Goal: Task Accomplishment & Management: Use online tool/utility

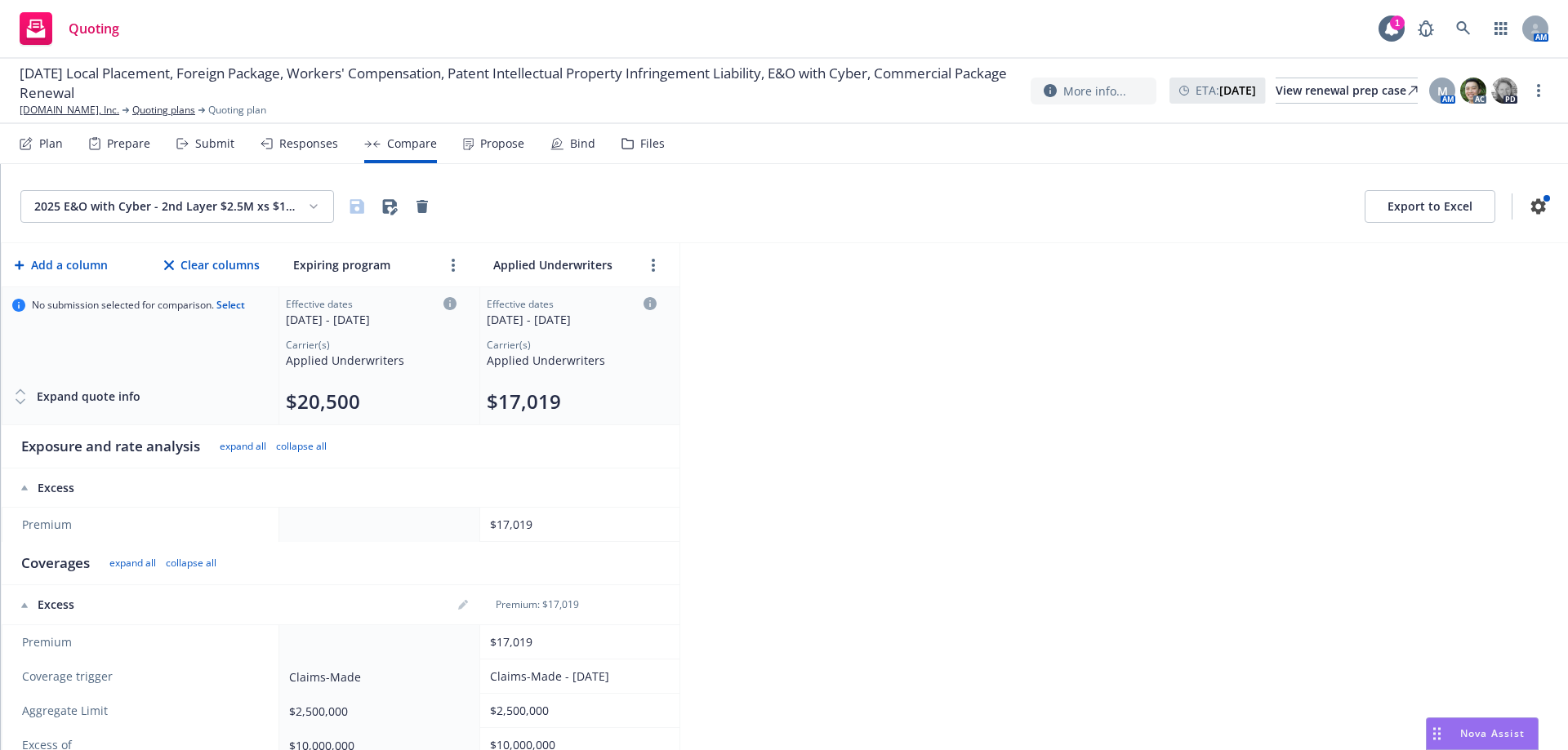
click at [221, 201] on html "Quoting 1 AM 08/15/25 Local Placement, Foreign Package, Workers' Compensation, …" at bounding box center [784, 375] width 1568 height 750
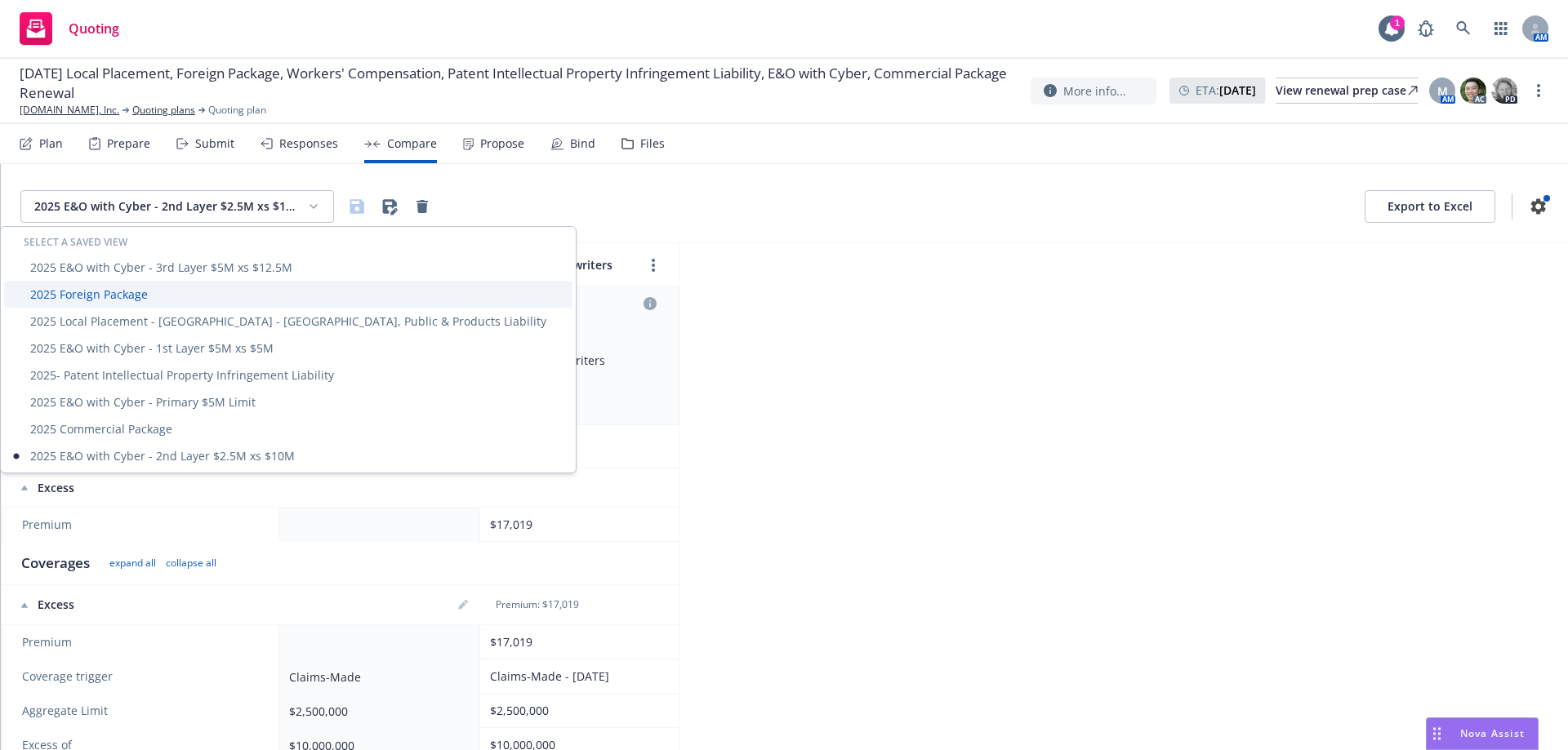
click at [93, 288] on div "2025 Foreign Package" at bounding box center [288, 294] width 568 height 27
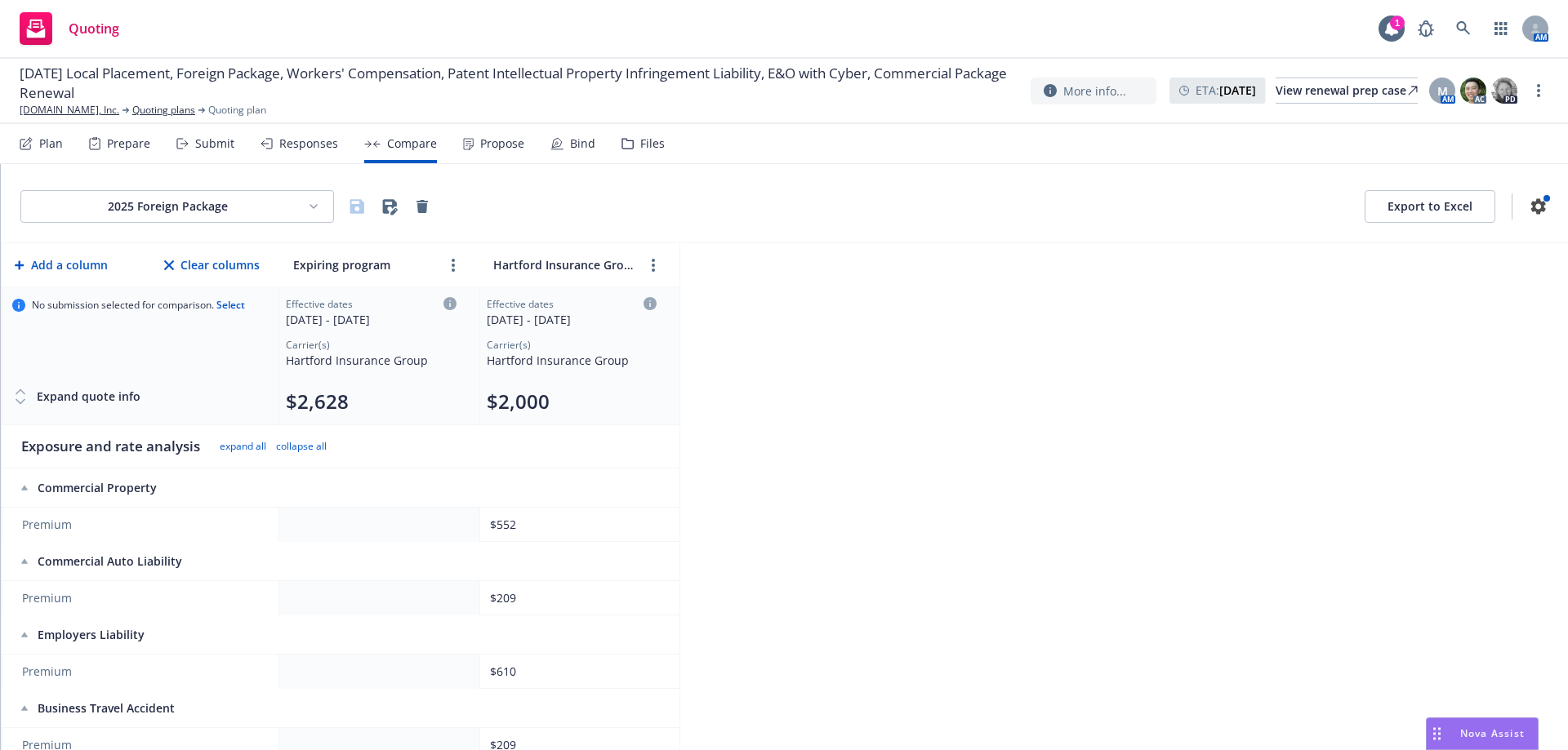
click at [510, 160] on div "Propose" at bounding box center [494, 143] width 61 height 39
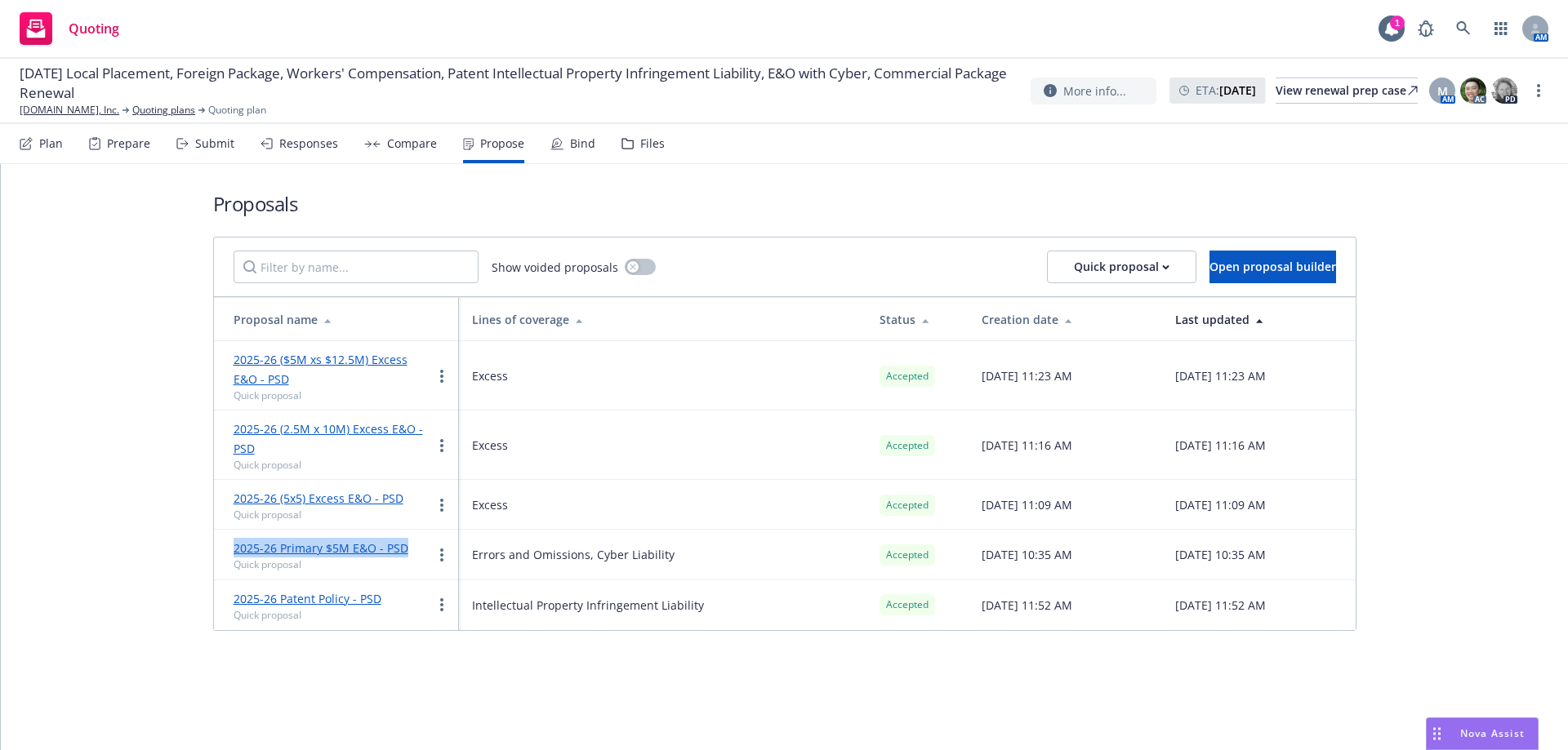
drag, startPoint x: 377, startPoint y: 553, endPoint x: 228, endPoint y: 542, distance: 149.4
click at [228, 542] on td "2025-26 Primary $5M E&O - PSD Quick proposal" at bounding box center [337, 555] width 245 height 50
copy link "2025-26 Primary $5M E&O - PSD"
click at [1116, 272] on div "Quick proposal" at bounding box center [1122, 267] width 96 height 31
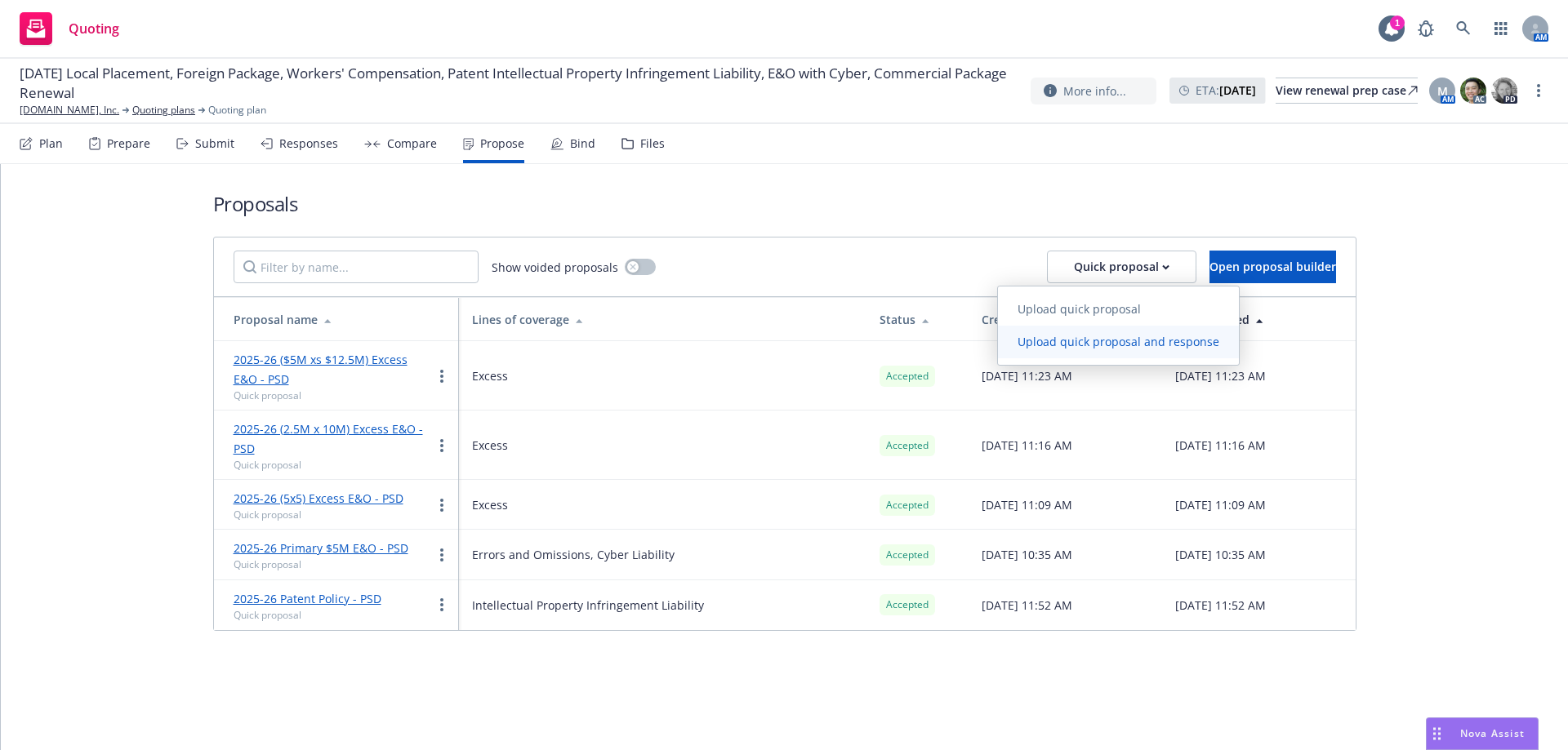
click at [1078, 332] on link "Upload quick proposal and response" at bounding box center [1118, 342] width 241 height 32
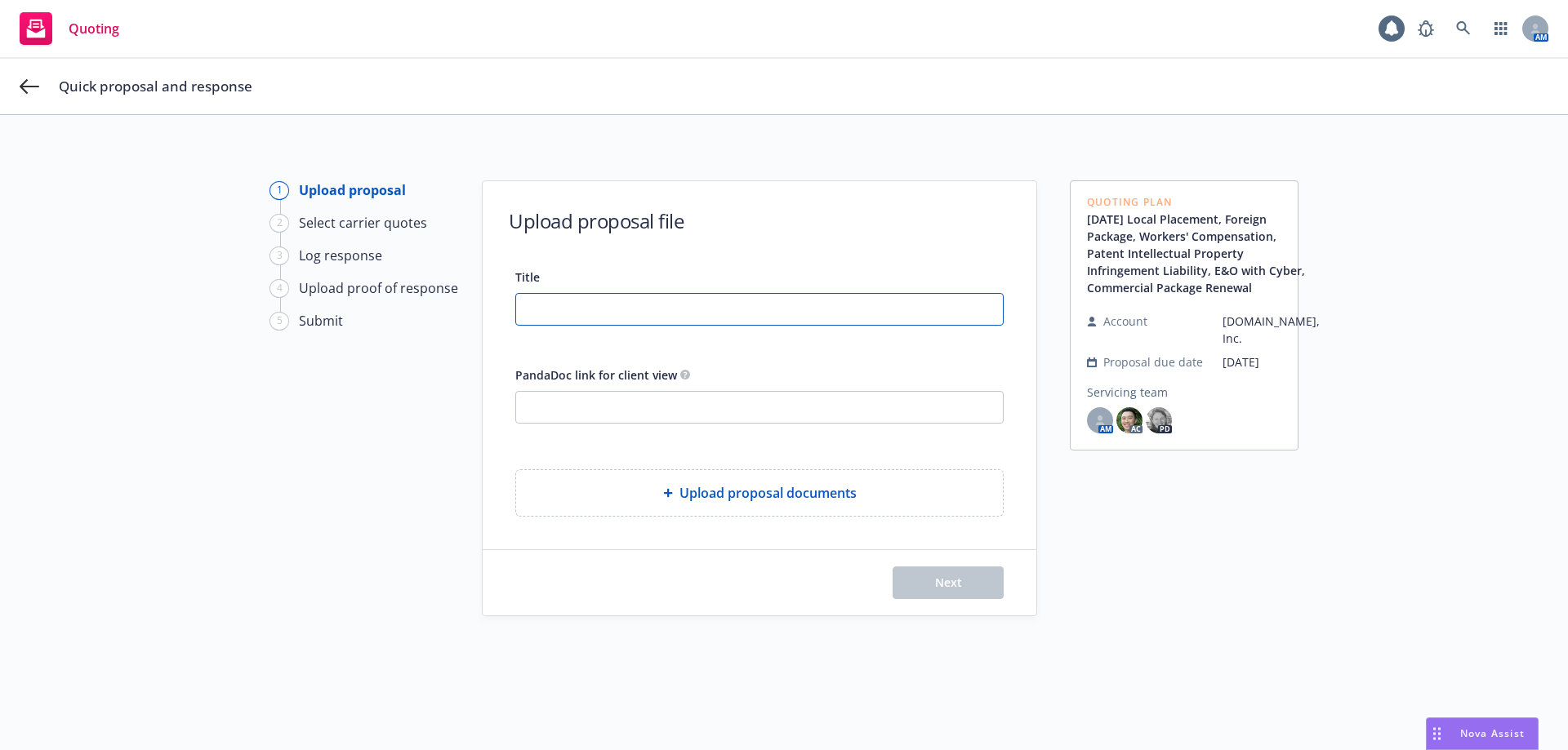
click at [820, 308] on input "Title" at bounding box center [759, 309] width 487 height 31
paste input "2025-26 Primary $5M E&O - PSD"
drag, startPoint x: 664, startPoint y: 307, endPoint x: 569, endPoint y: 310, distance: 95.0
click at [569, 310] on input "2025-26 Primary $5M E&O - PSD" at bounding box center [759, 309] width 487 height 31
type input "2025-26 Foreign Package - PSD"
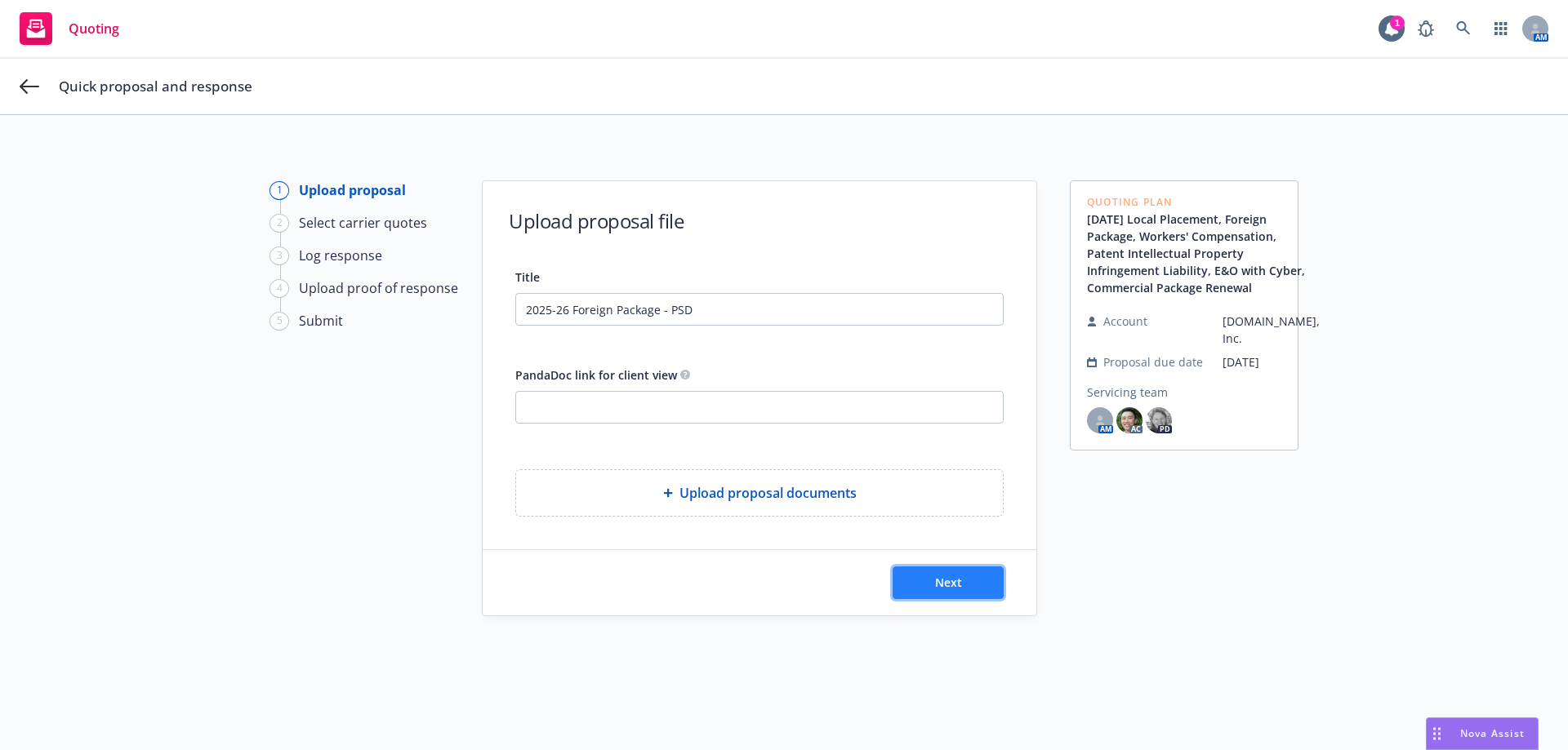
click at [945, 576] on span "Next" at bounding box center [949, 582] width 27 height 16
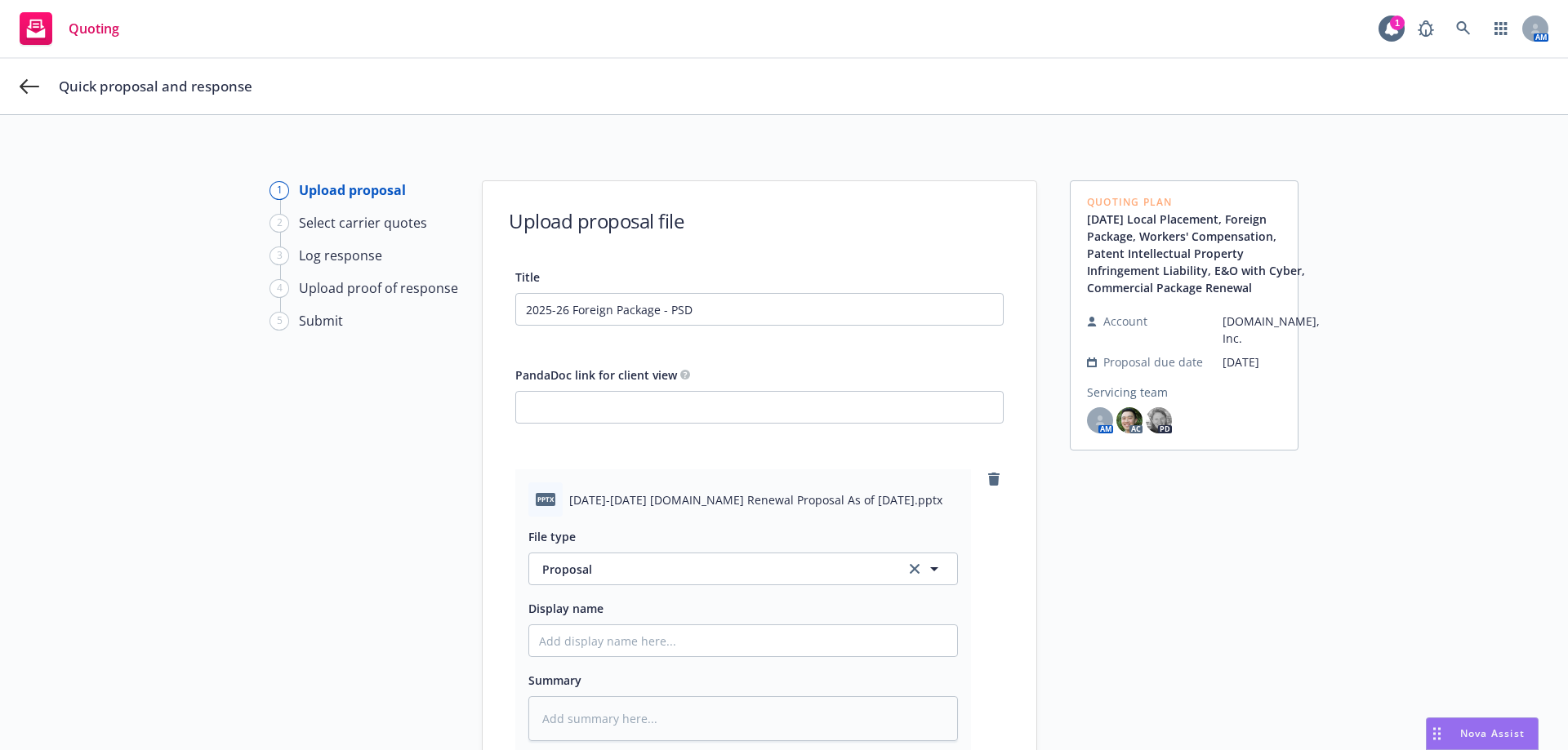
scroll to position [227, 0]
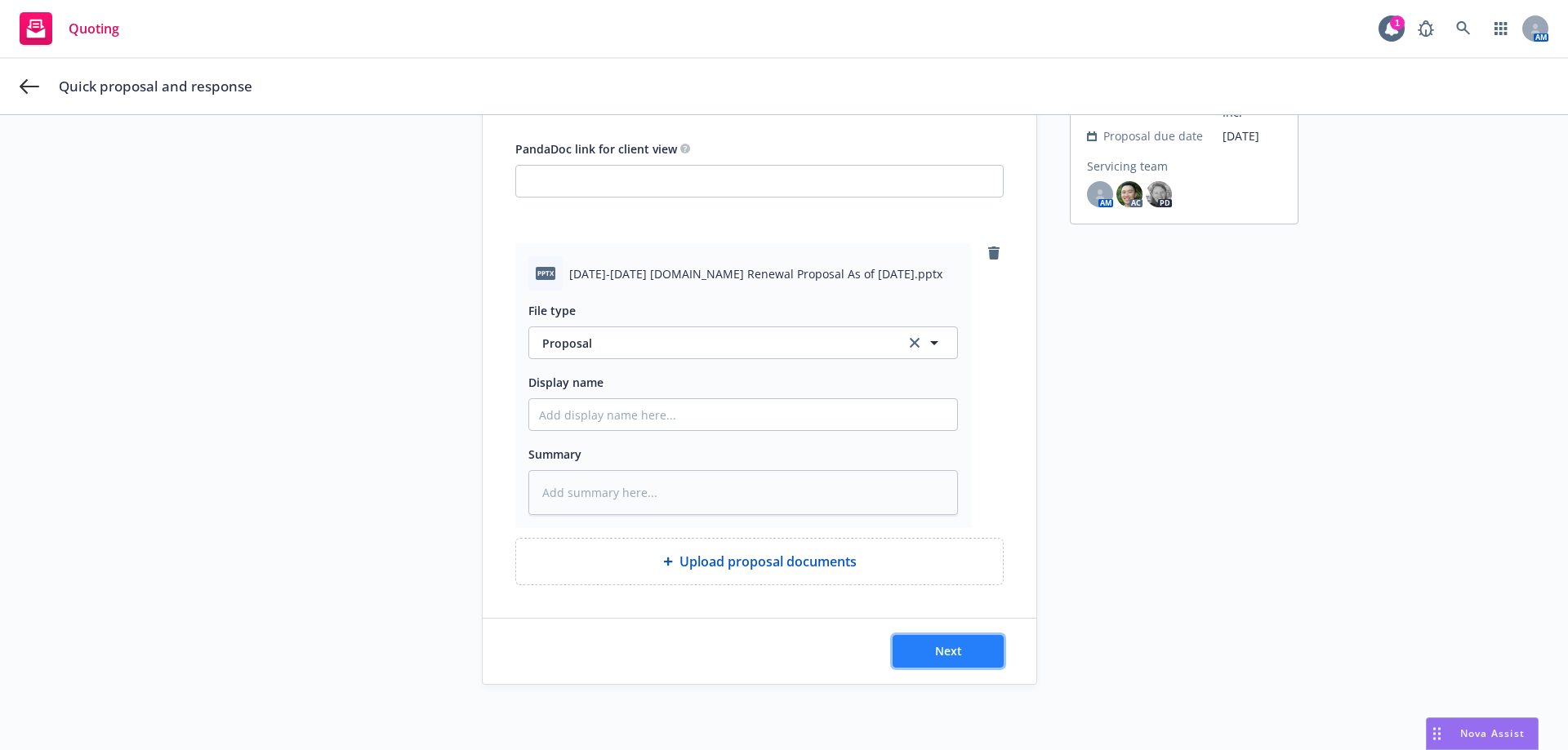
click at [906, 659] on button "Next" at bounding box center [948, 651] width 111 height 32
type textarea "x"
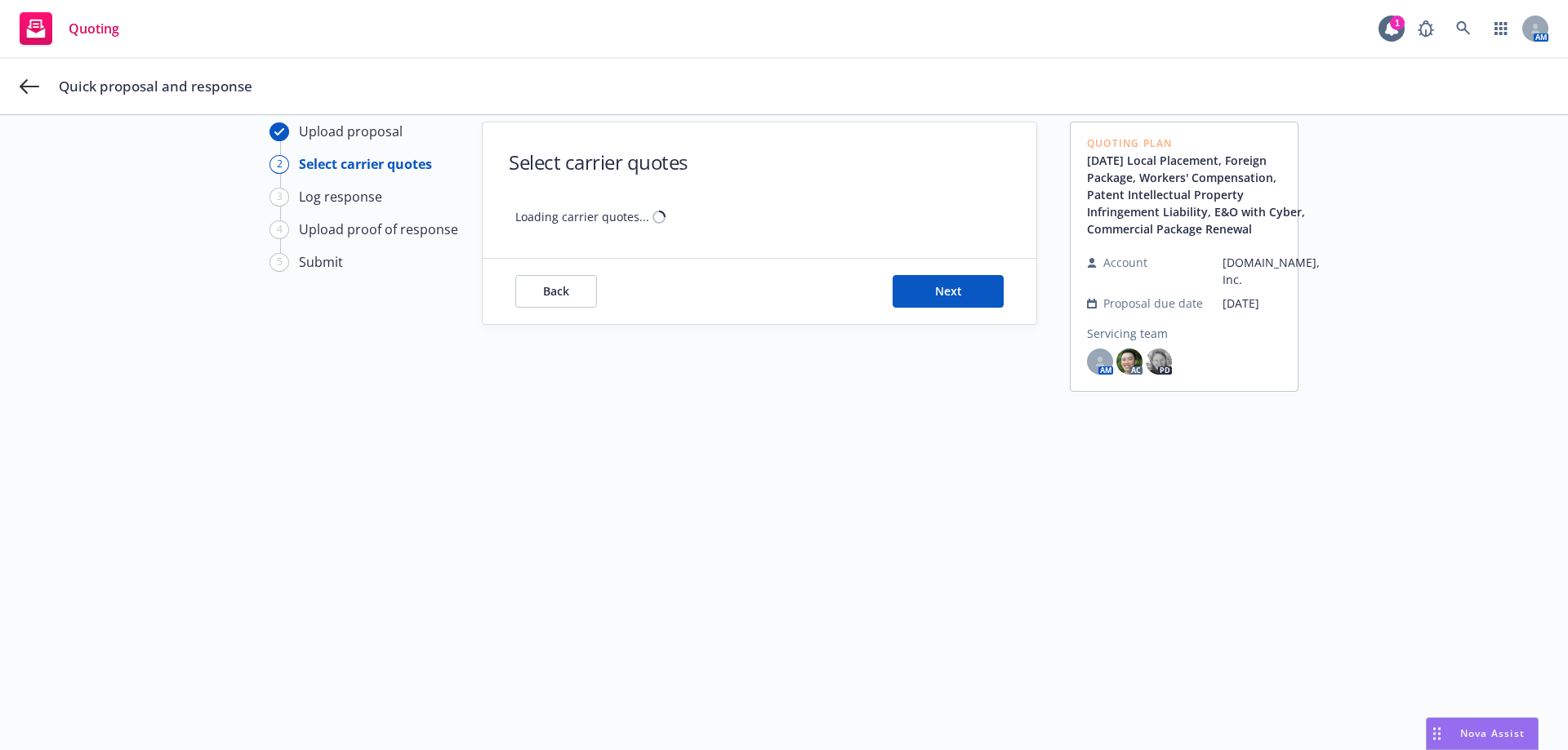
scroll to position [59, 0]
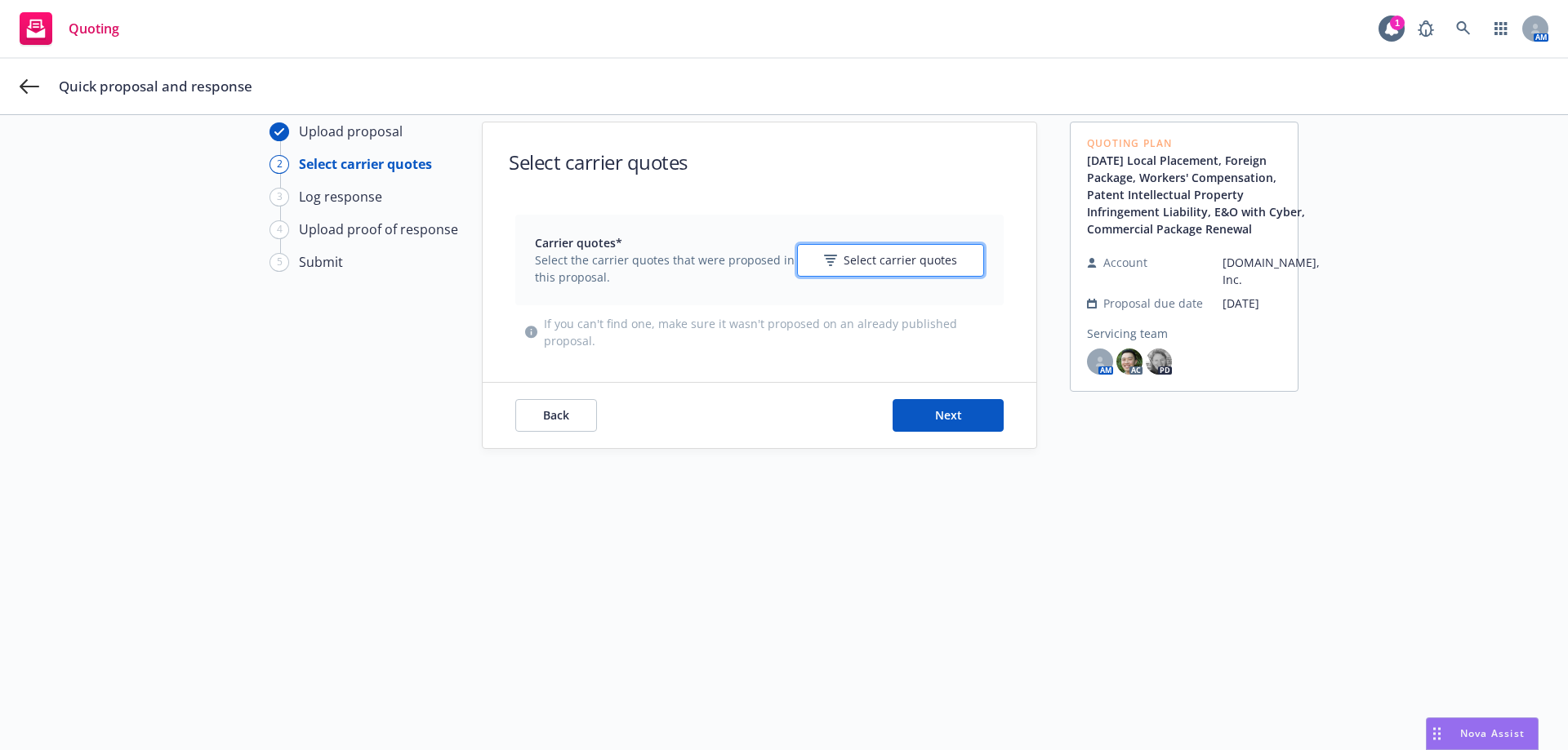
click at [845, 248] on button "Select carrier quotes" at bounding box center [891, 260] width 187 height 32
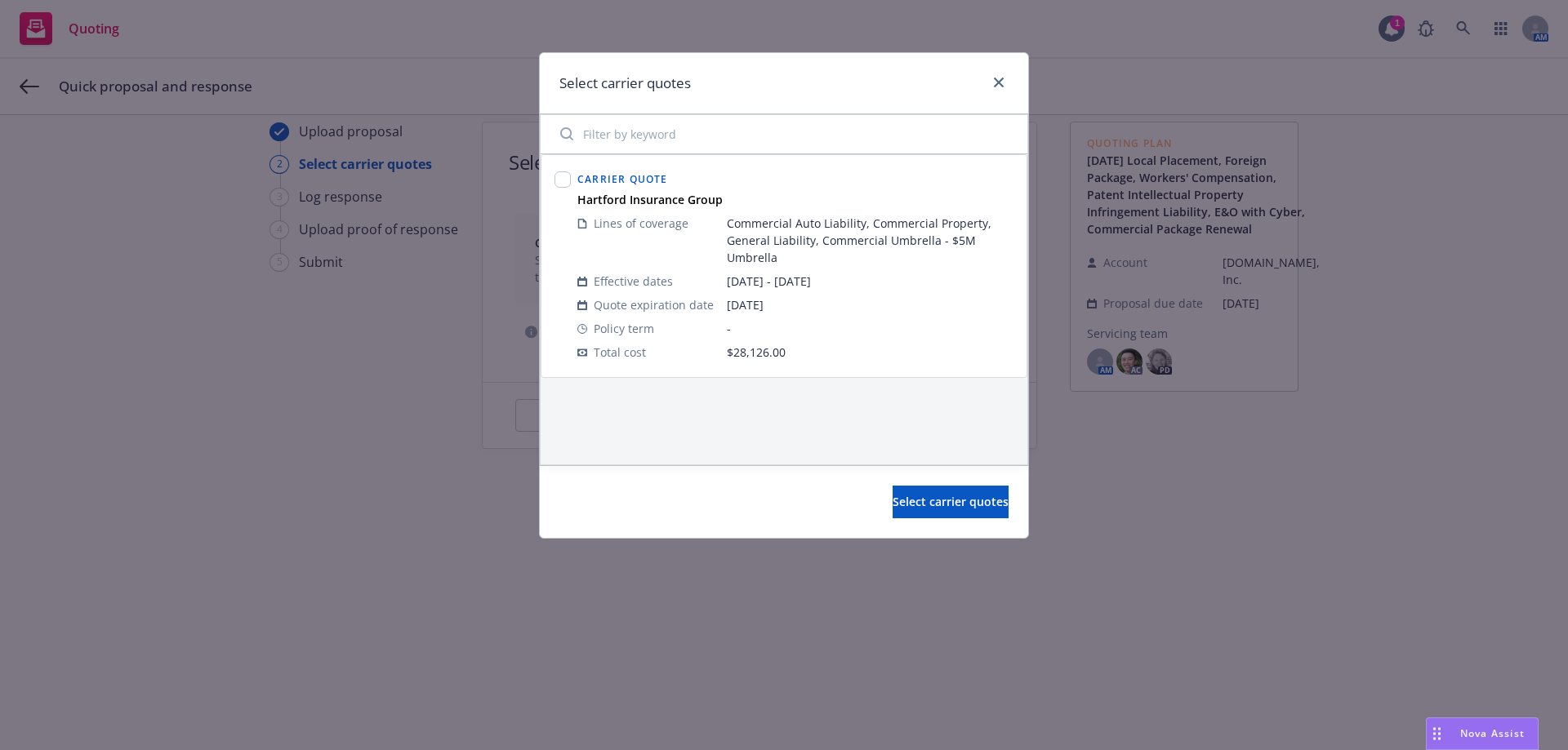
click at [571, 179] on div at bounding box center [563, 265] width 23 height 203
click at [564, 177] on input "checkbox" at bounding box center [562, 179] width 17 height 17
checkbox input "true"
click at [1002, 76] on link "close" at bounding box center [999, 83] width 20 height 20
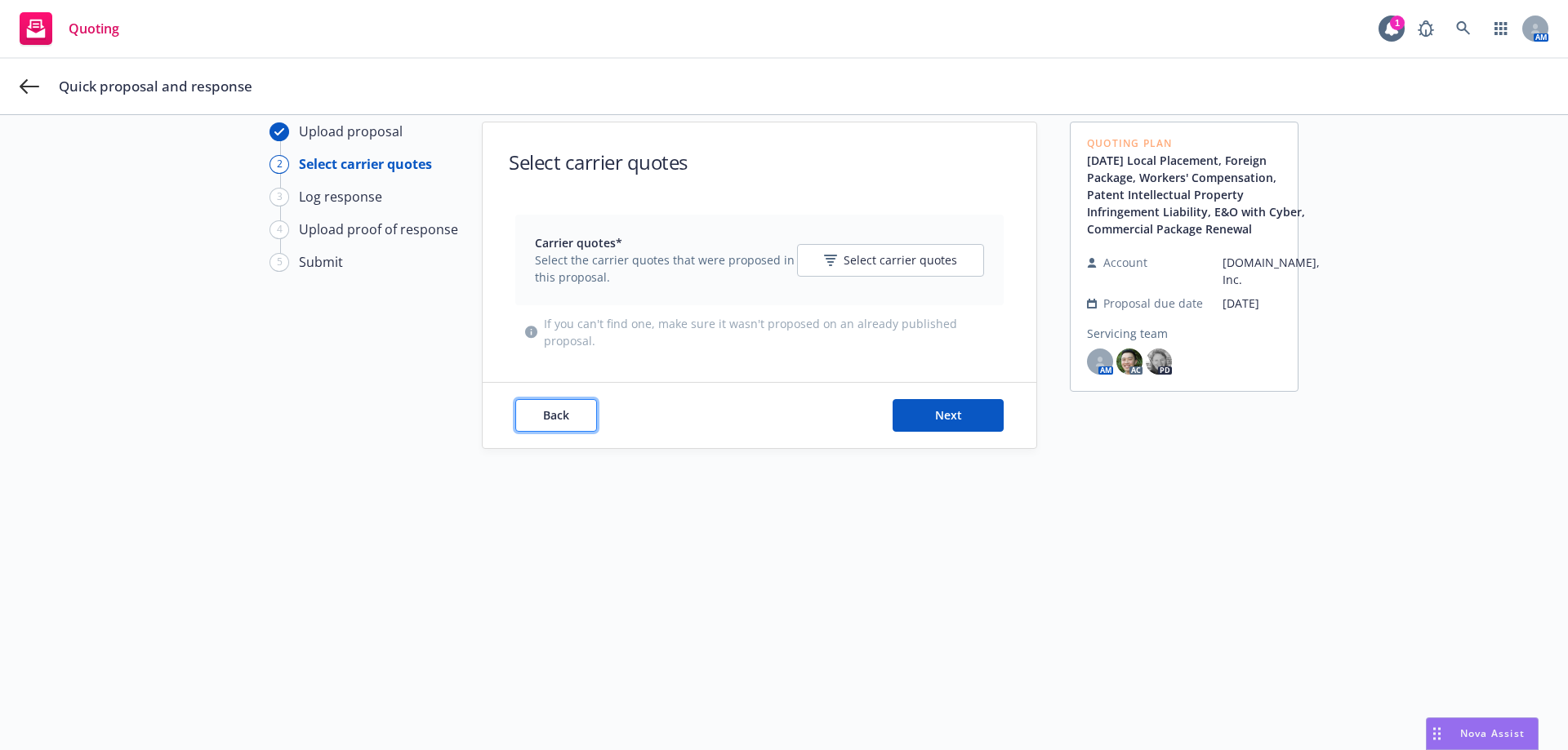
click at [553, 409] on span "Back" at bounding box center [557, 415] width 26 height 16
type textarea "x"
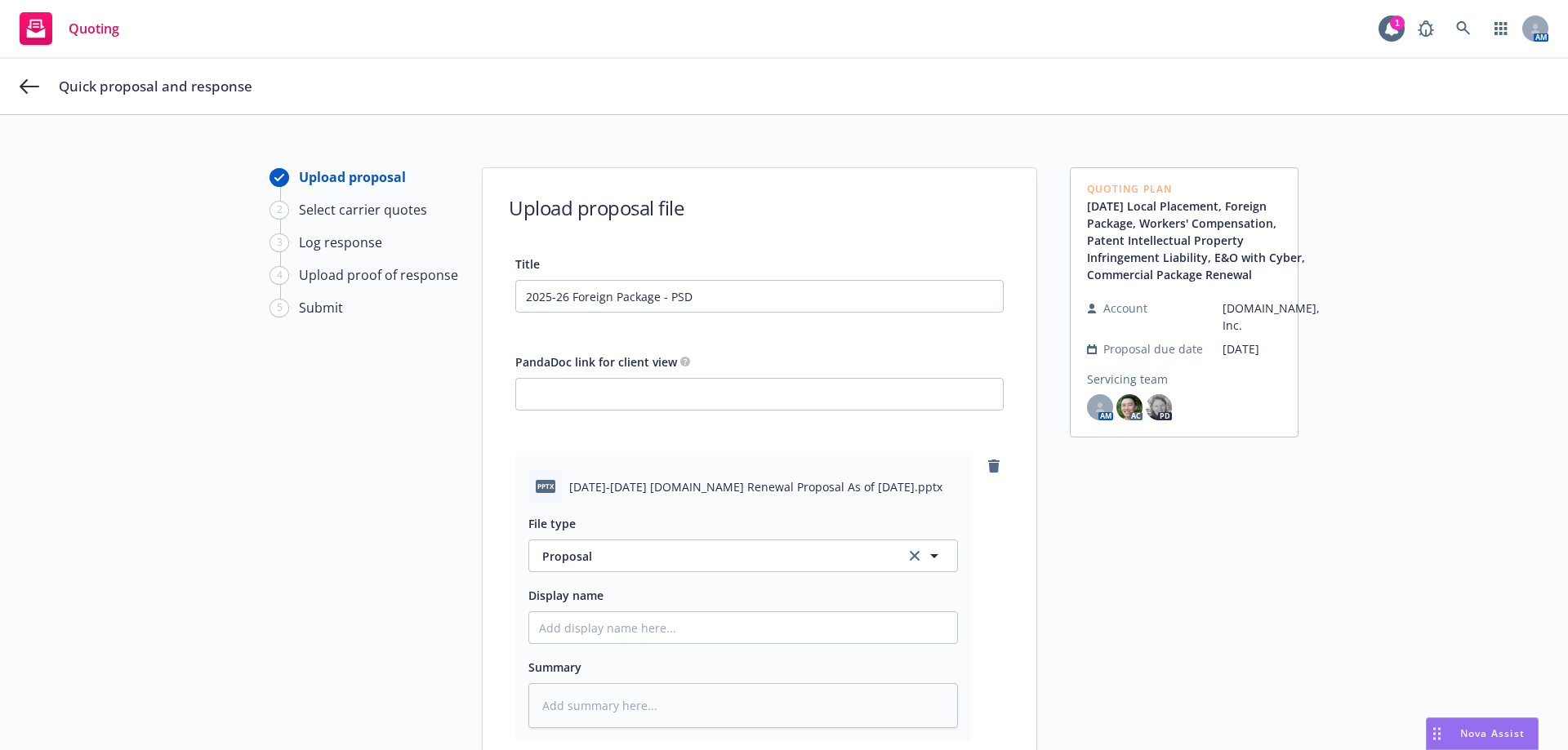
scroll to position [0, 0]
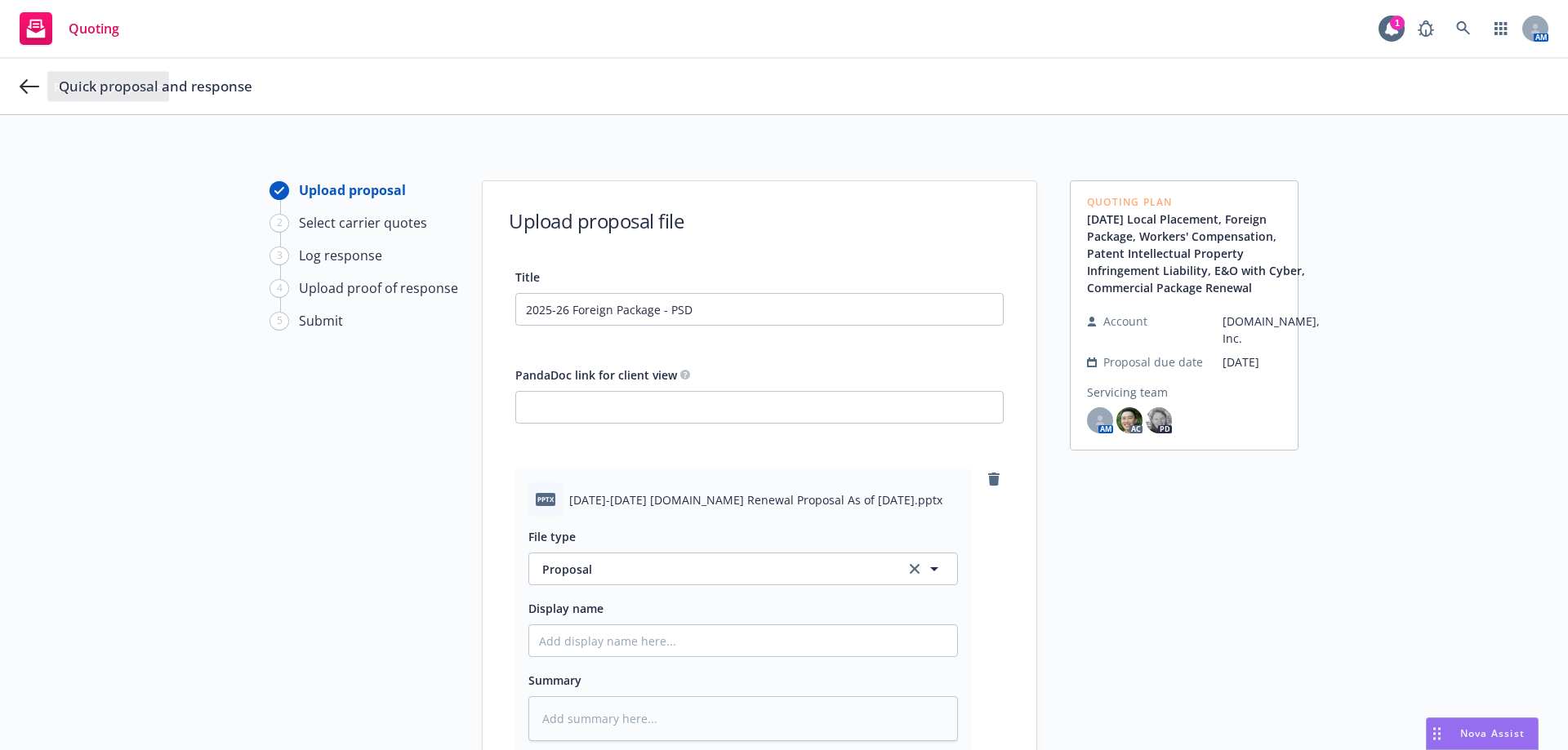
click at [28, 98] on div "Quick proposal and response" at bounding box center [784, 86] width 1568 height 55
click at [29, 90] on icon at bounding box center [30, 87] width 20 height 20
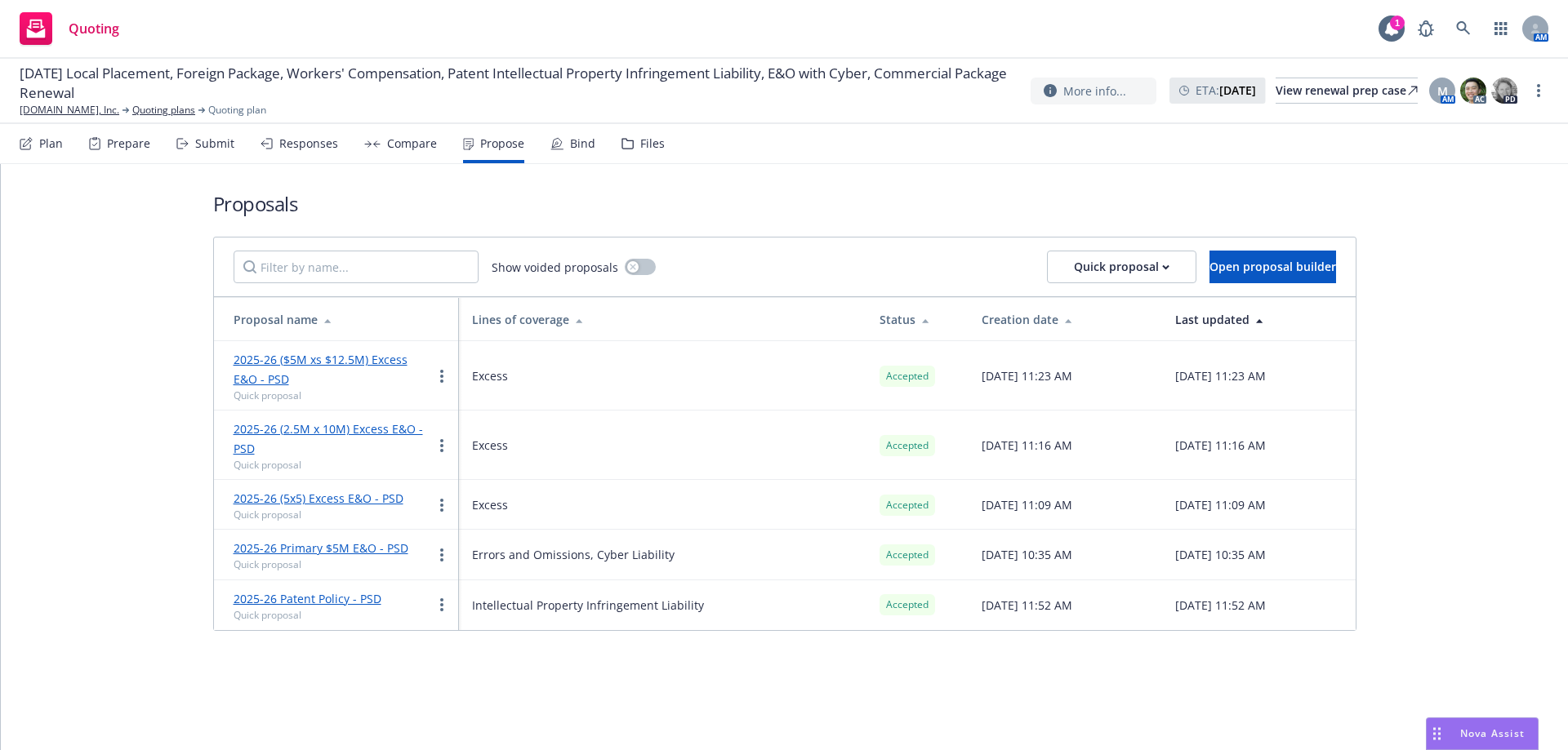
click at [275, 147] on div "Responses" at bounding box center [299, 143] width 78 height 39
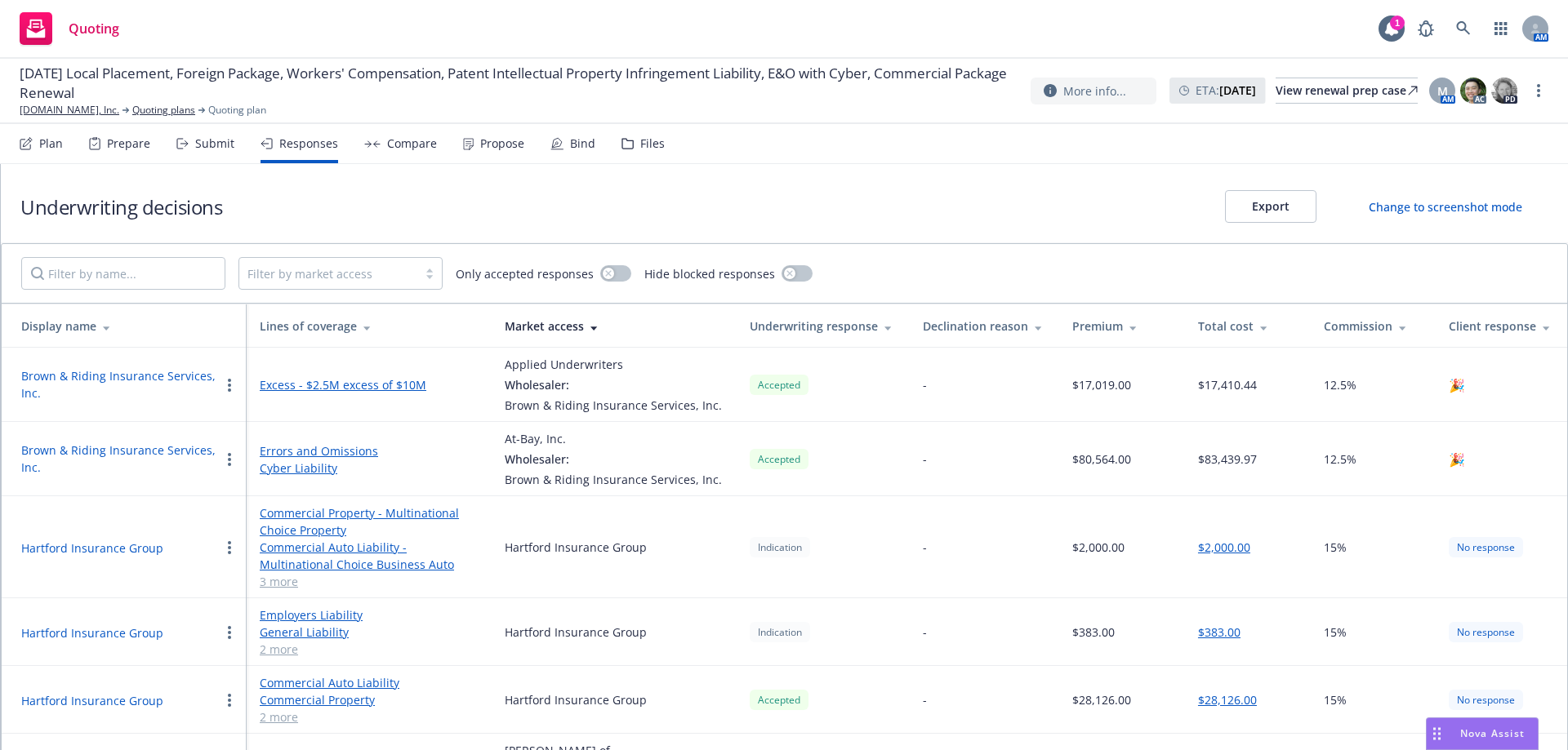
click at [208, 151] on div "Submit" at bounding box center [205, 143] width 58 height 39
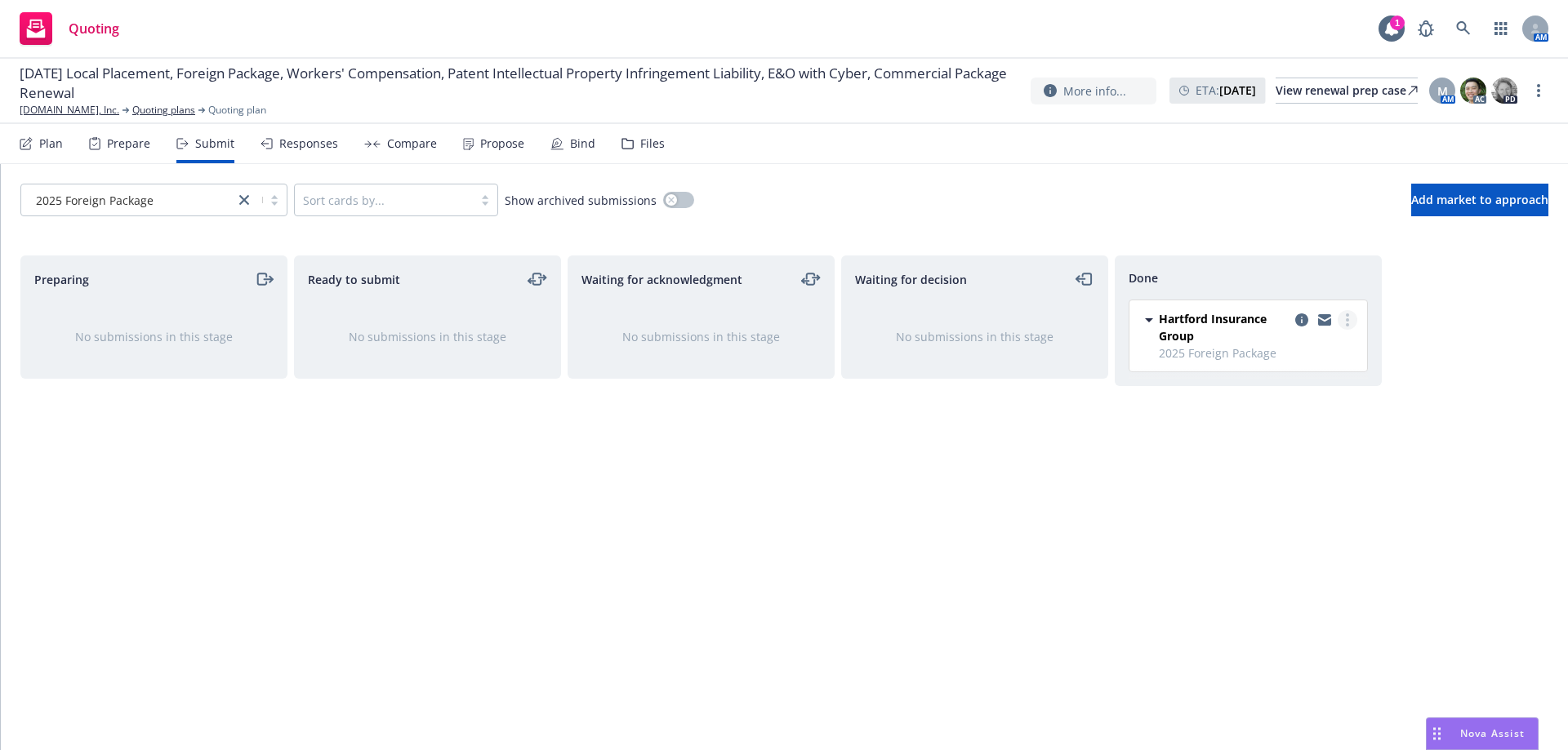
click at [1344, 322] on link "more" at bounding box center [1347, 320] width 20 height 20
click at [1317, 375] on link "Add accepted decision" at bounding box center [1274, 385] width 163 height 32
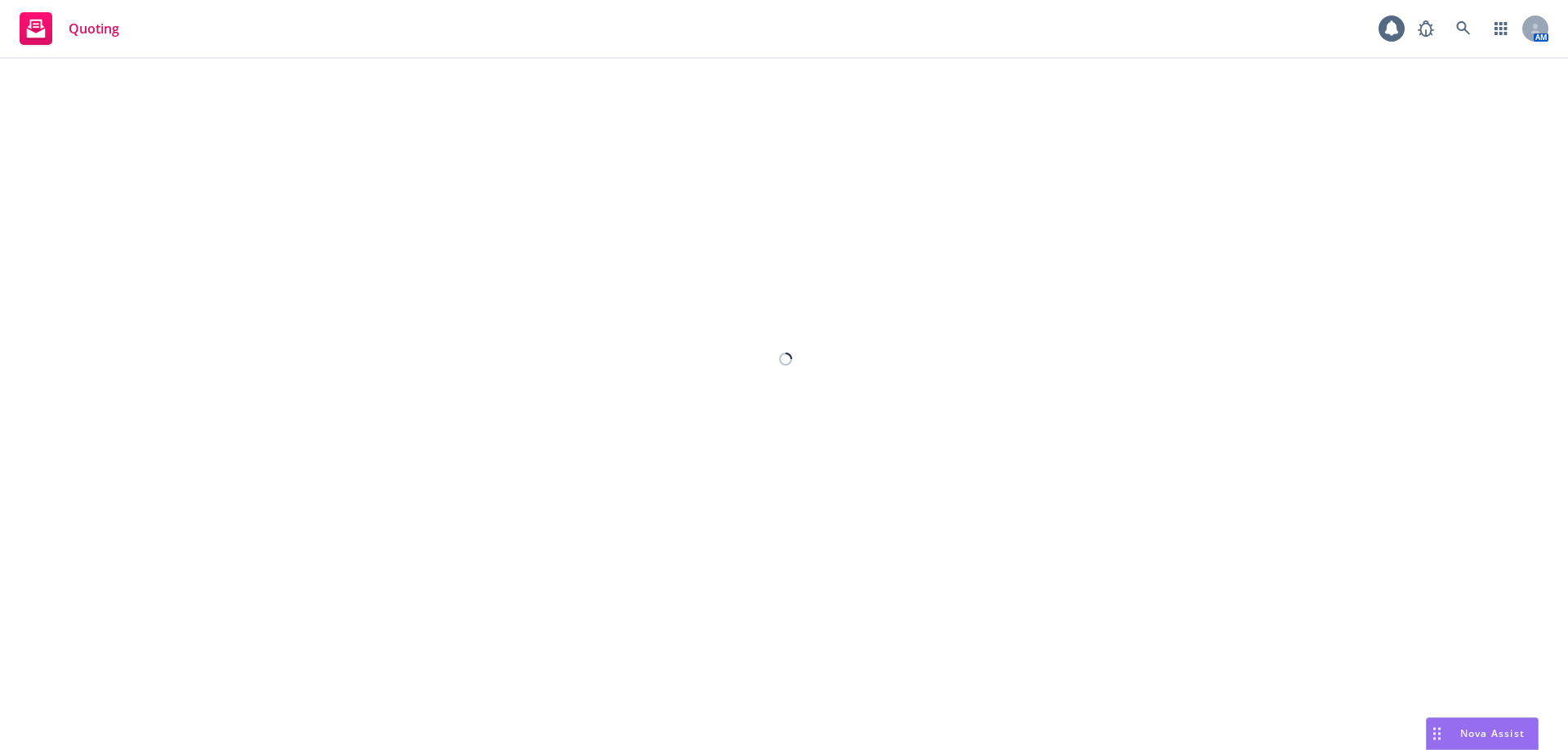
select select "12"
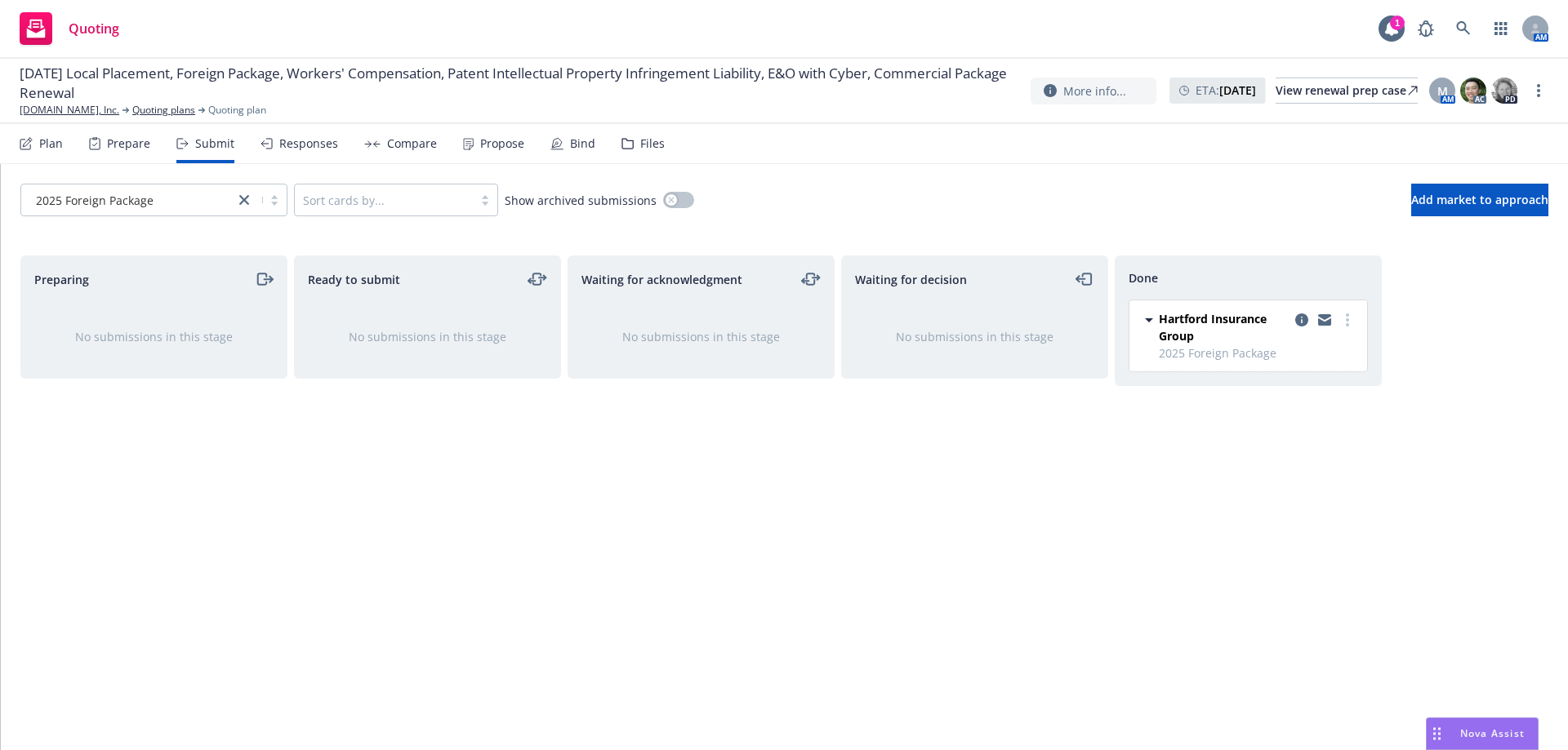
click at [270, 138] on icon at bounding box center [266, 144] width 12 height 12
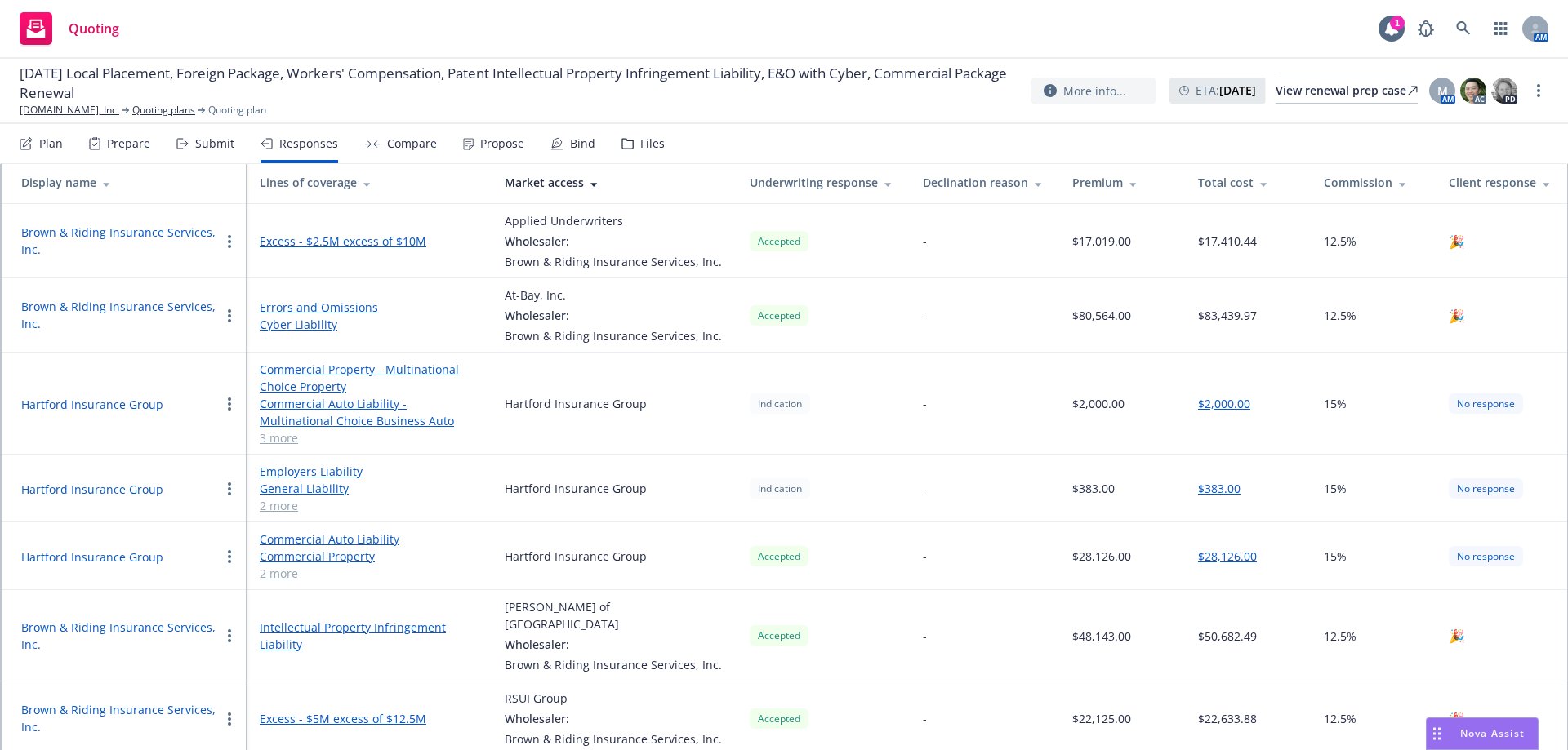
scroll to position [225, 0]
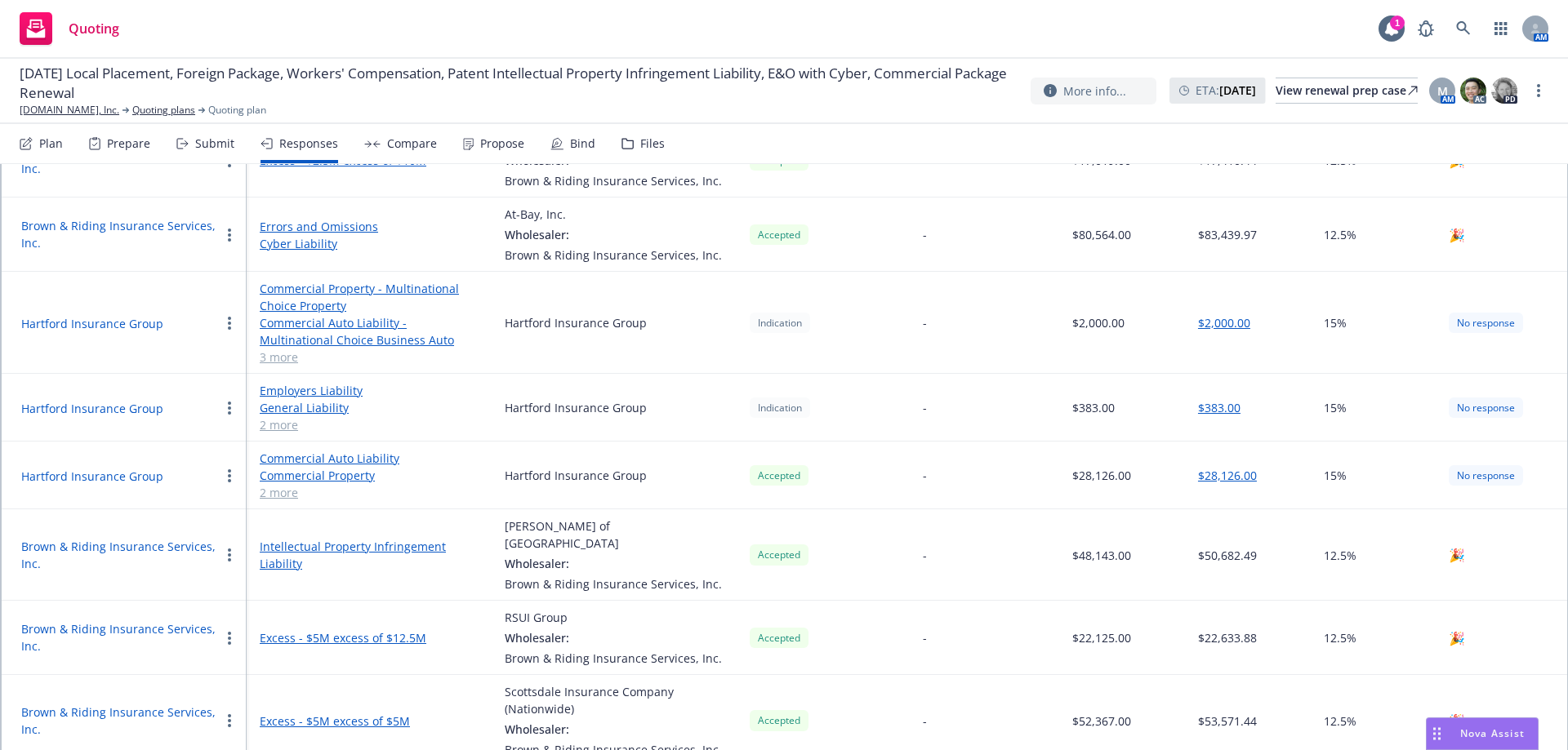
click at [1465, 324] on div "No response" at bounding box center [1486, 322] width 74 height 21
click at [742, 330] on td "Indication" at bounding box center [823, 322] width 173 height 102
click at [1230, 322] on button "$2,000.00" at bounding box center [1224, 322] width 52 height 17
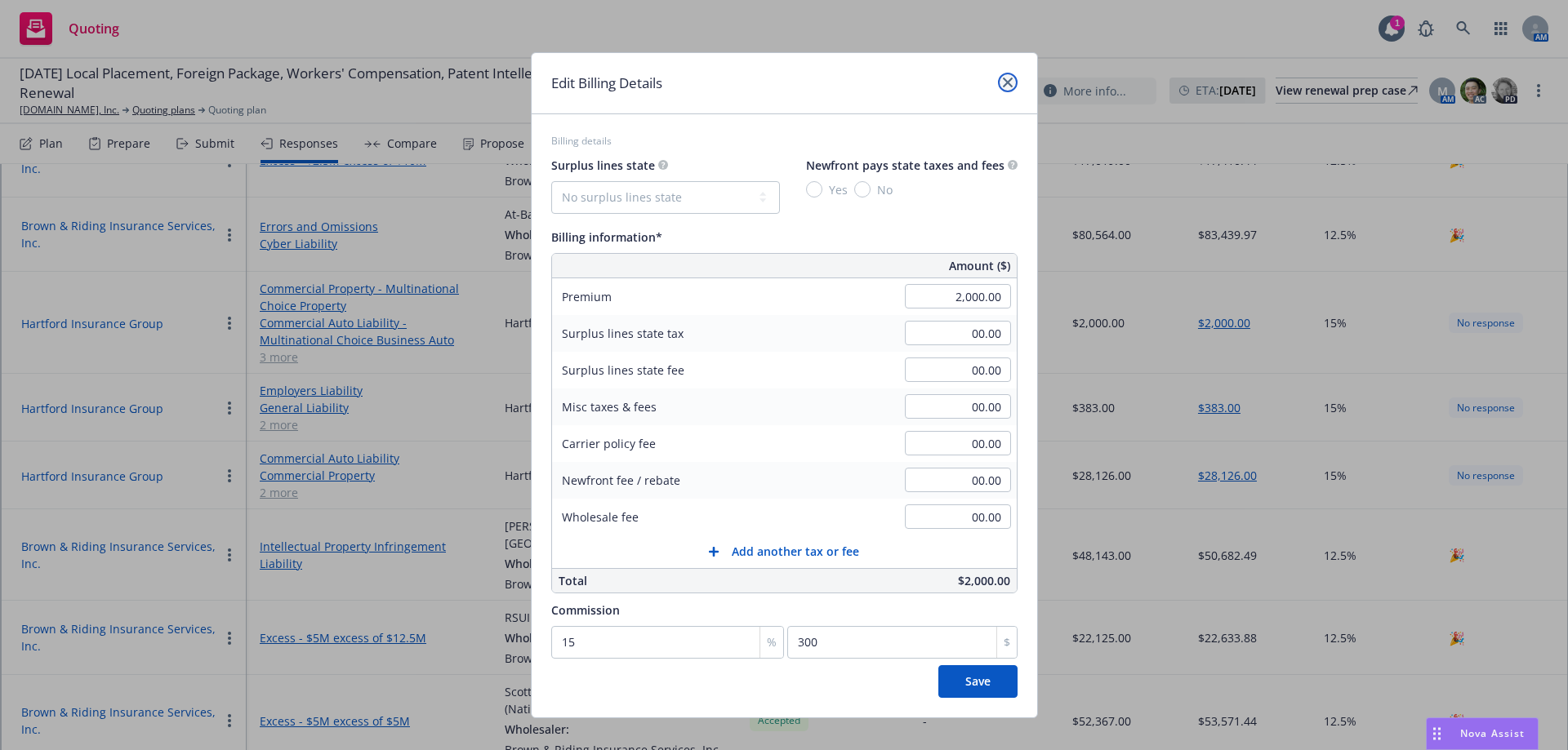
click at [1003, 87] on icon "close" at bounding box center [1008, 83] width 10 height 10
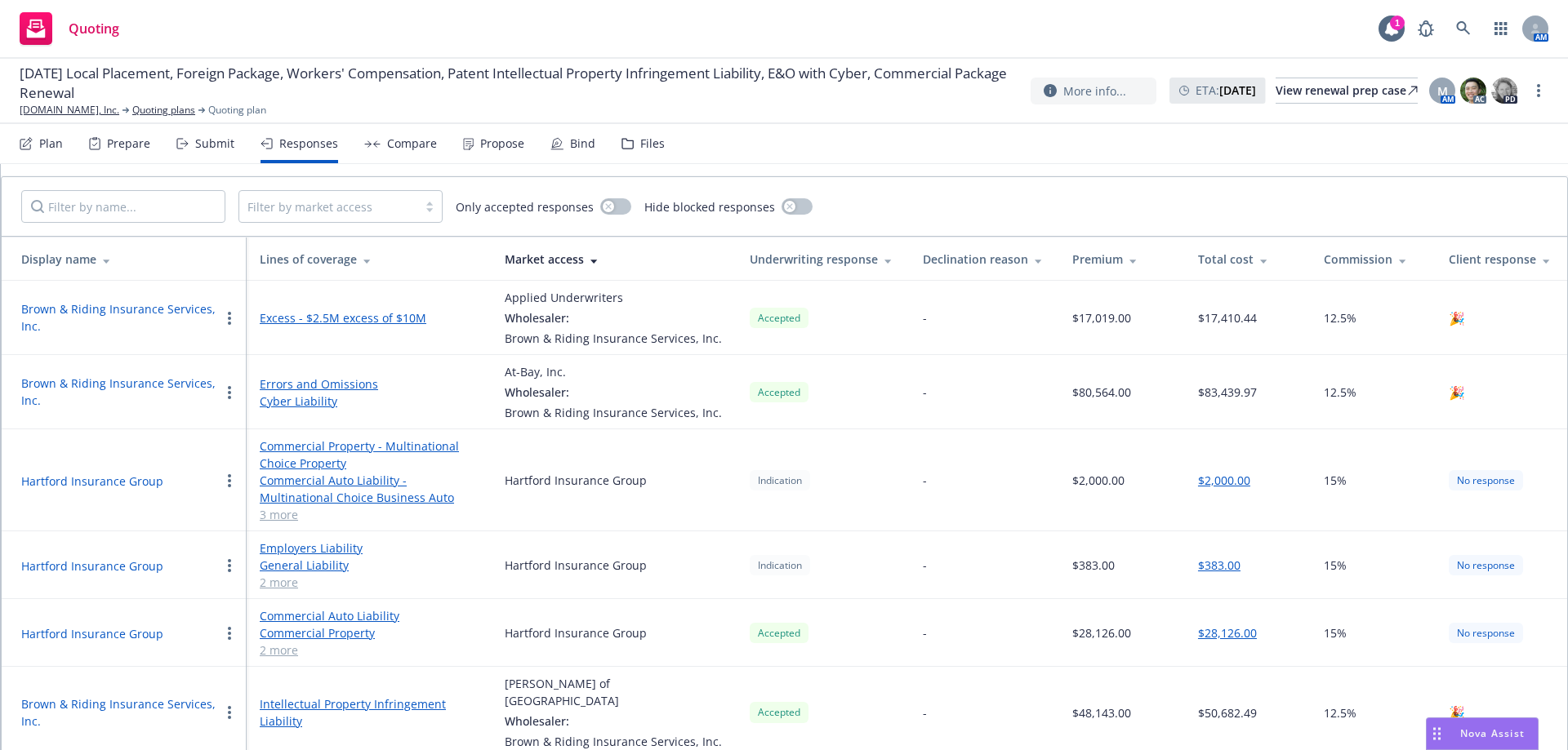
scroll to position [61, 0]
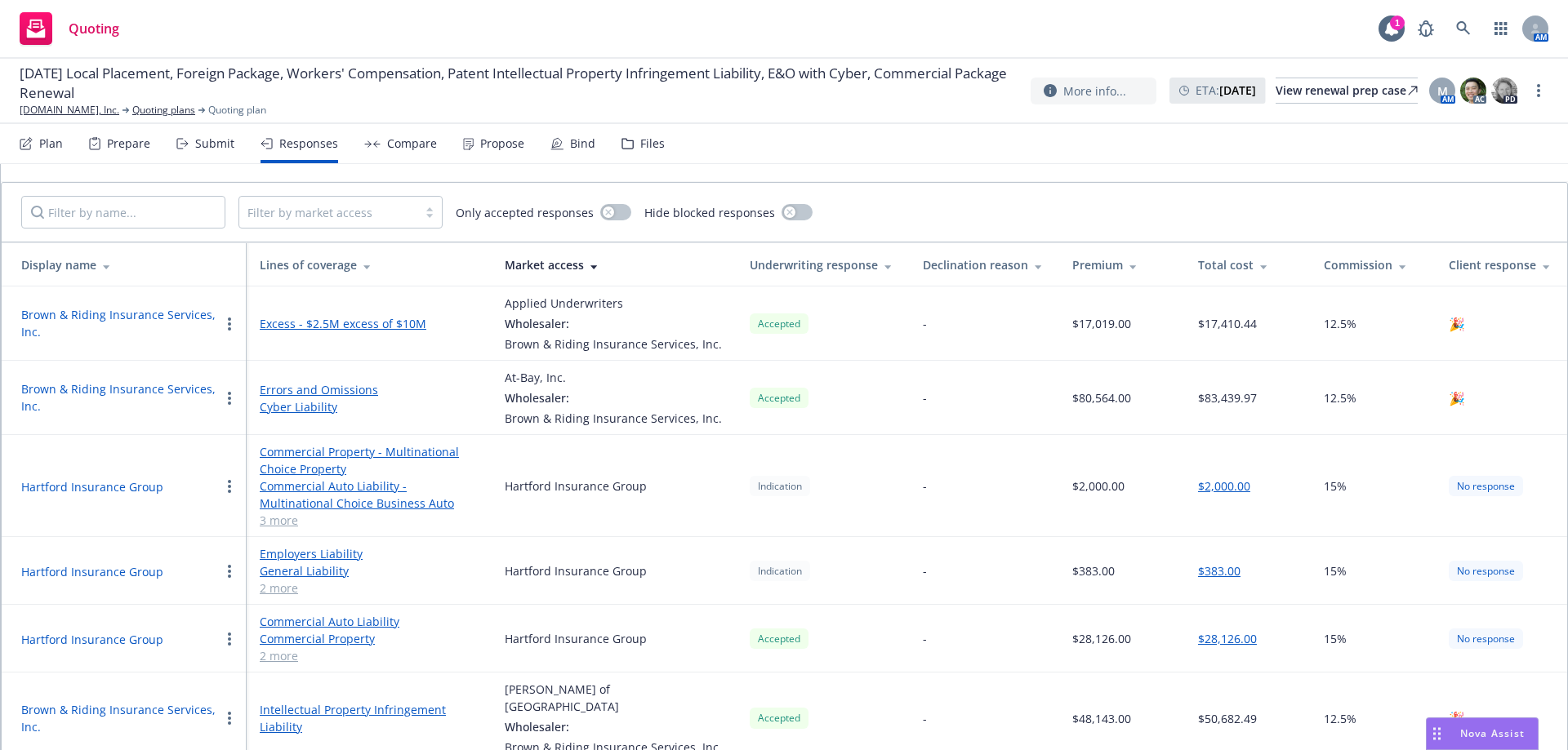
click at [224, 483] on button "button" at bounding box center [230, 487] width 20 height 20
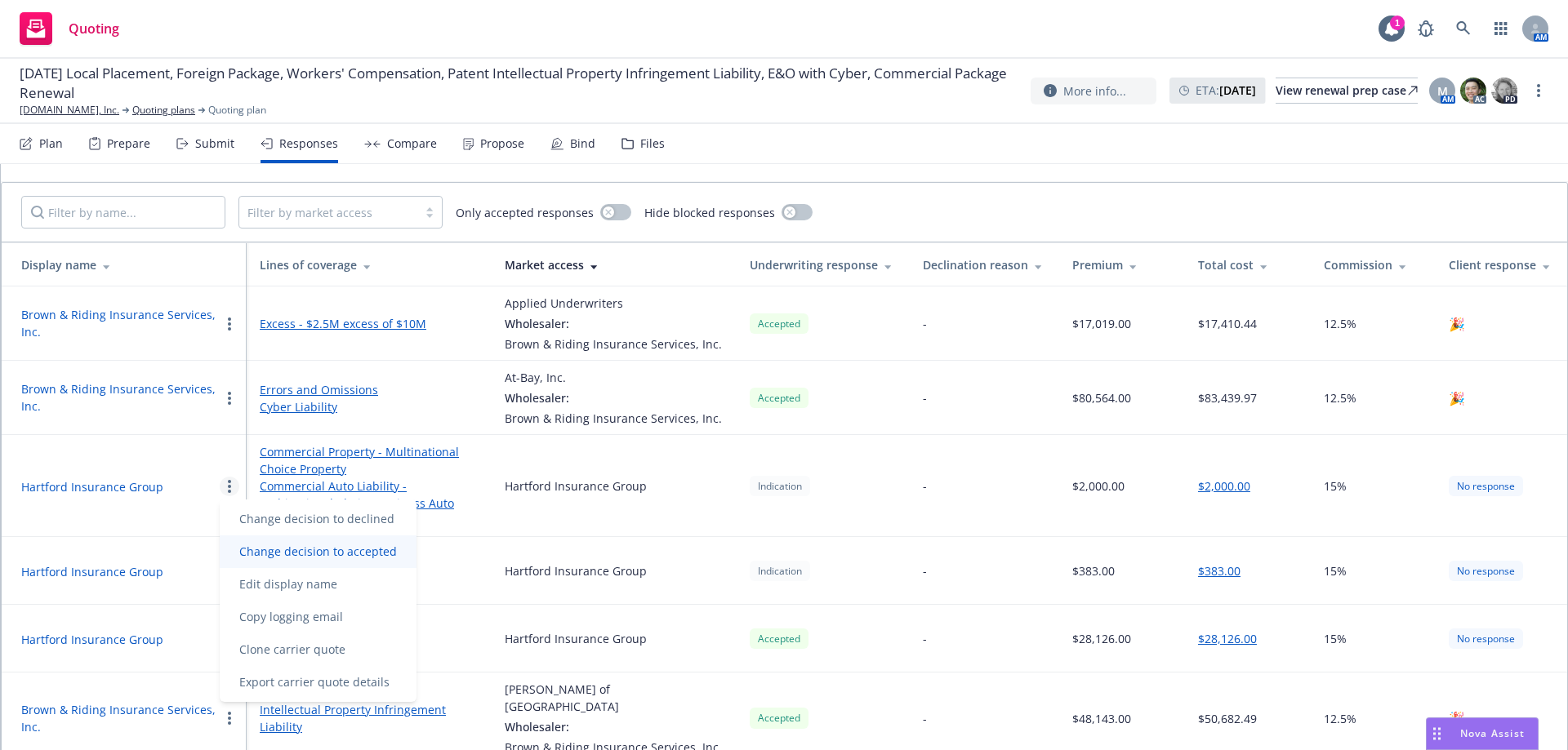
click at [330, 557] on span "Change decision to accepted" at bounding box center [318, 552] width 197 height 16
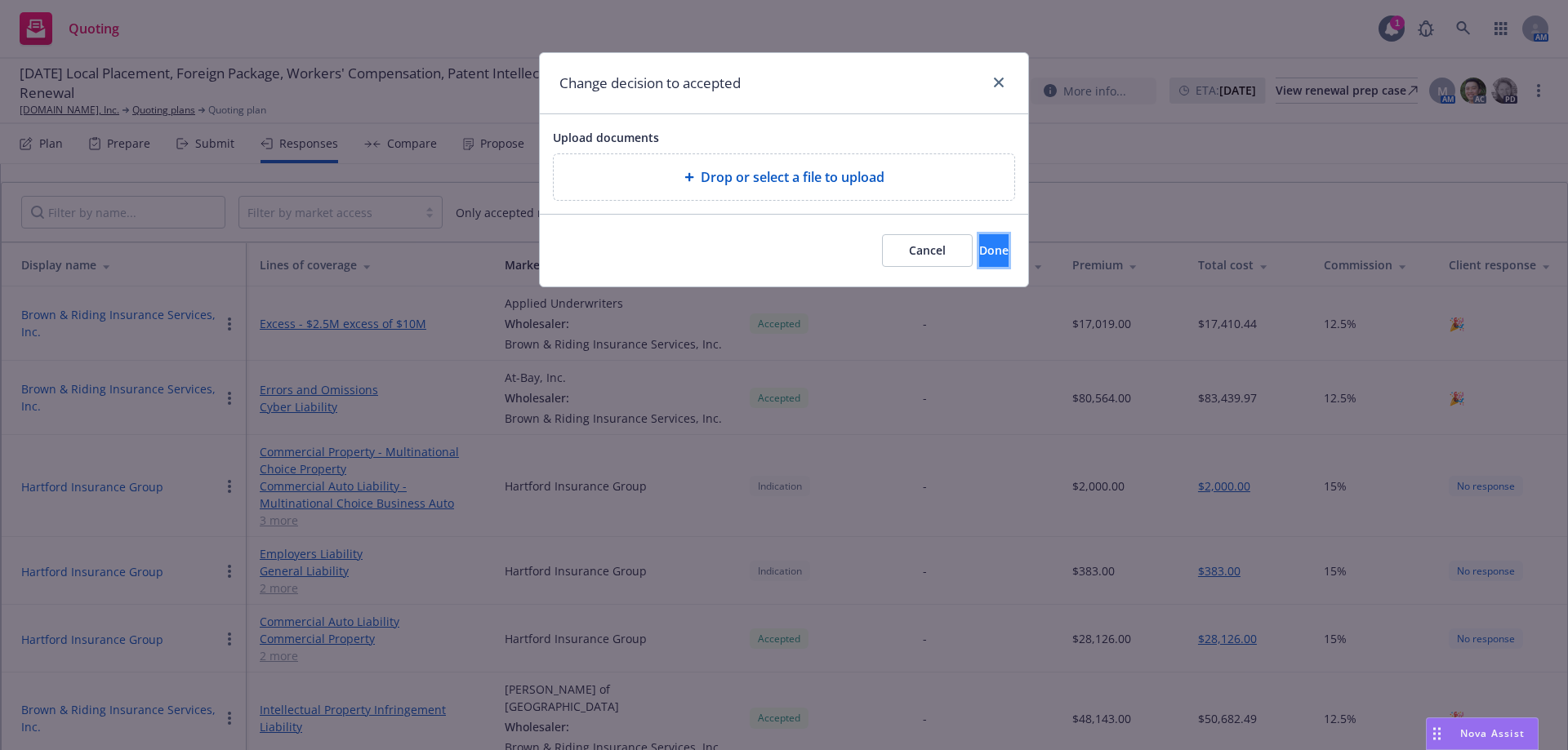
click at [998, 248] on button "Done" at bounding box center [994, 250] width 30 height 32
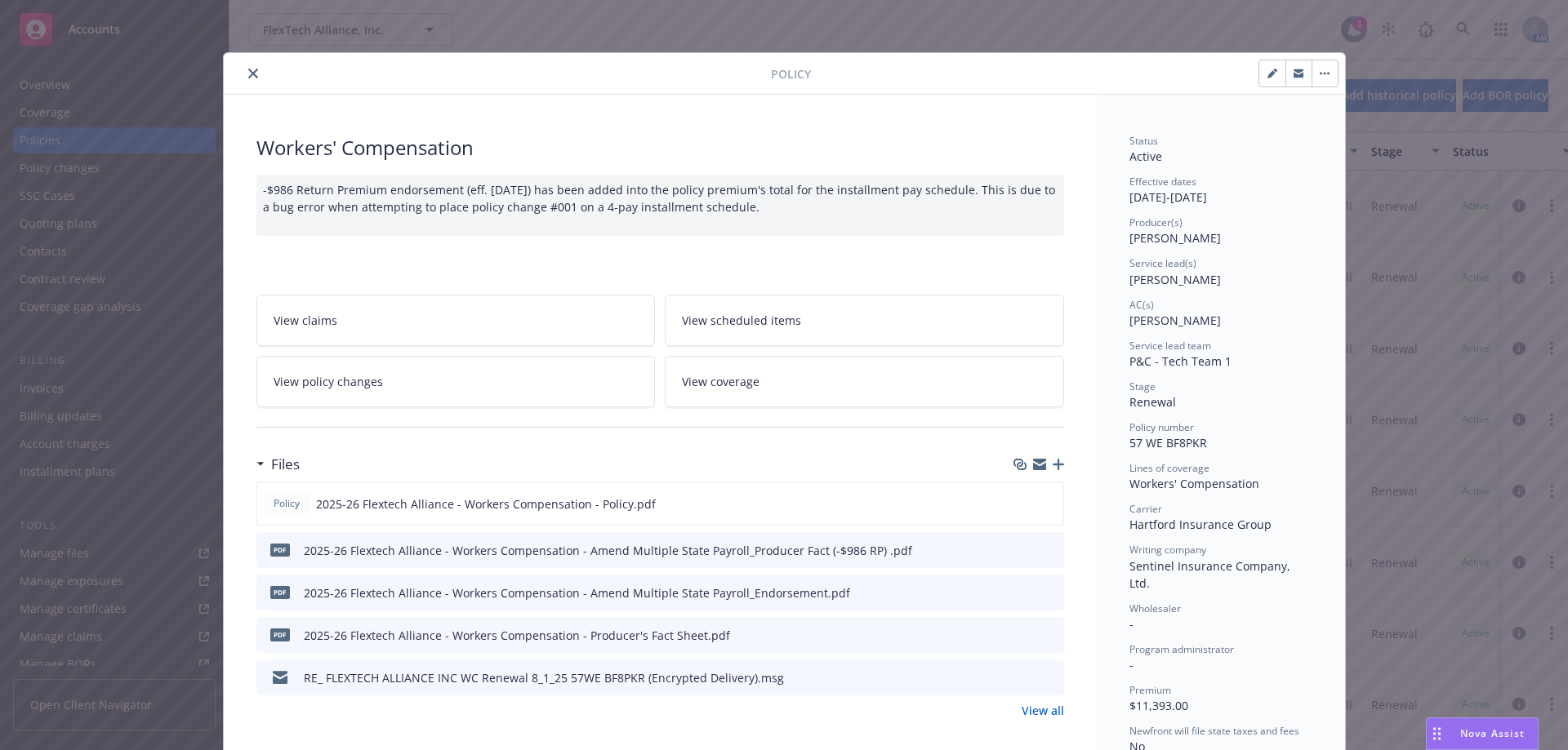
scroll to position [980, 0]
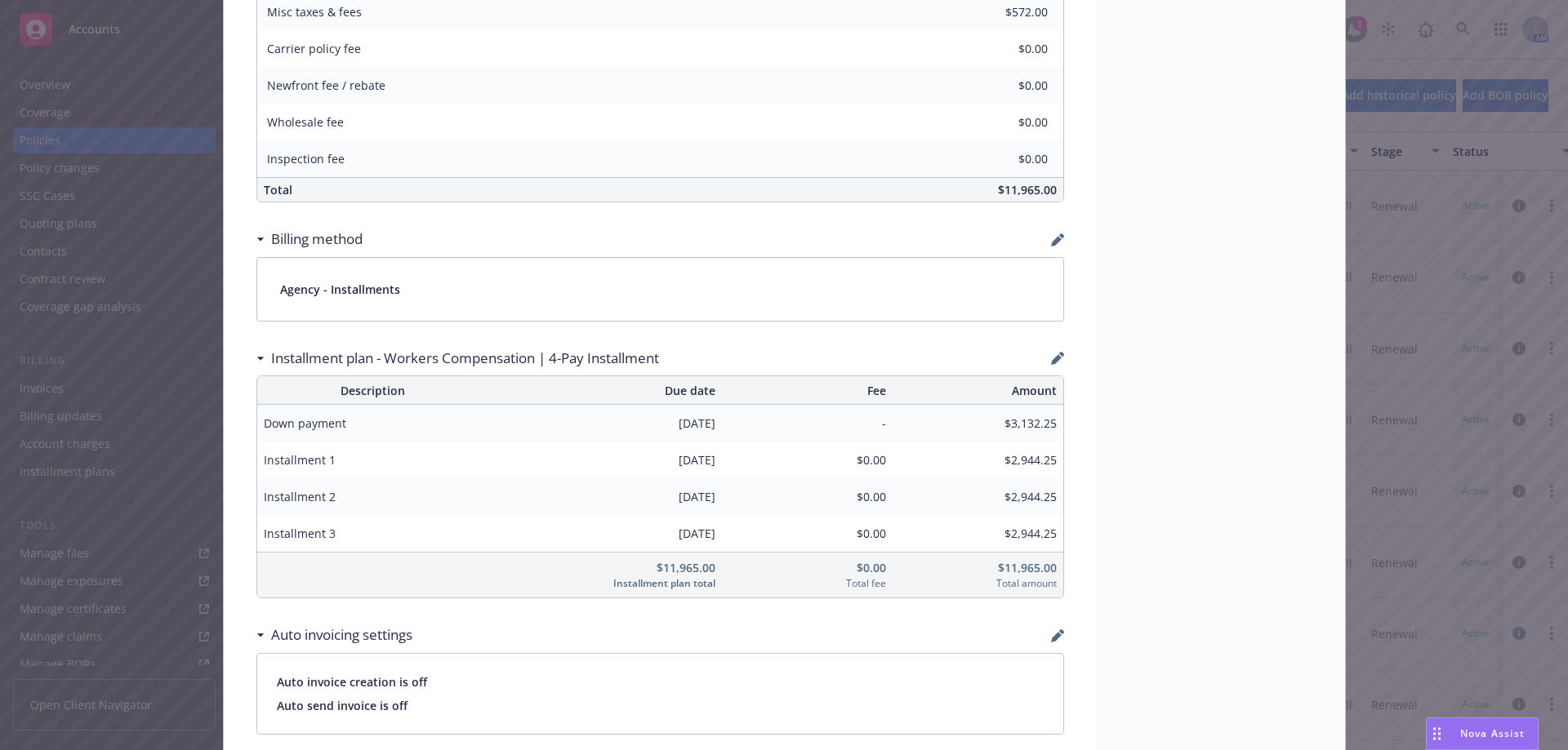
click at [1150, 383] on div "Status Active Effective dates 08/01/2025 - 08/01/2026 Producer(s) Eric Long Ser…" at bounding box center [1221, 205] width 248 height 2181
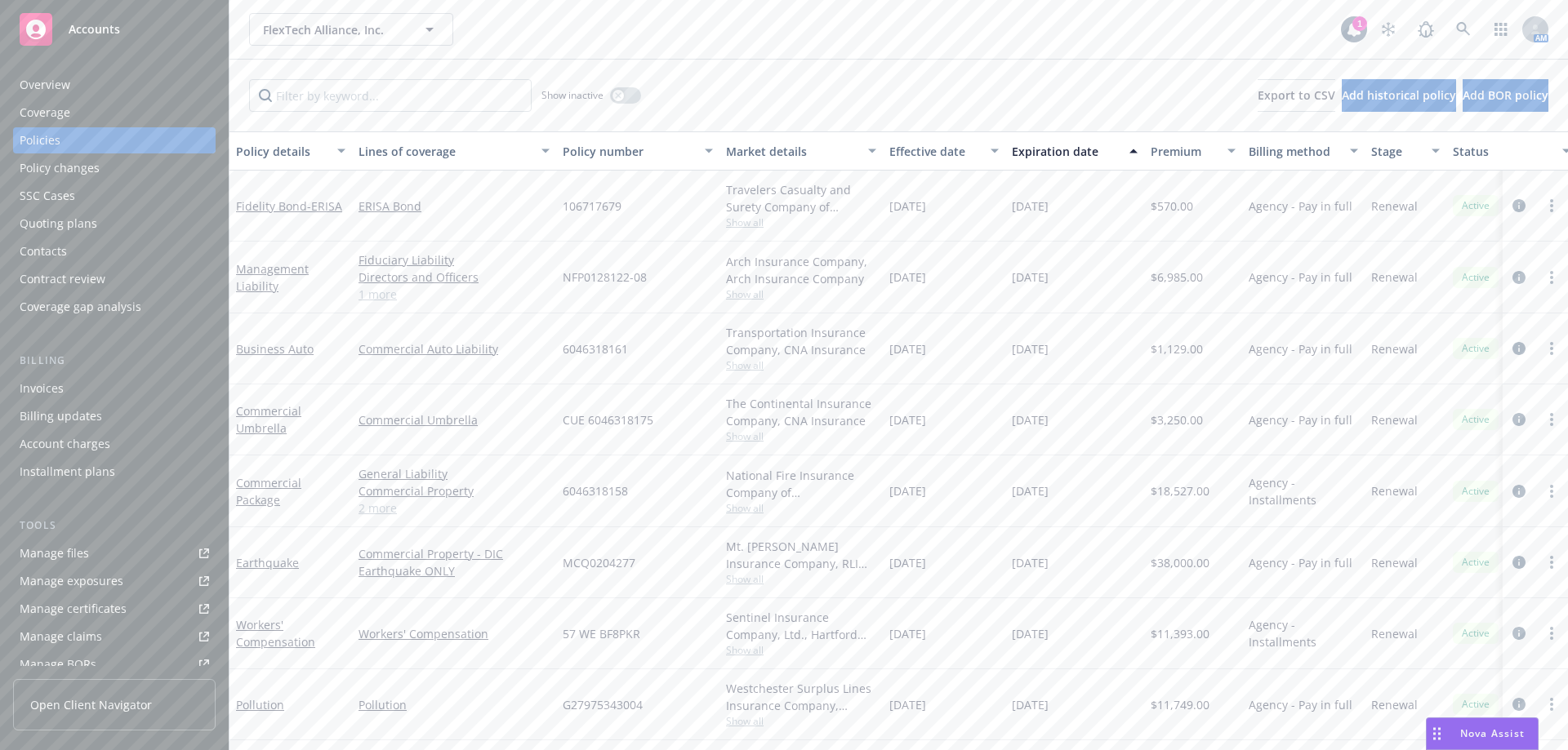
click at [109, 384] on div "Invoices" at bounding box center [114, 389] width 189 height 26
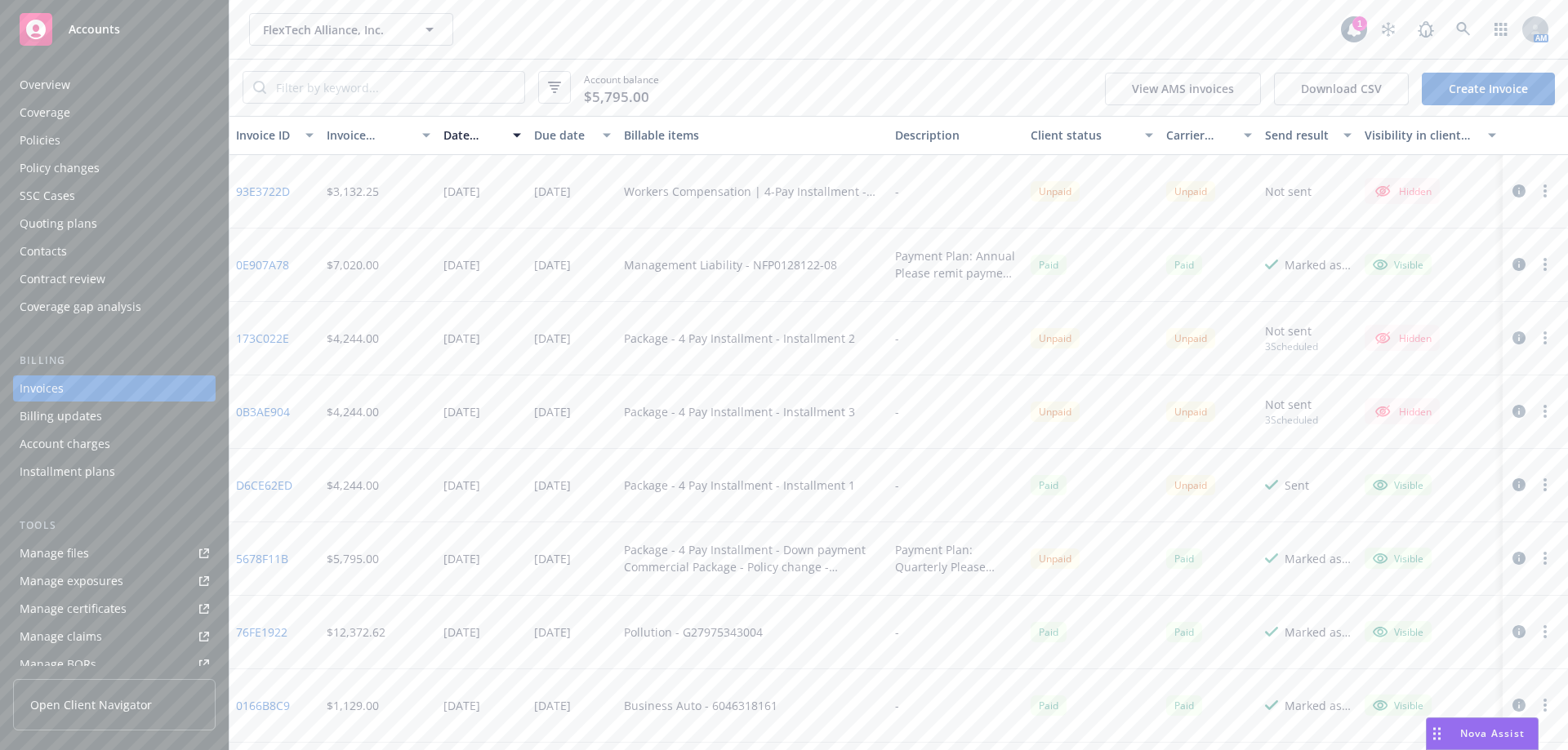
click at [275, 195] on link "93E3722D" at bounding box center [262, 191] width 54 height 17
click at [1532, 179] on div at bounding box center [1535, 192] width 65 height 74
click at [1535, 186] on button "button" at bounding box center [1545, 191] width 20 height 20
click at [1401, 232] on link "Edit invoice" at bounding box center [1438, 224] width 208 height 32
click at [187, 170] on div "Policy changes" at bounding box center [114, 169] width 189 height 26
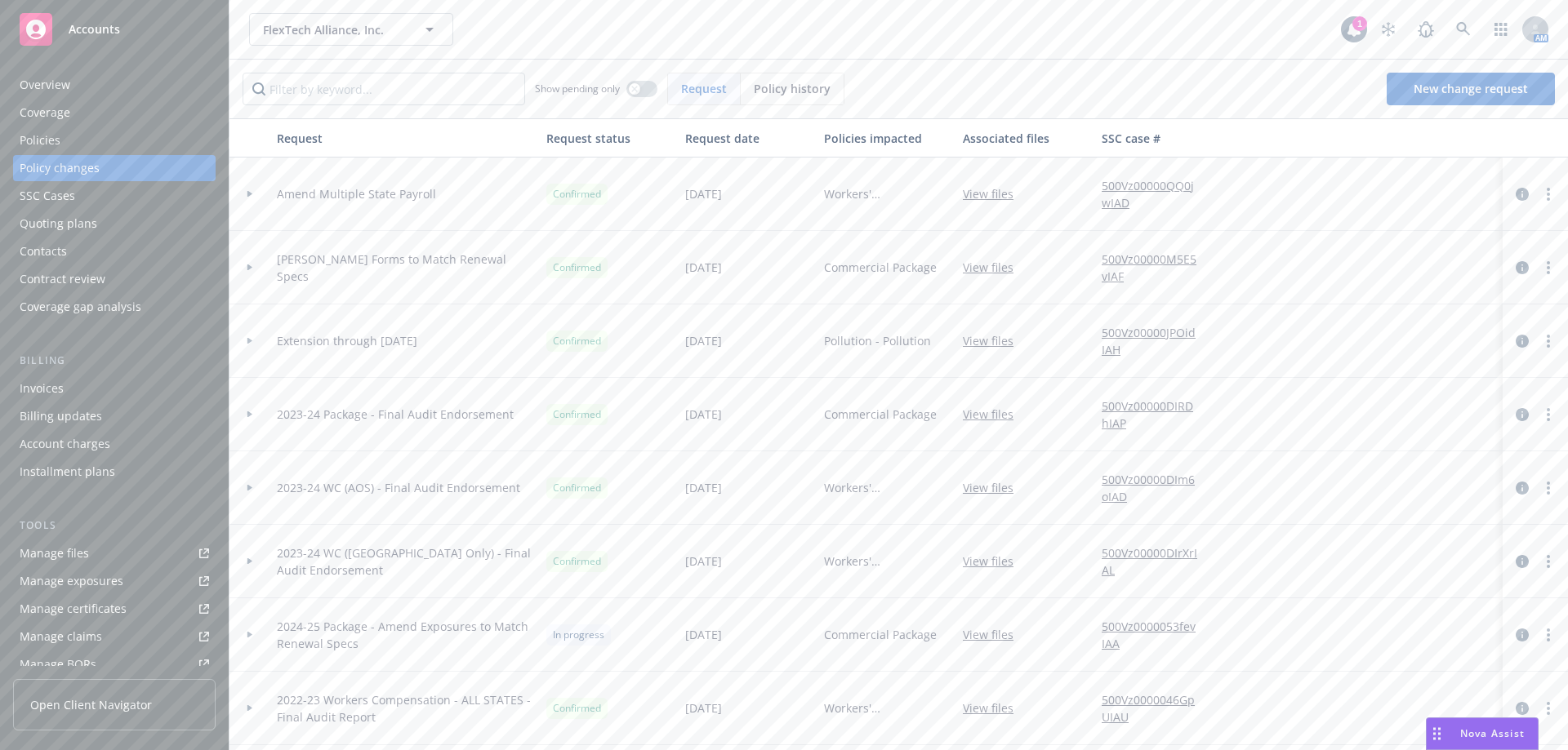
click at [84, 141] on div "Policies" at bounding box center [114, 141] width 189 height 26
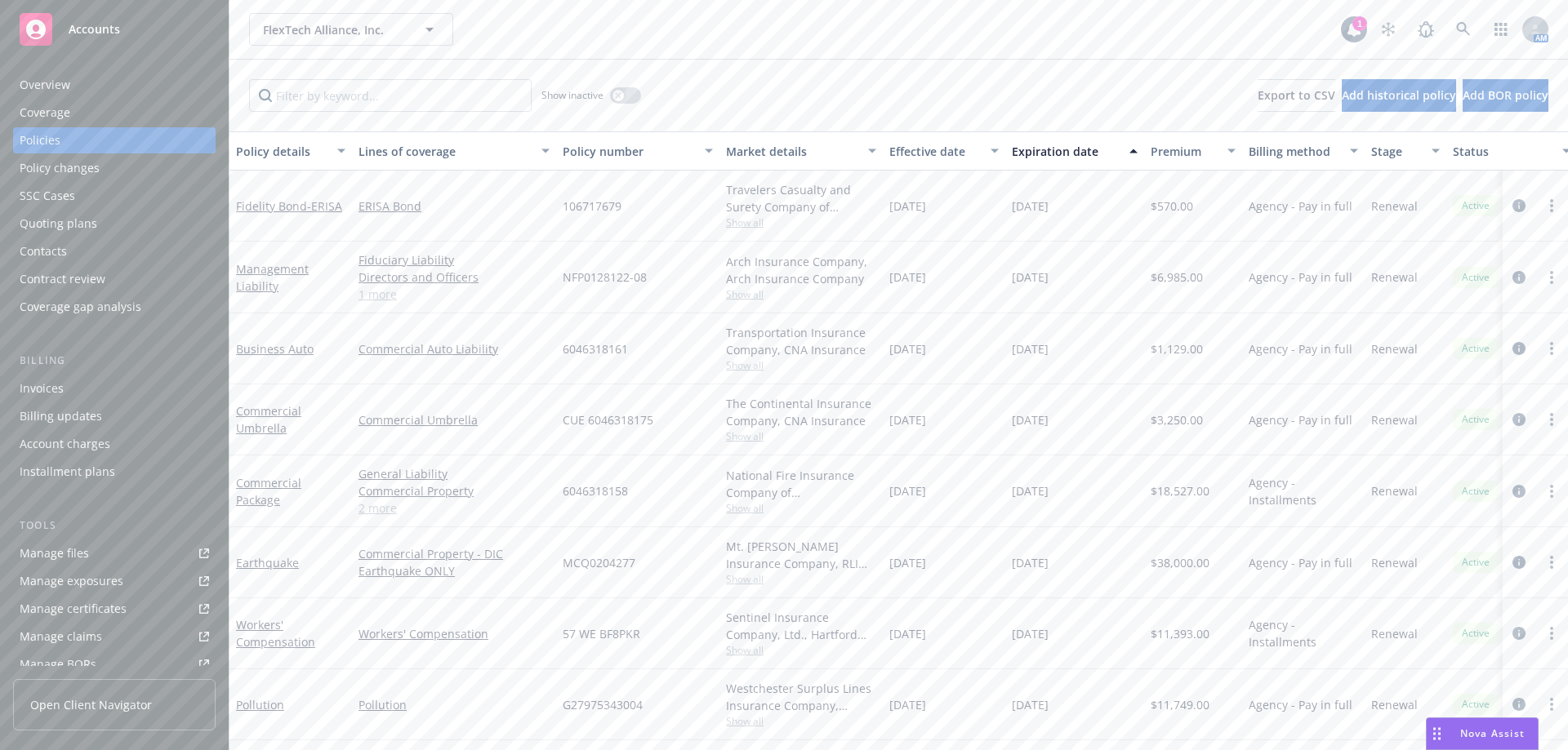
scroll to position [2, 0]
click at [266, 634] on link "Workers' Compensation" at bounding box center [275, 633] width 79 height 32
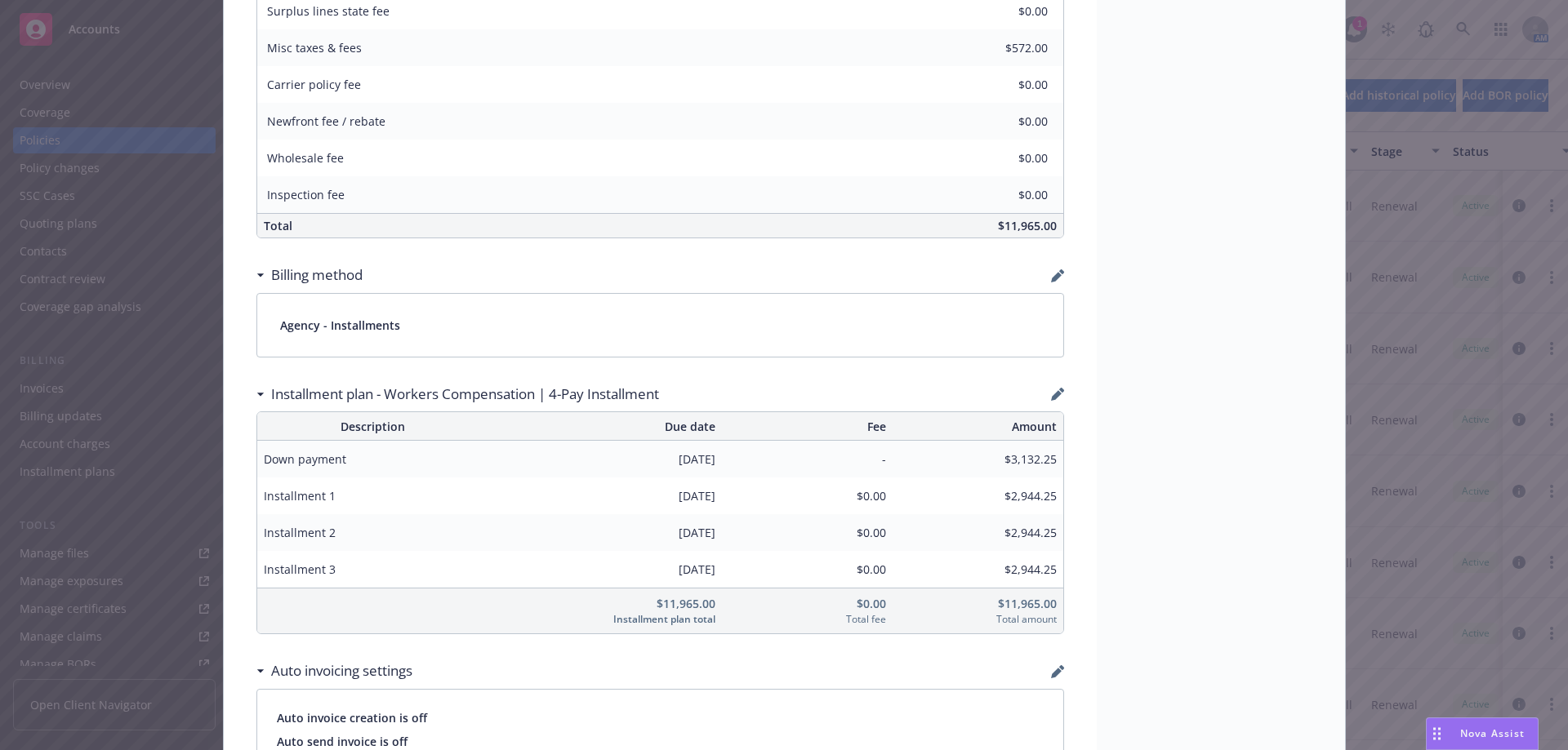
scroll to position [947, 0]
click at [1051, 397] on icon "button" at bounding box center [1058, 391] width 13 height 13
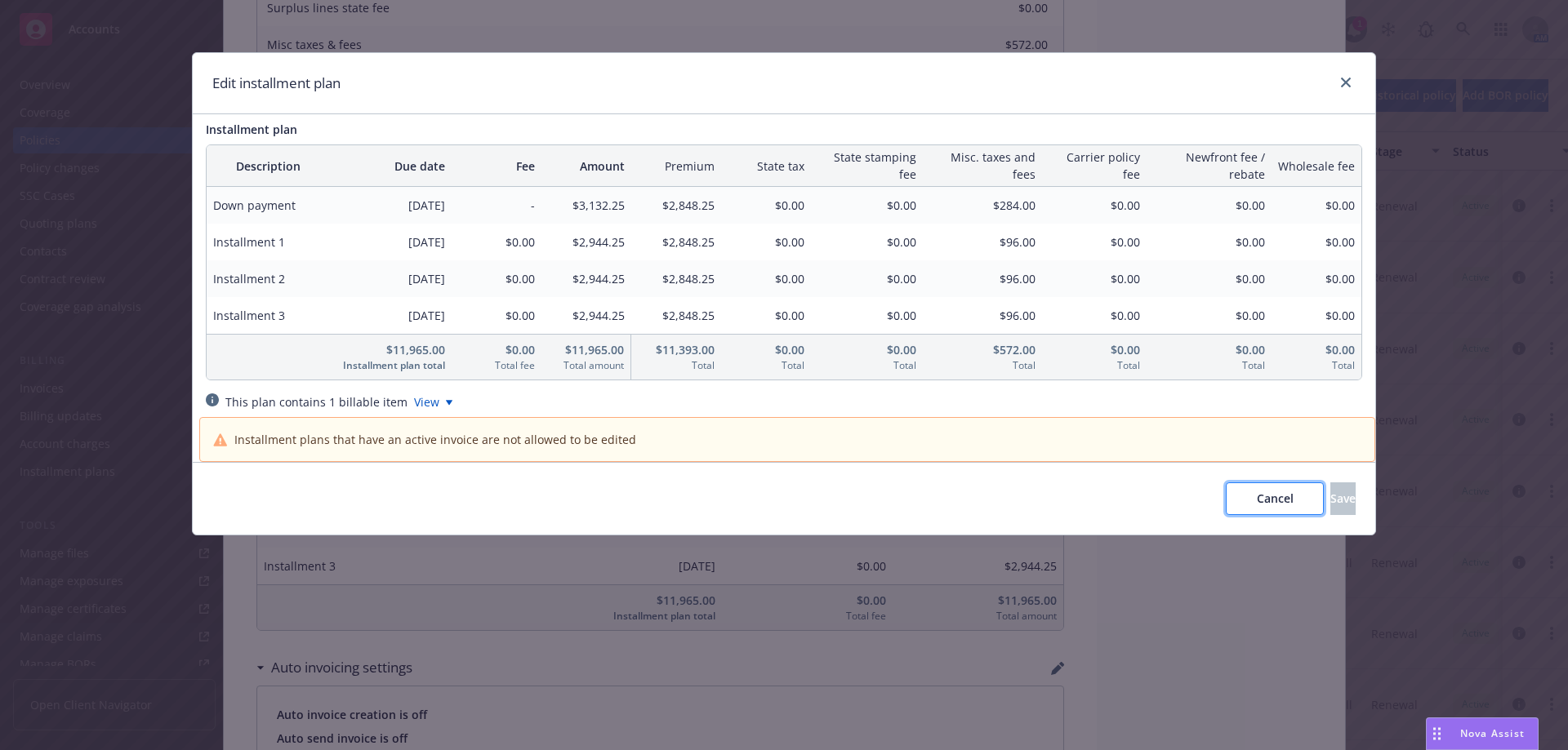
click at [1242, 492] on button "Cancel" at bounding box center [1274, 499] width 98 height 32
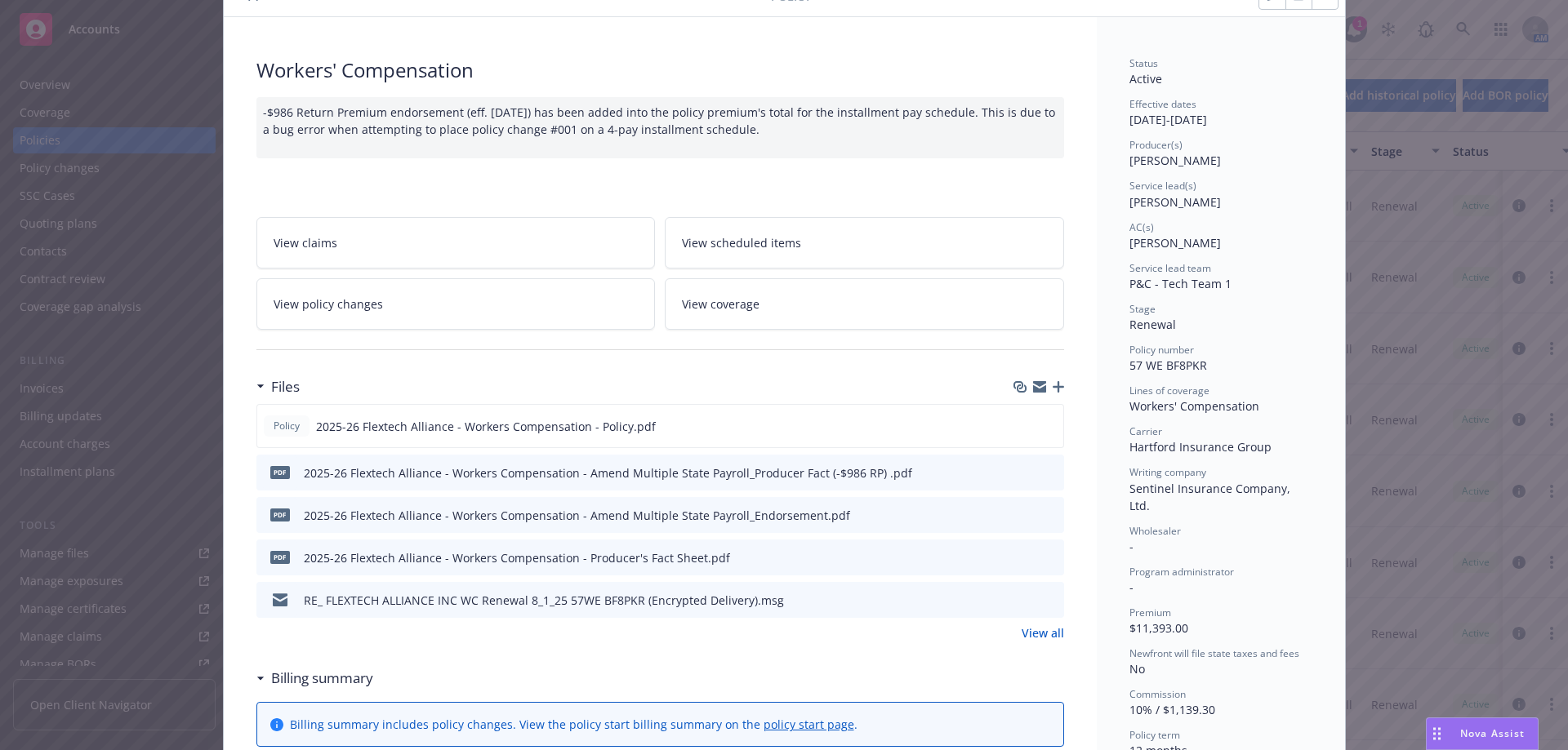
scroll to position [0, 0]
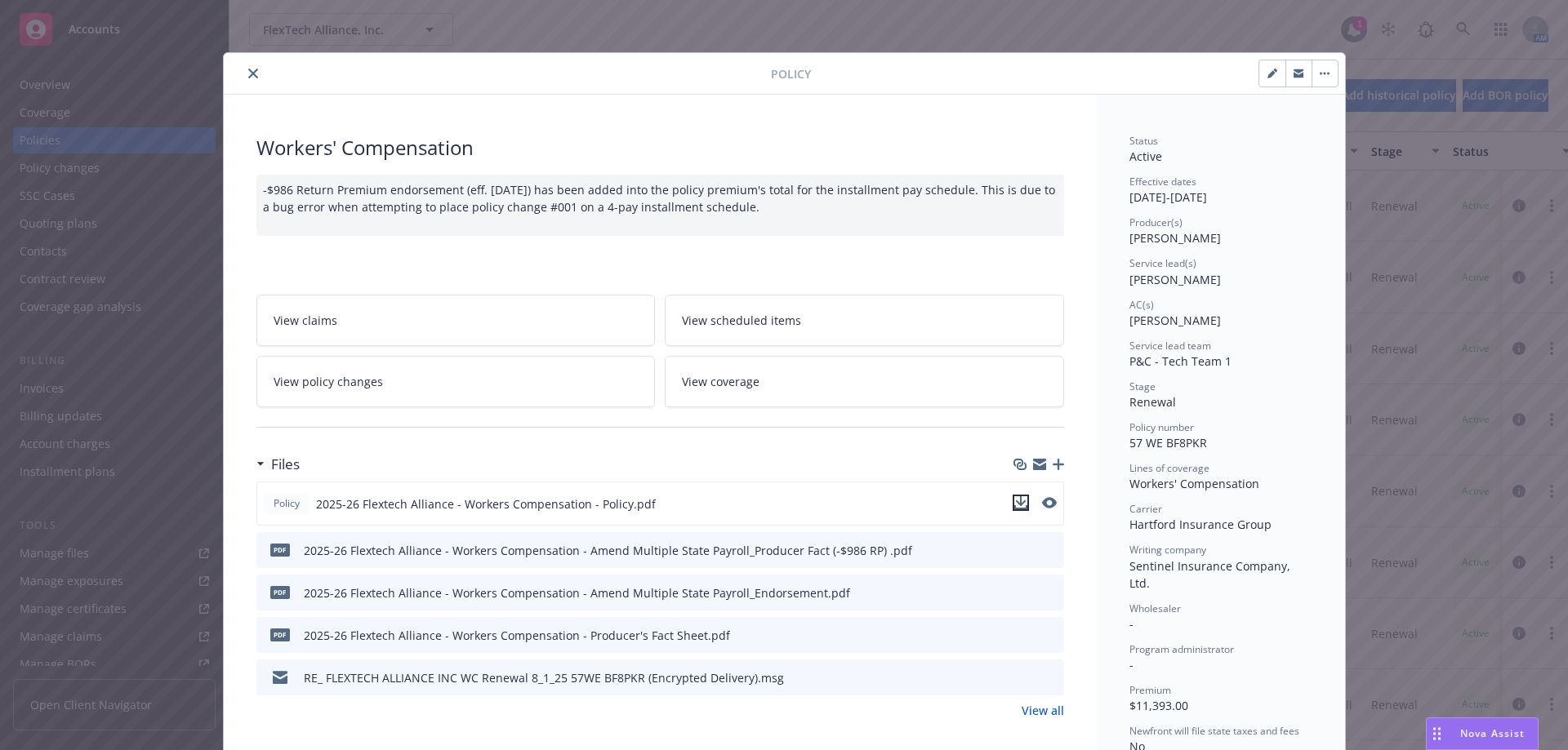
click at [1014, 505] on icon "download file" at bounding box center [1021, 503] width 13 height 13
click at [1016, 592] on icon "download file" at bounding box center [1023, 591] width 13 height 13
click at [1033, 467] on icon "button" at bounding box center [1040, 466] width 13 height 7
click at [243, 79] on button "close" at bounding box center [253, 74] width 20 height 20
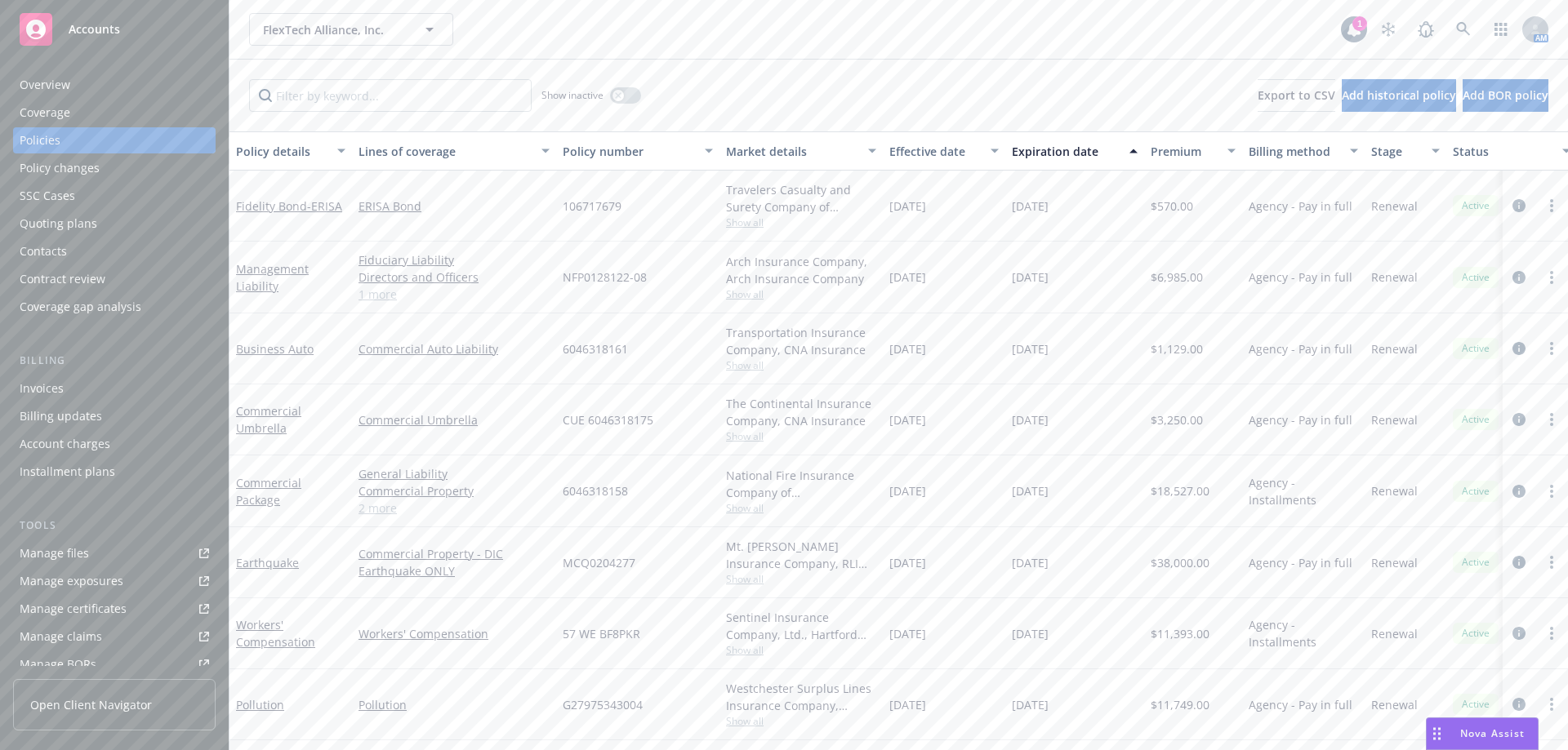
click at [72, 252] on div "Contacts" at bounding box center [114, 251] width 189 height 26
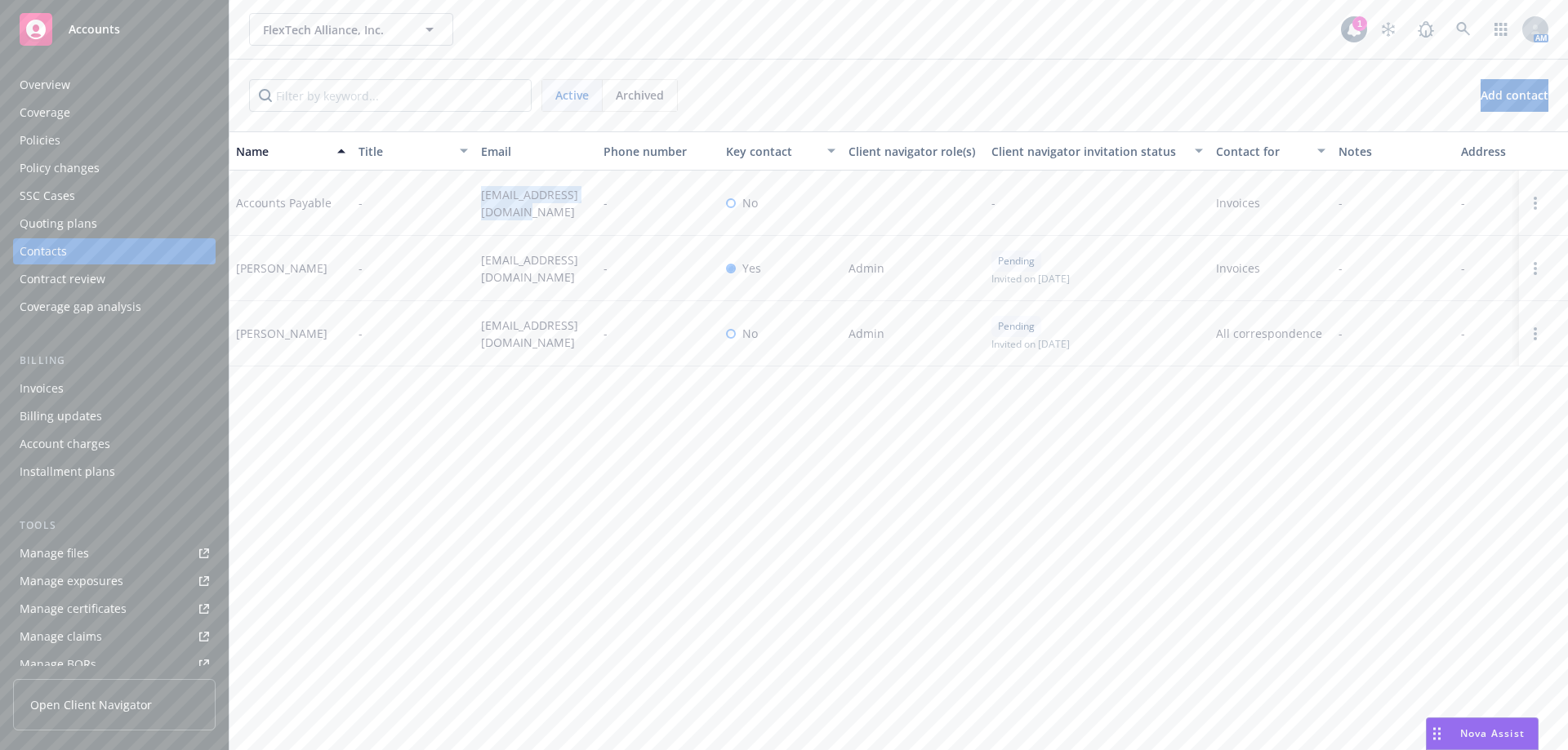
drag, startPoint x: 521, startPoint y: 217, endPoint x: 481, endPoint y: 199, distance: 43.9
click at [481, 199] on span "accounting@nextflex.us" at bounding box center [536, 203] width 109 height 34
copy span "accounting@nextflex.us"
click at [519, 417] on div "Name Title Email Phone number Key contact Client navigator role(s) Client navig…" at bounding box center [898, 441] width 1338 height 619
click at [198, 142] on link "Policies" at bounding box center [114, 141] width 203 height 26
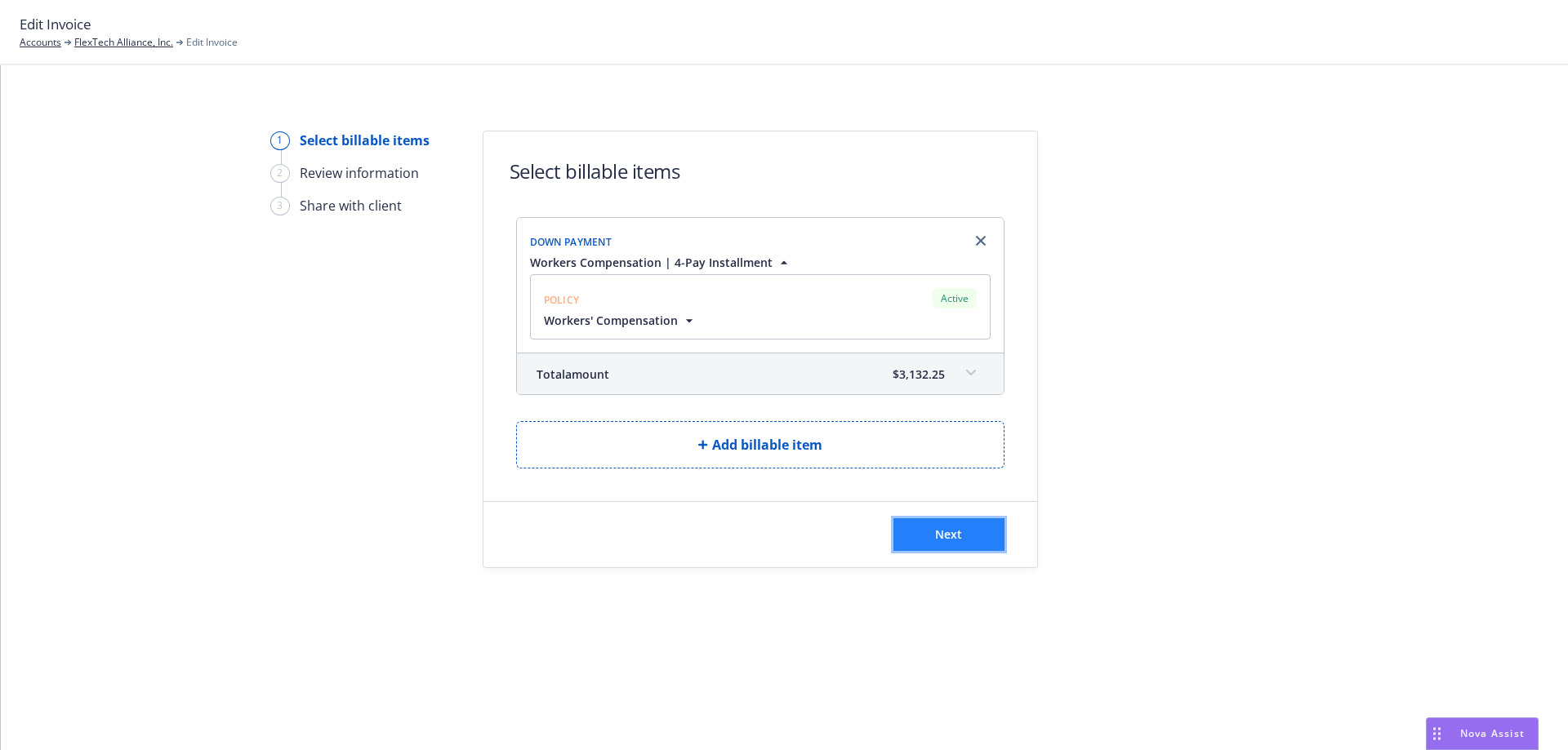
click at [931, 526] on button "Next" at bounding box center [949, 534] width 111 height 32
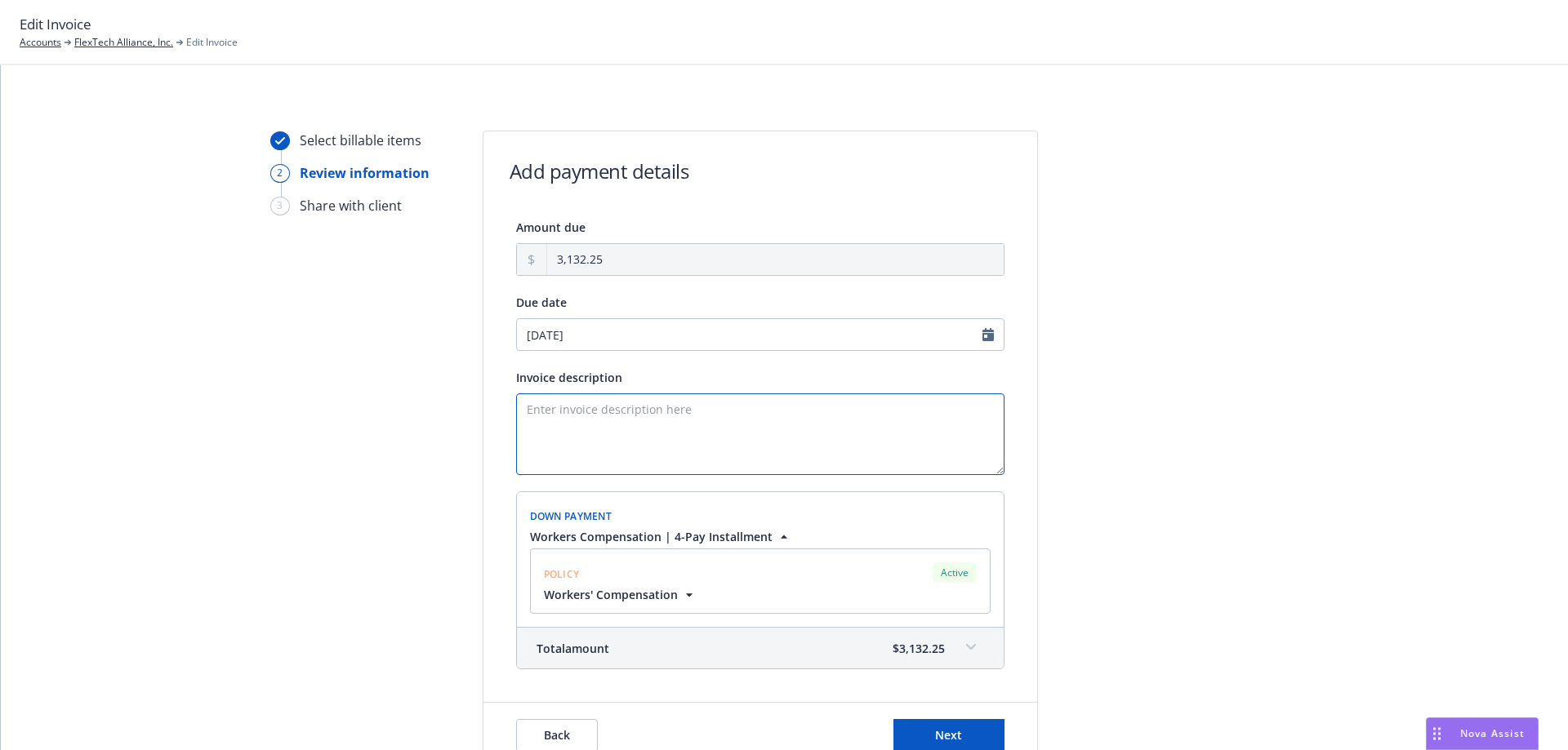
click at [810, 456] on textarea "Invoice description" at bounding box center [760, 434] width 489 height 82
paste textarea "Payment Plan: Quarterly Please remit payment upon receipt. Thank you!"
drag, startPoint x: 784, startPoint y: 447, endPoint x: 521, endPoint y: 450, distance: 263.0
click at [521, 450] on textarea "Payment Plan: Quarterly Please remit payment upon receipt. Thank you!" at bounding box center [760, 434] width 489 height 82
drag, startPoint x: 657, startPoint y: 448, endPoint x: 630, endPoint y: 500, distance: 58.6
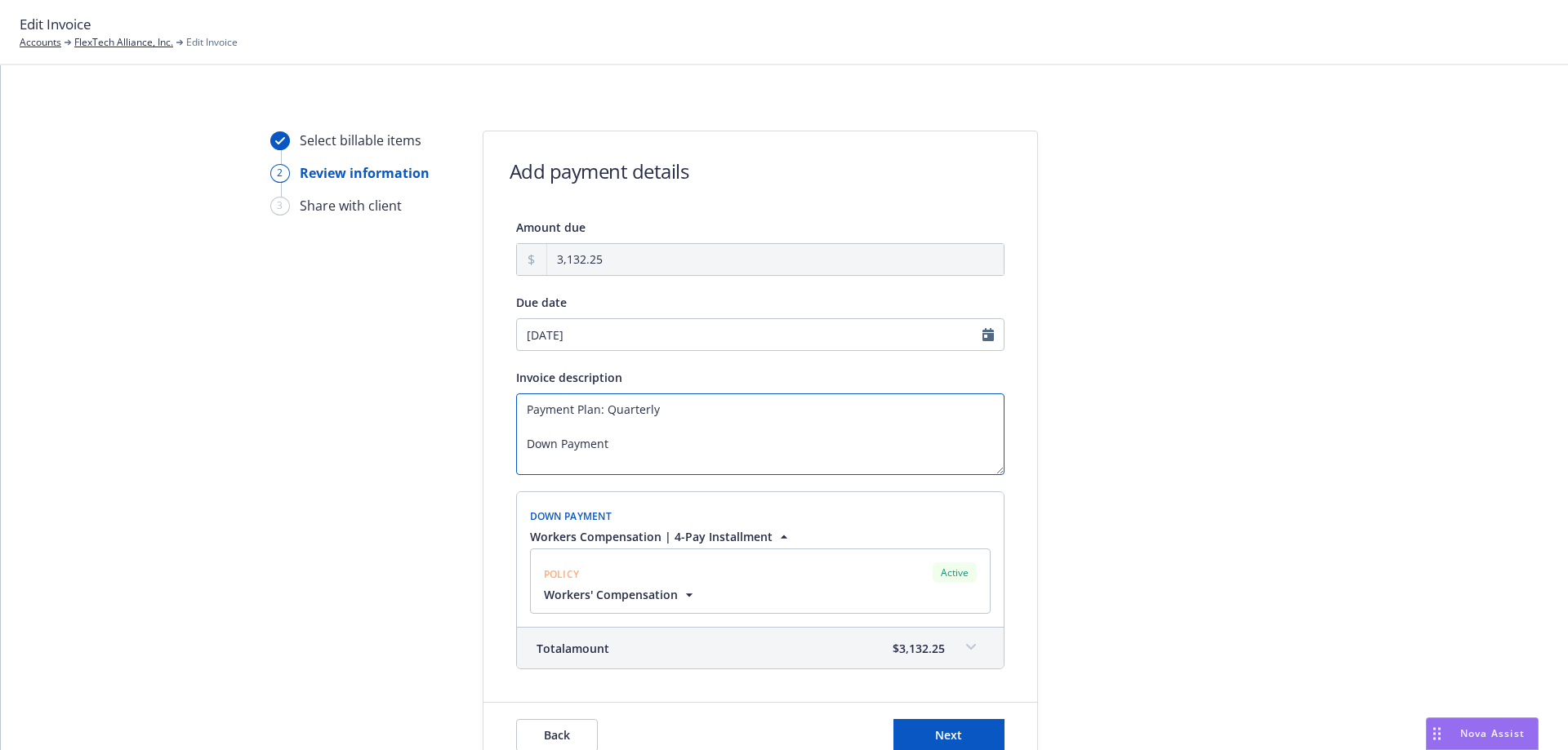
click at [657, 448] on textarea "Payment Plan: Quarterly Down Payment" at bounding box center [760, 434] width 489 height 82
click at [651, 439] on textarea "Payment Plan: Quarterly Down Payment" at bounding box center [760, 434] width 489 height 82
drag, startPoint x: 627, startPoint y: 447, endPoint x: 500, endPoint y: 388, distance: 140.0
click at [500, 388] on div "Amount due 3,132.25 Due date 08/27/2025 Invoice description Payment Plan: Quart…" at bounding box center [761, 443] width 554 height 452
paste textarea "Please remit payment upon receipt. Thank you!"
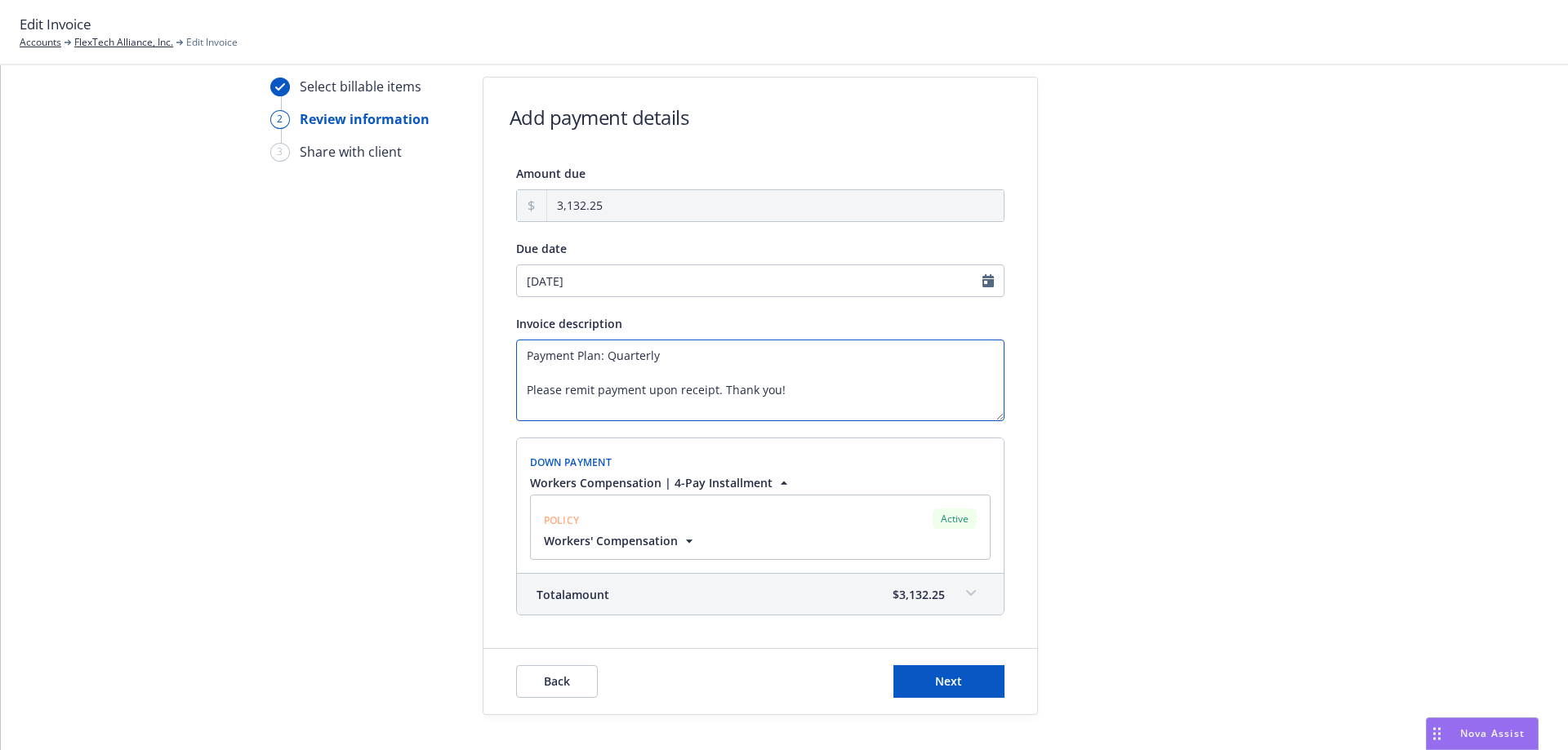
scroll to position [82, 0]
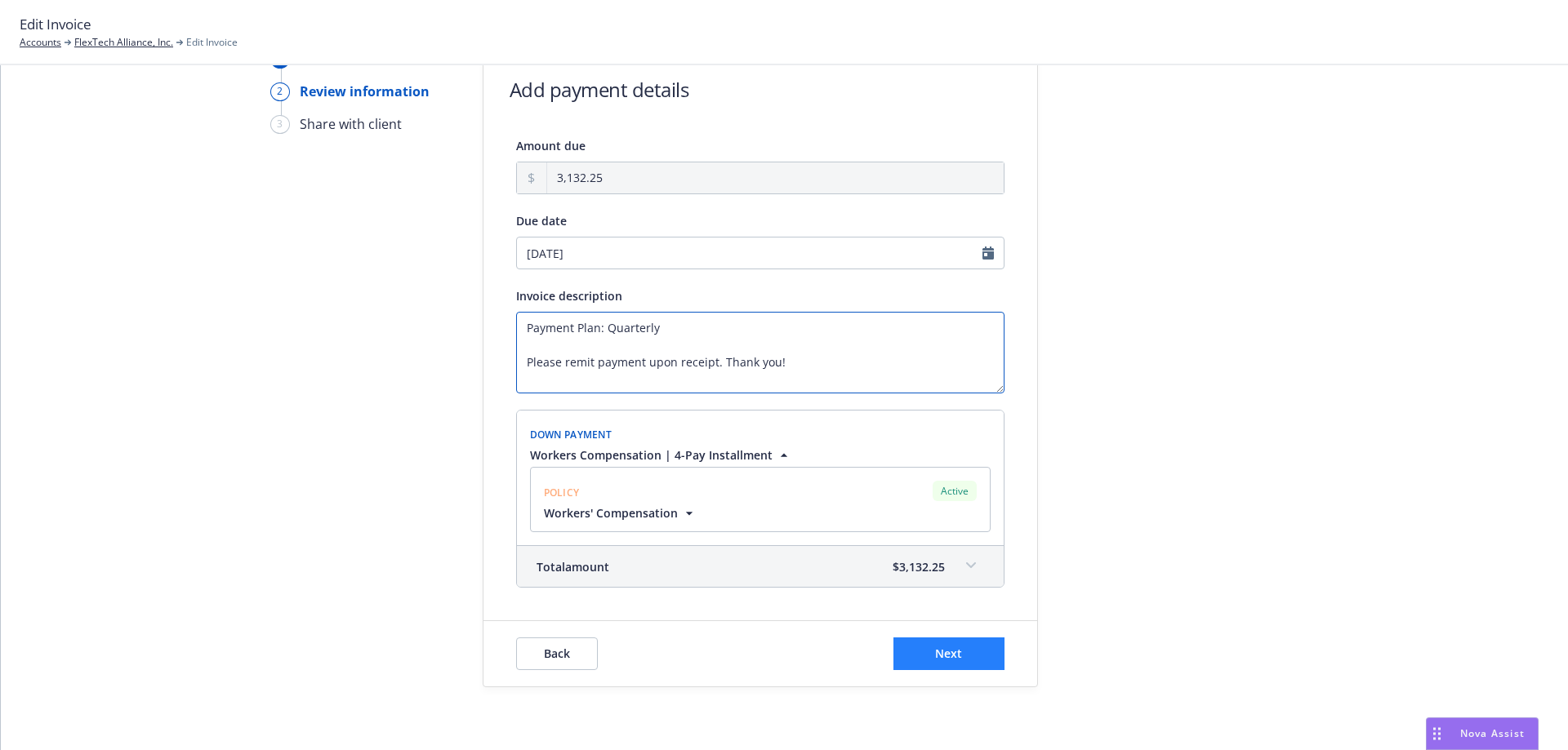
type textarea "Payment Plan: Quarterly Please remit payment upon receipt. Thank you!"
click at [959, 654] on button "Next" at bounding box center [949, 653] width 111 height 32
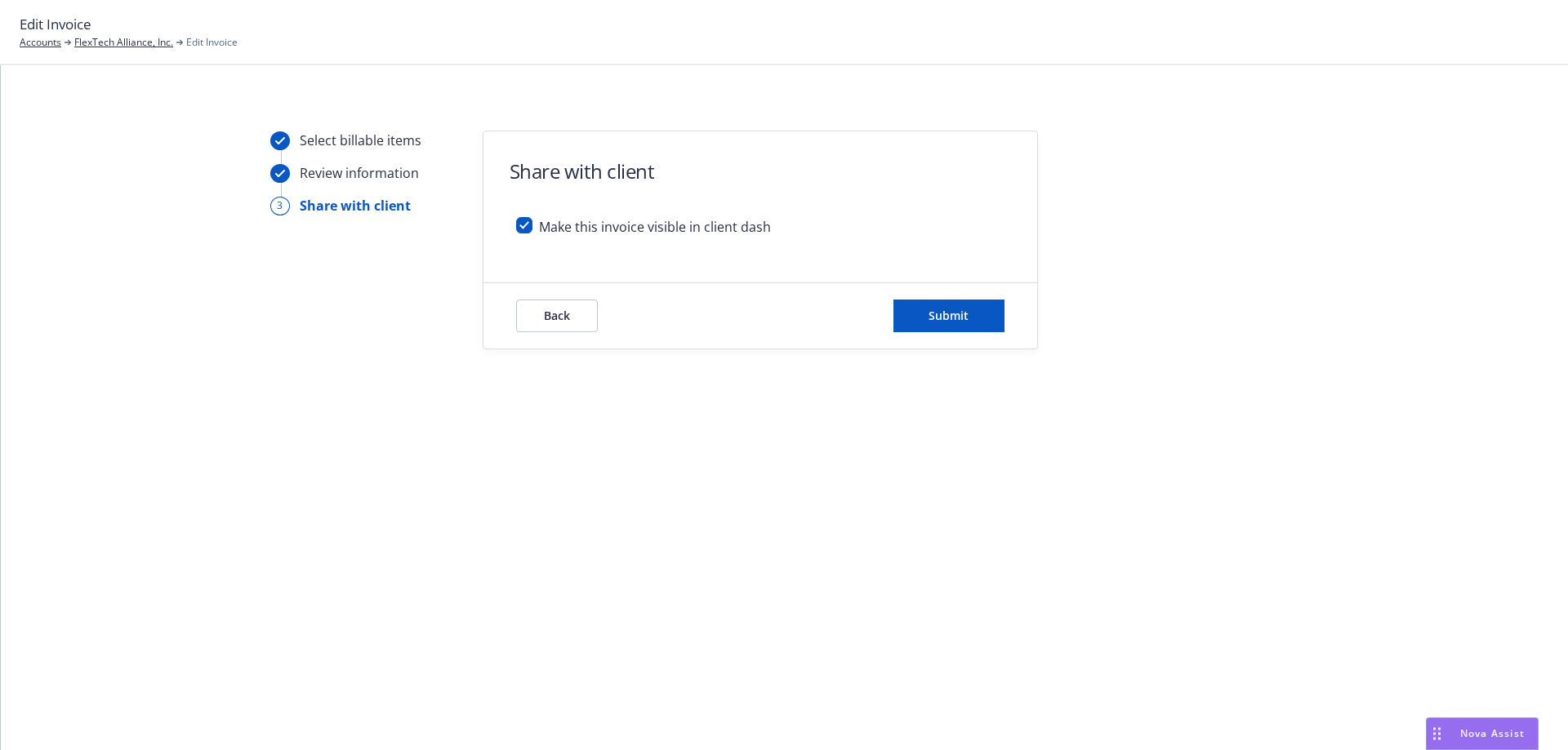
scroll to position [0, 0]
click at [937, 302] on button "Submit" at bounding box center [949, 315] width 111 height 32
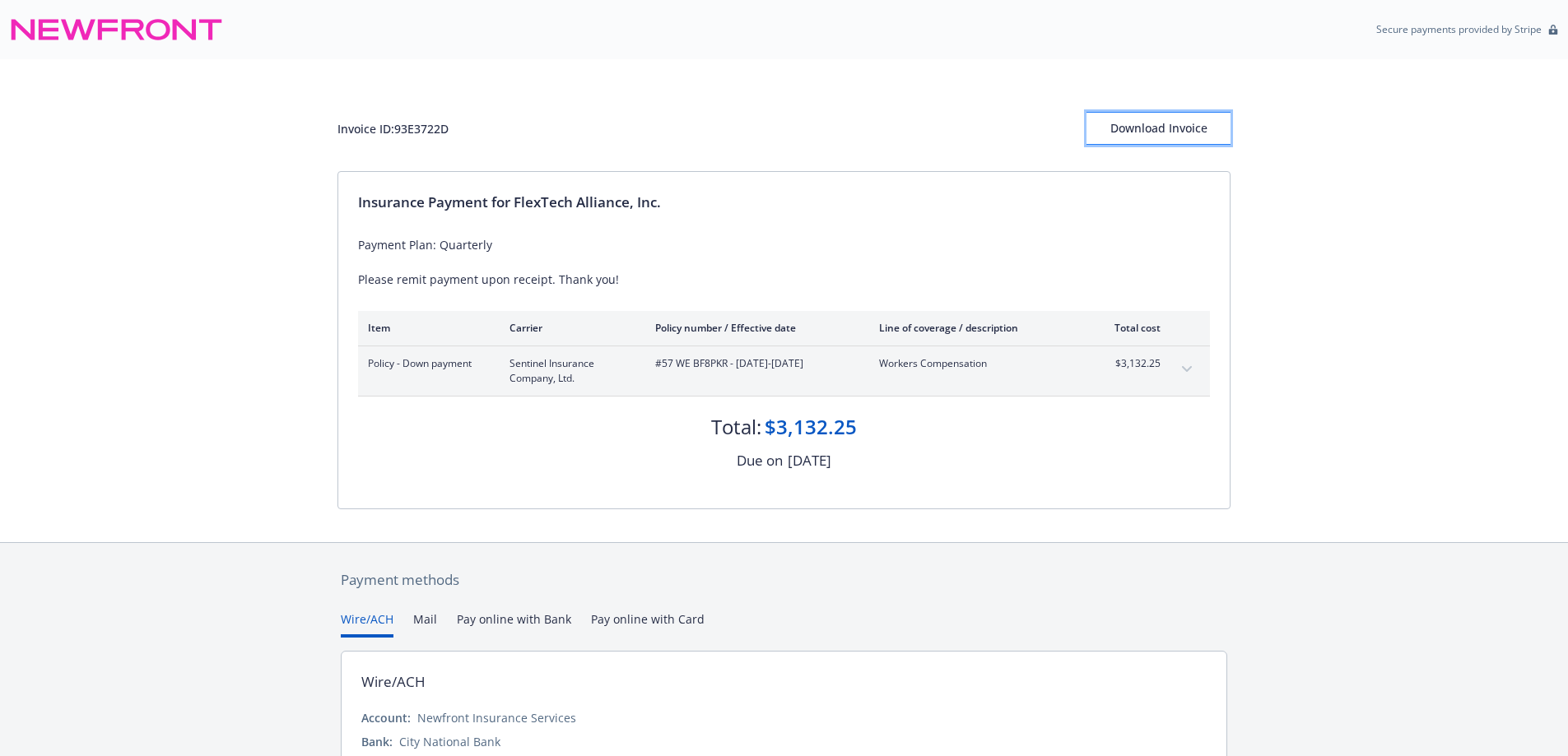
click at [1133, 120] on div "Download Invoice" at bounding box center [1158, 128] width 144 height 32
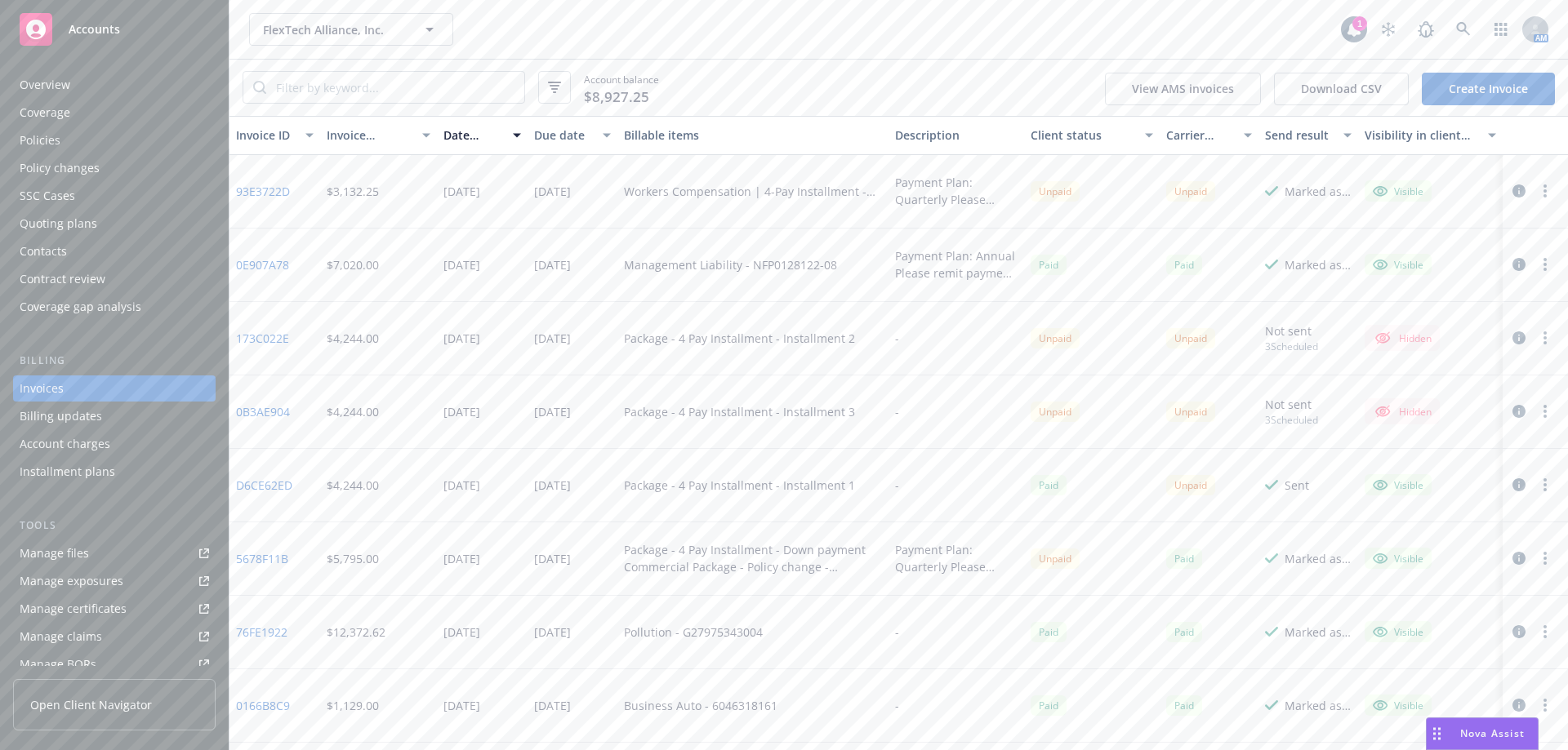
click at [49, 477] on div "Installment plans" at bounding box center [68, 472] width 96 height 26
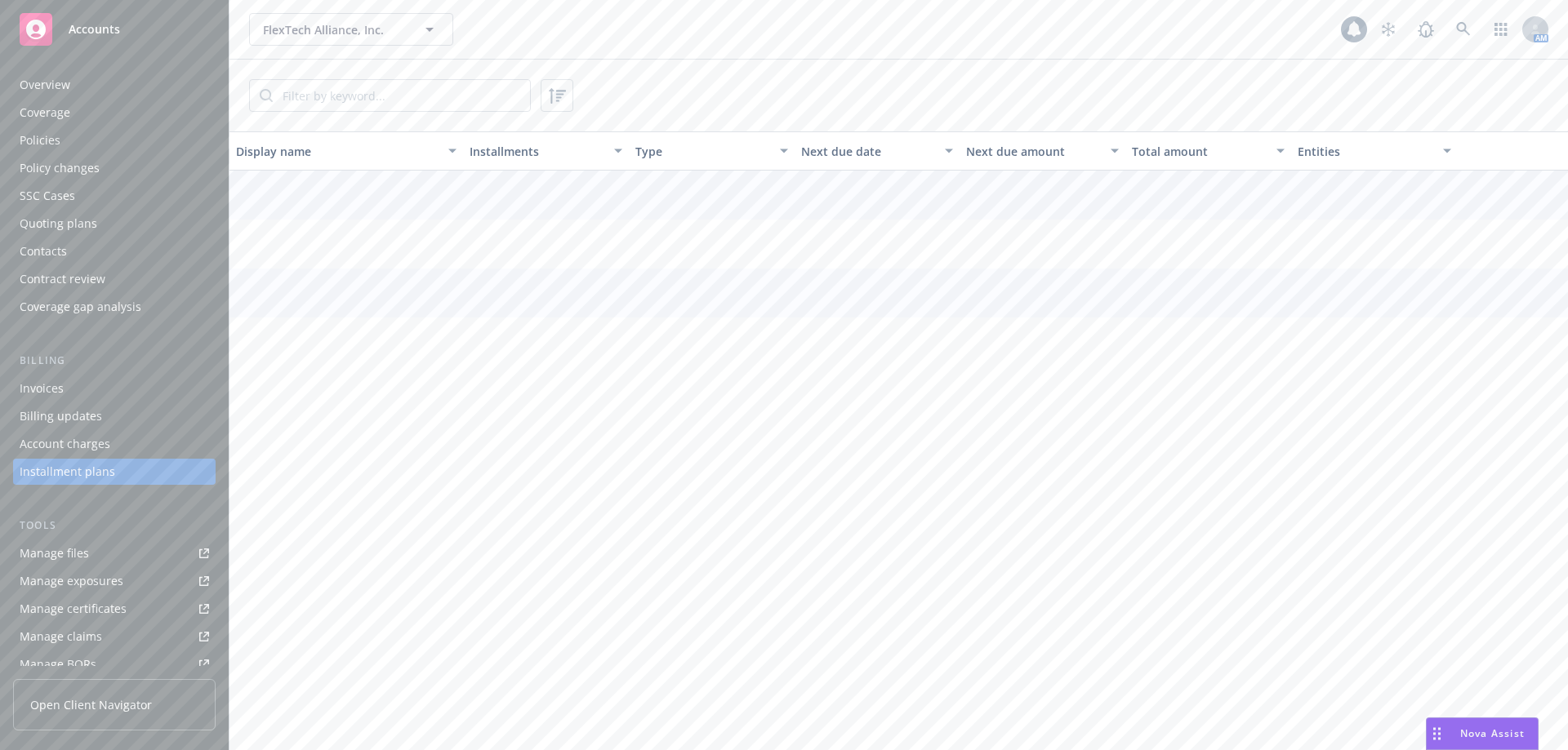
scroll to position [71, 0]
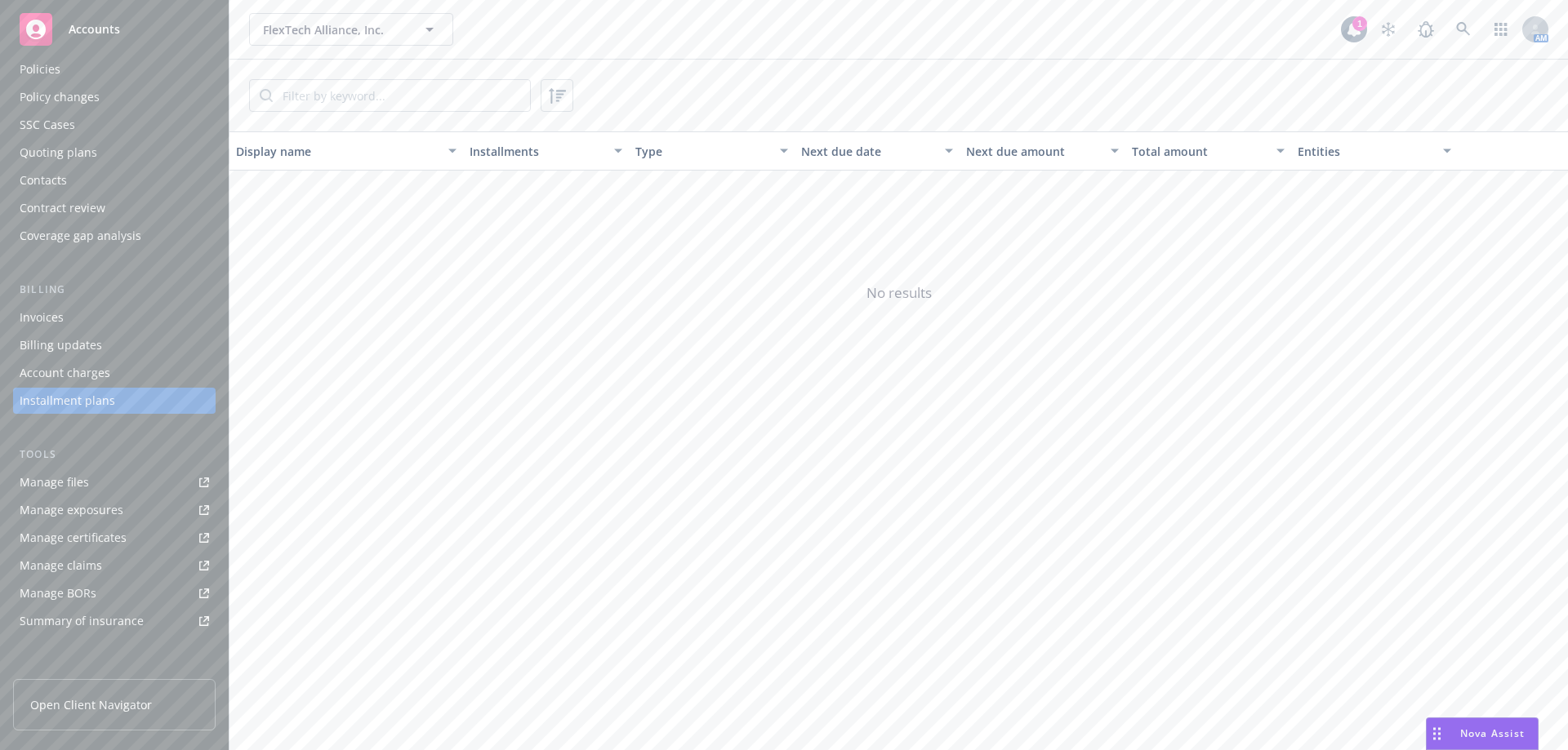
click at [117, 319] on div "Invoices" at bounding box center [114, 318] width 189 height 26
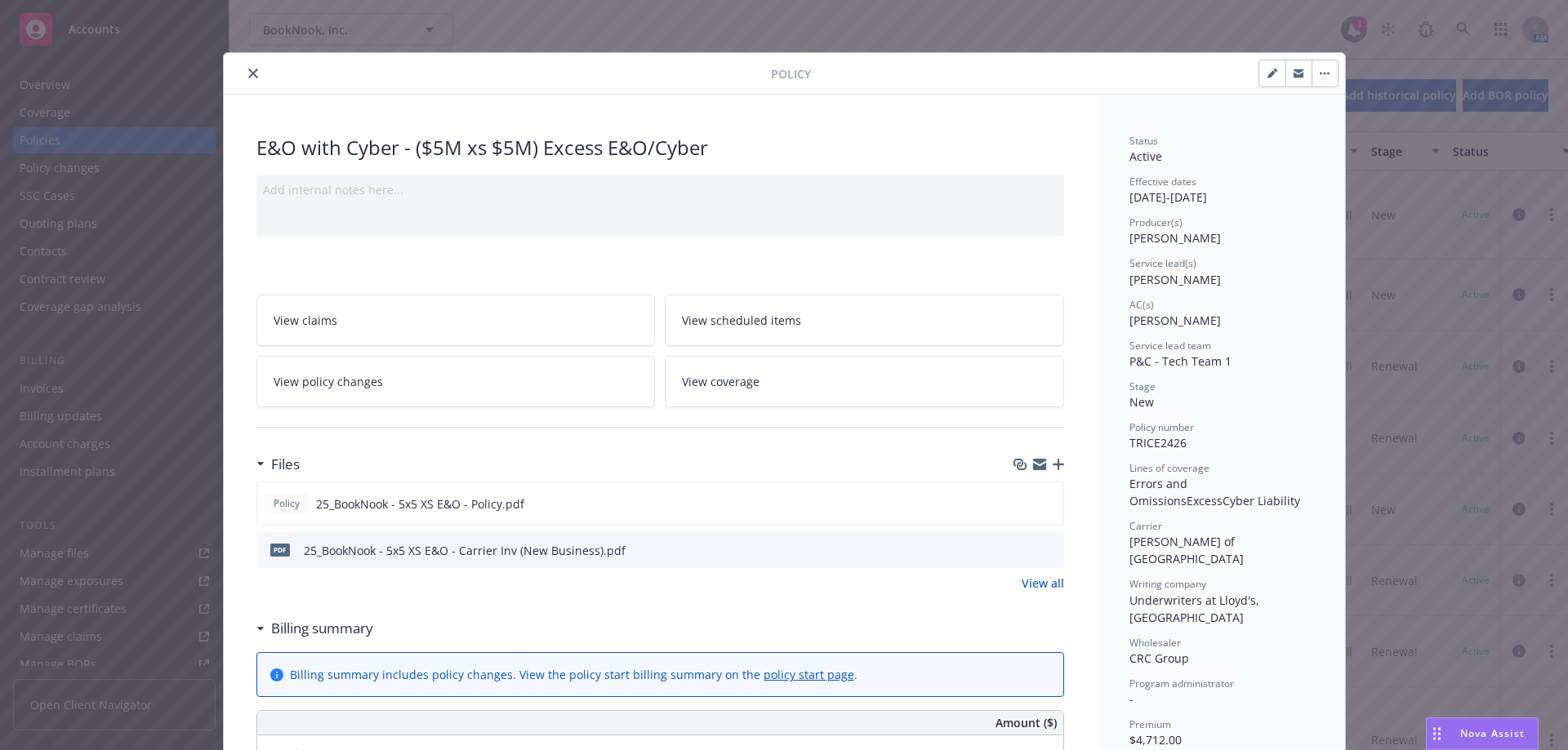
click at [252, 72] on button "close" at bounding box center [253, 74] width 20 height 20
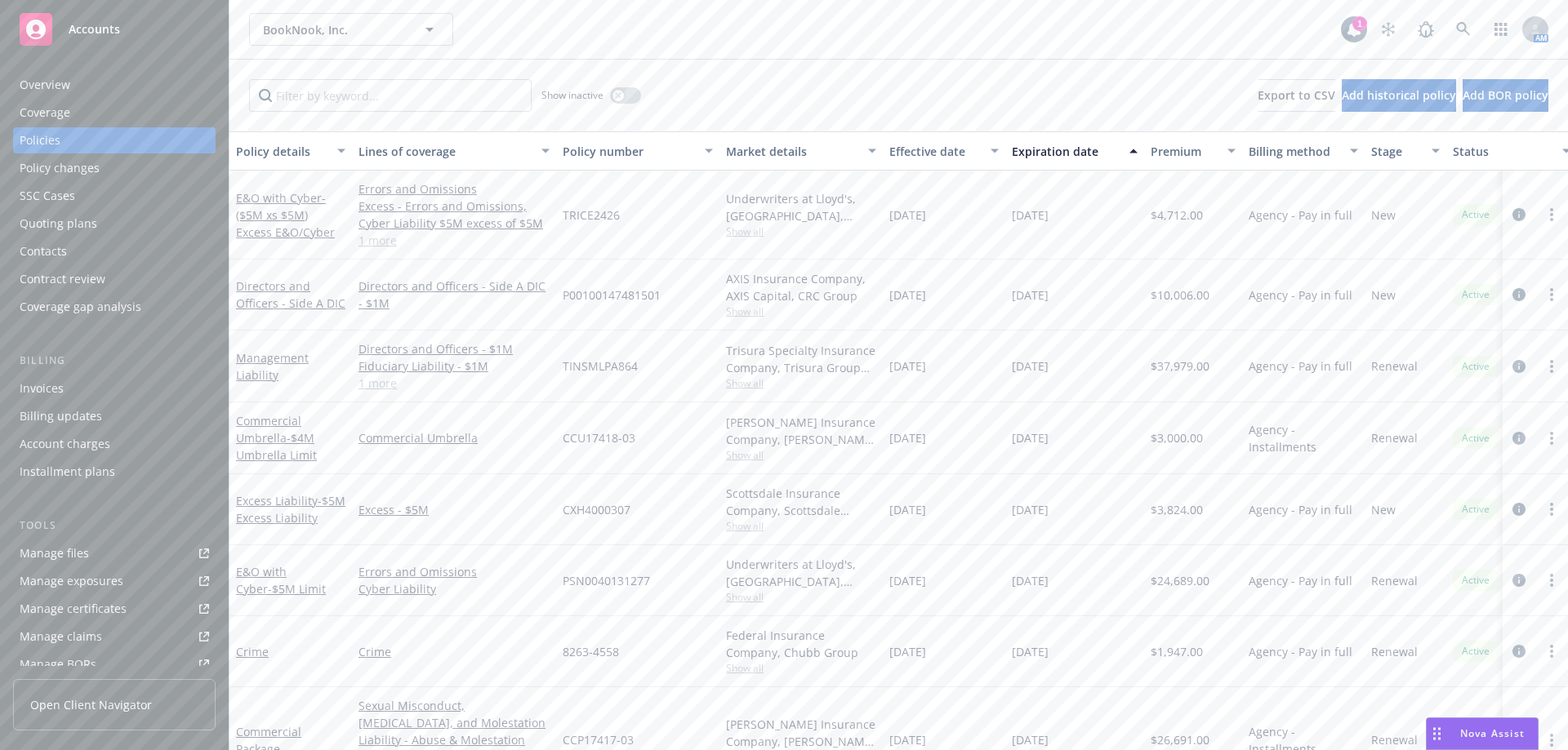
click at [140, 33] on div "Accounts" at bounding box center [114, 29] width 189 height 32
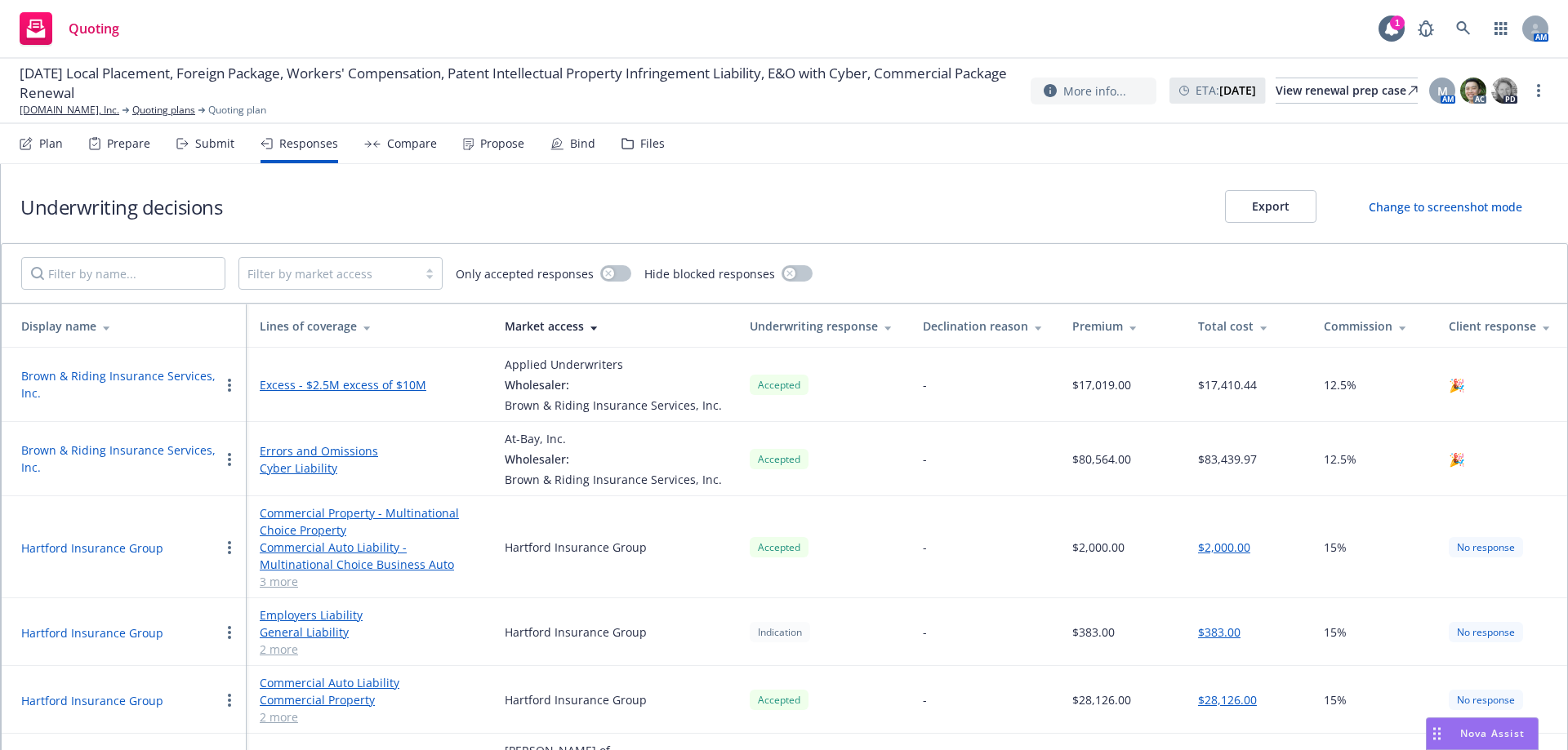
scroll to position [163, 0]
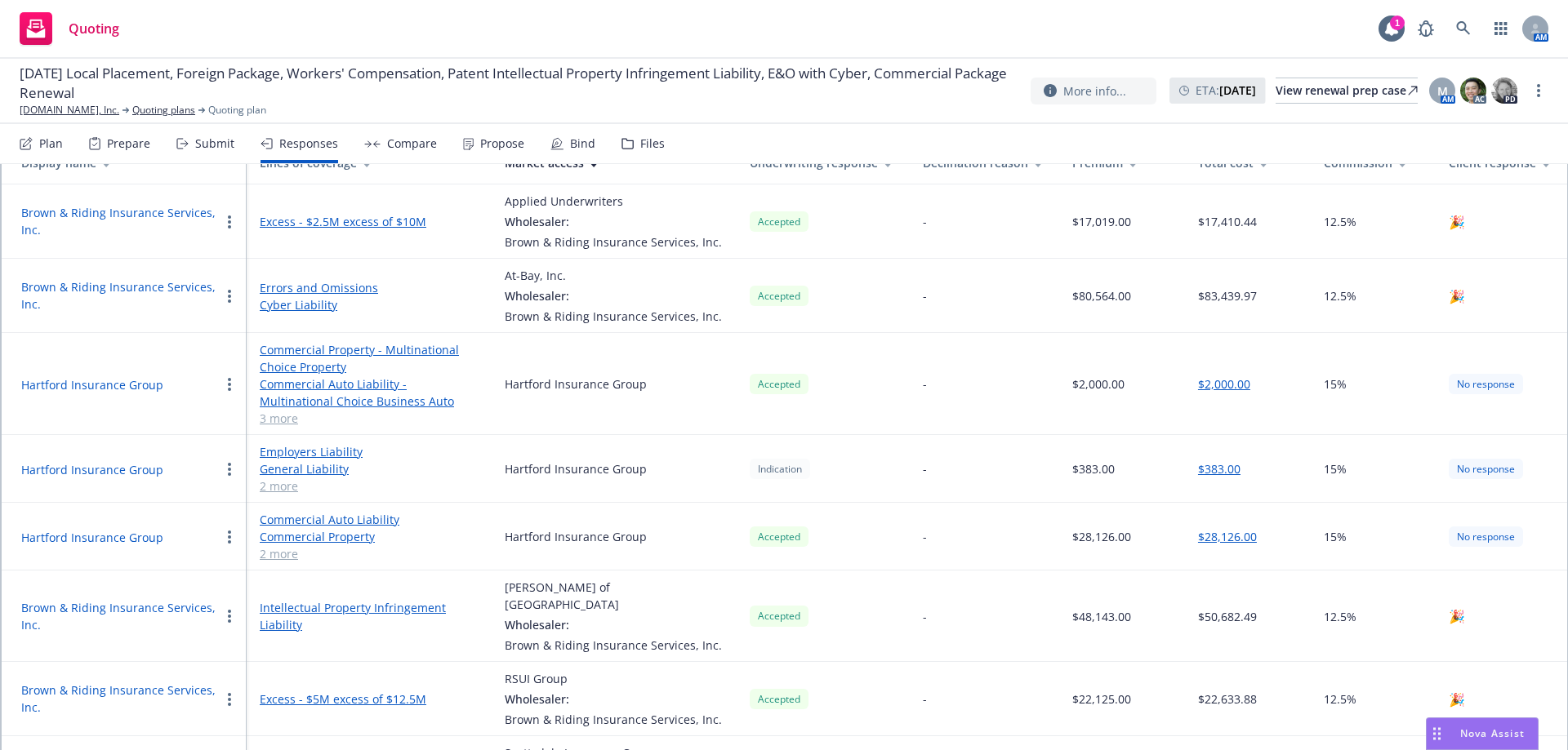
click at [380, 146] on div "Compare" at bounding box center [400, 143] width 73 height 39
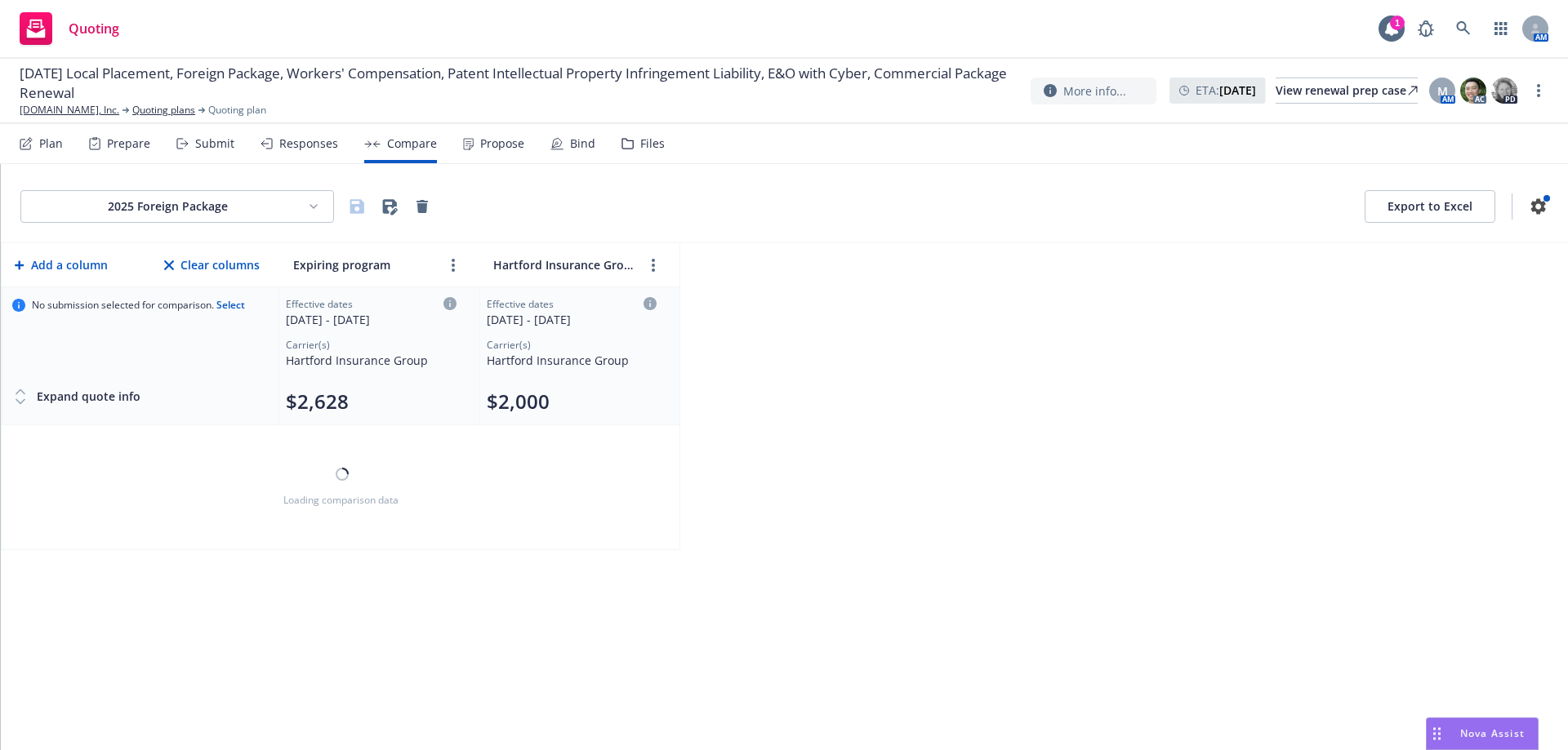
click at [477, 135] on div "Propose" at bounding box center [494, 143] width 61 height 39
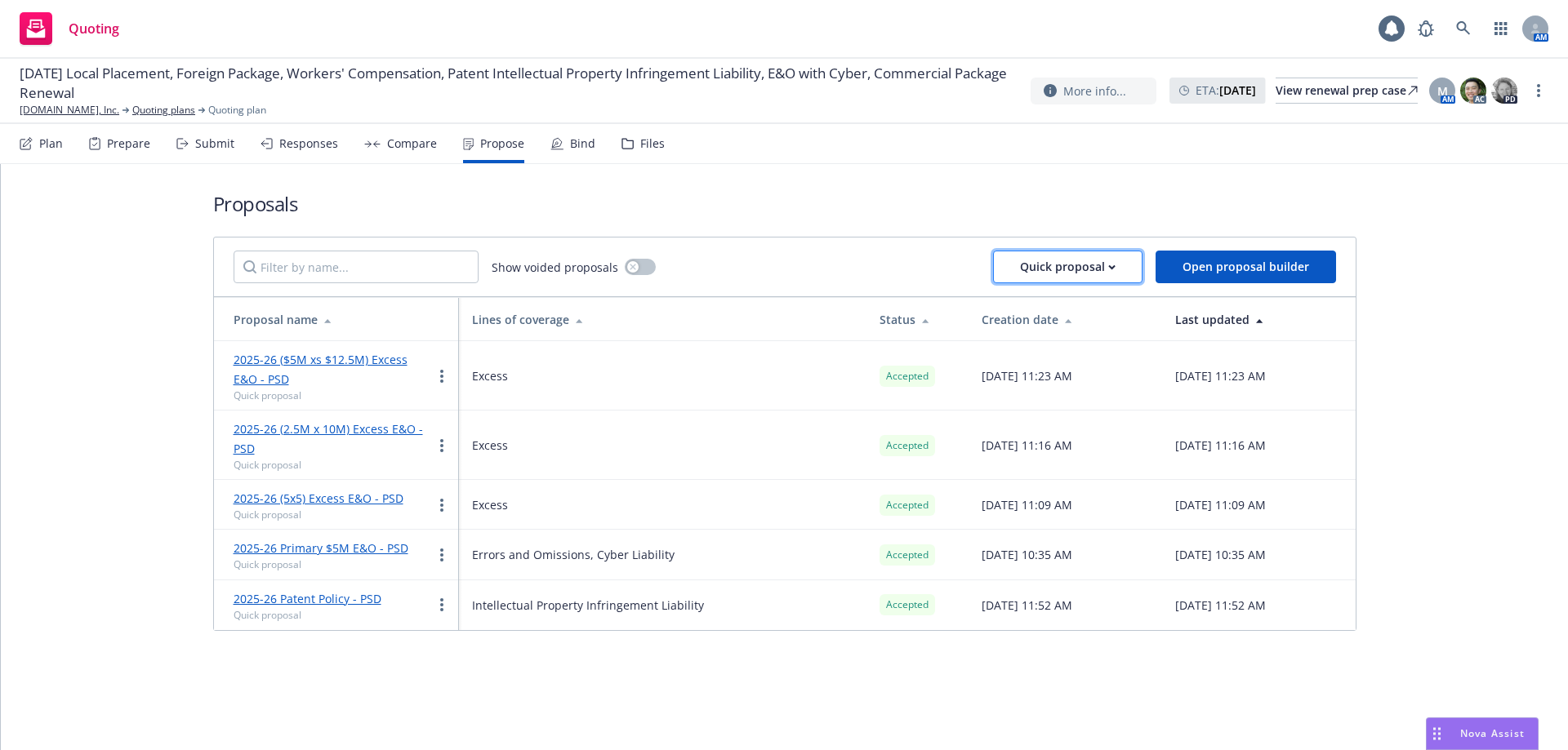
click at [1084, 254] on div "Quick proposal" at bounding box center [1068, 267] width 96 height 31
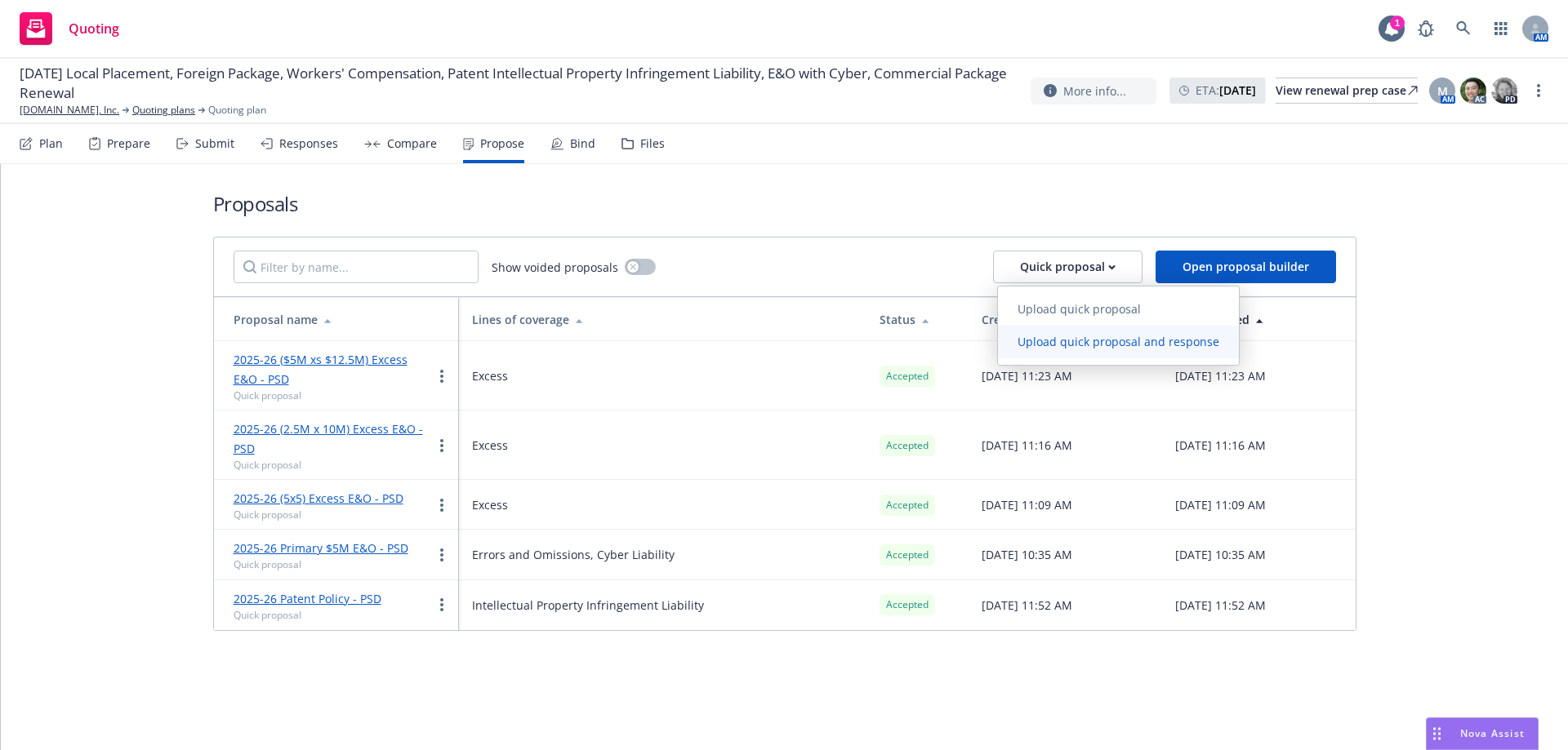
click at [1116, 344] on span "Upload quick proposal and response" at bounding box center [1118, 342] width 241 height 16
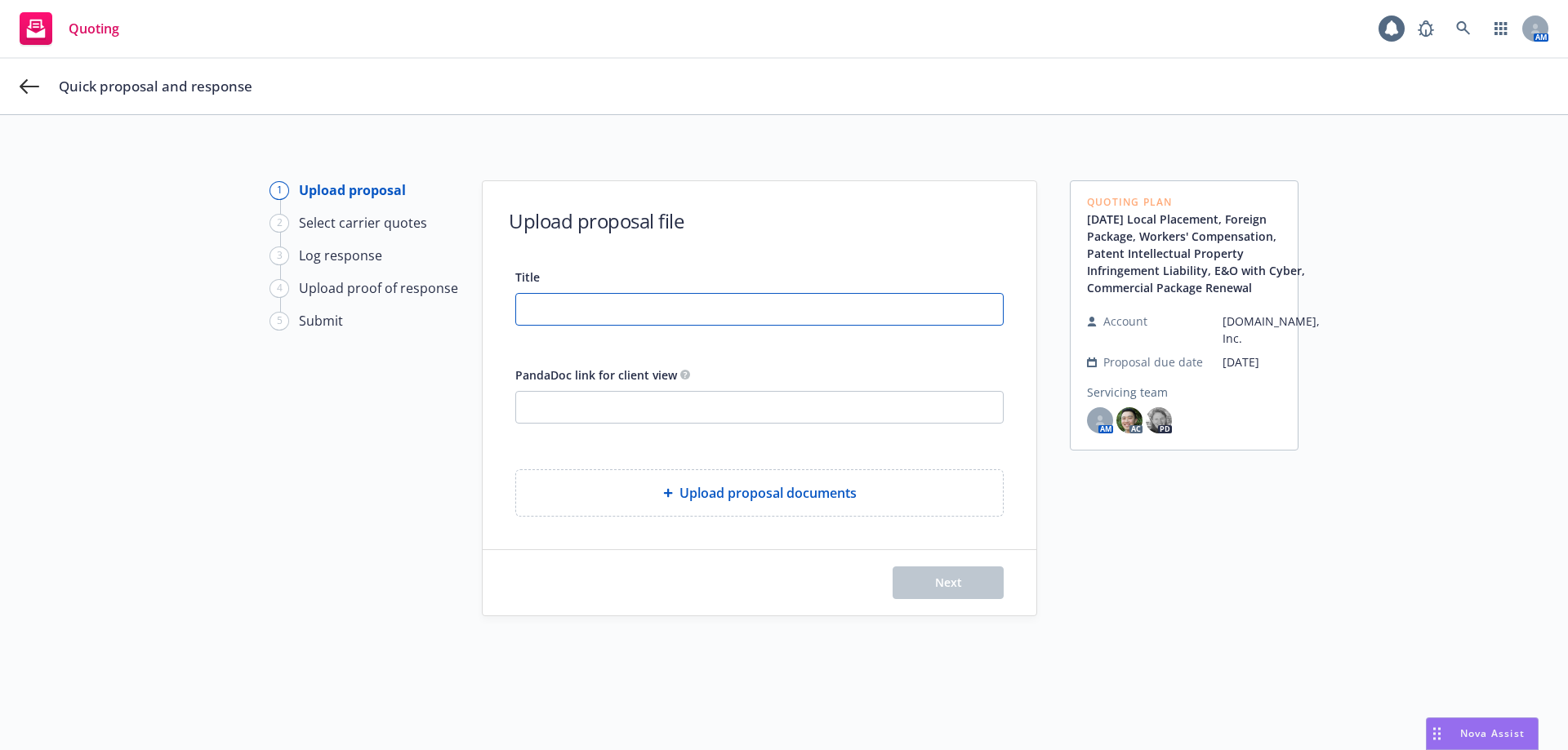
click at [715, 300] on input "Title" at bounding box center [759, 309] width 487 height 31
paste input "2025-26 Primary $5M E&O - PSD"
drag, startPoint x: 661, startPoint y: 307, endPoint x: 571, endPoint y: 307, distance: 90.0
click at [571, 307] on input "2025-26 Primary $5M E&O - PSD" at bounding box center [759, 309] width 487 height 31
type input "2025-26 Foreign Package - PSD"
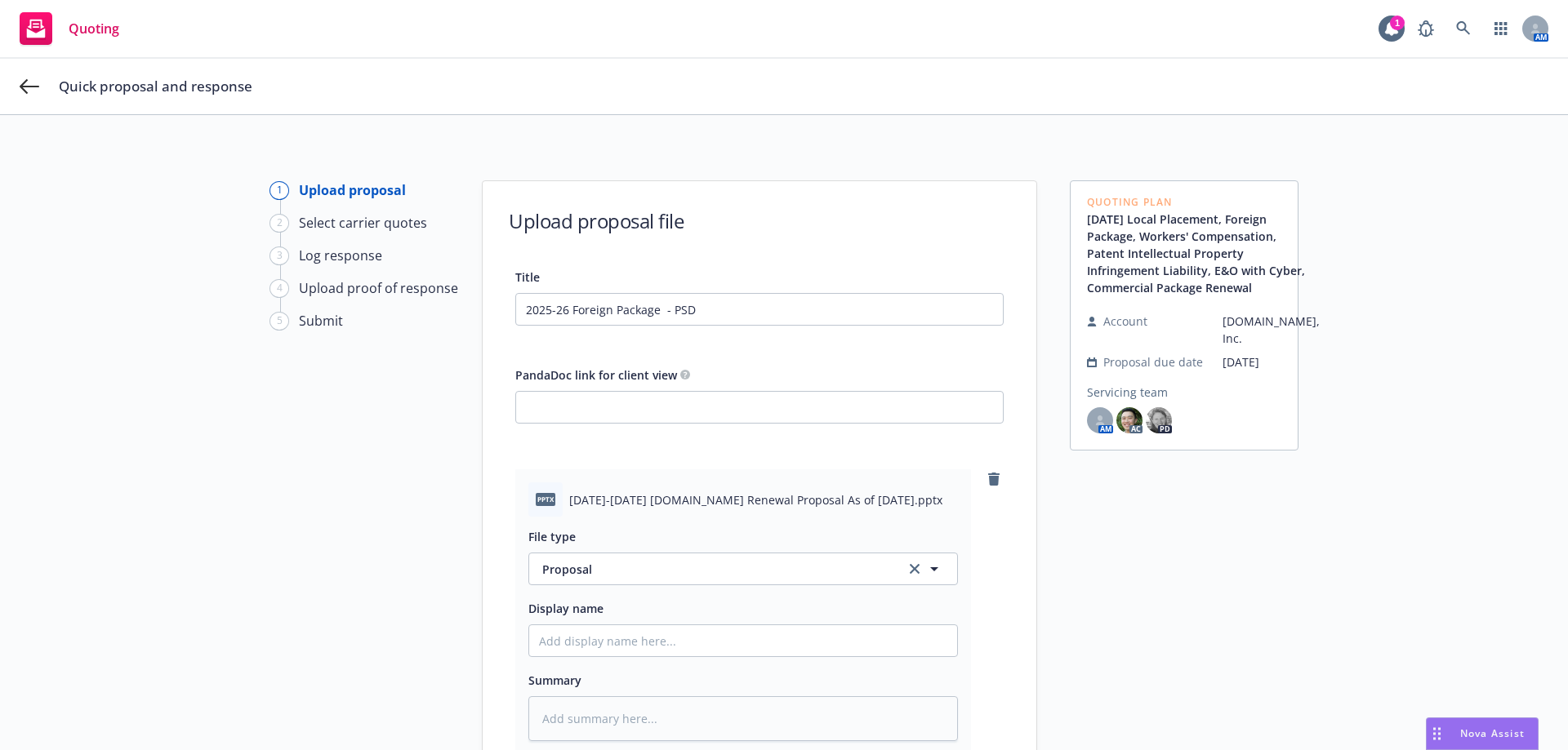
scroll to position [227, 0]
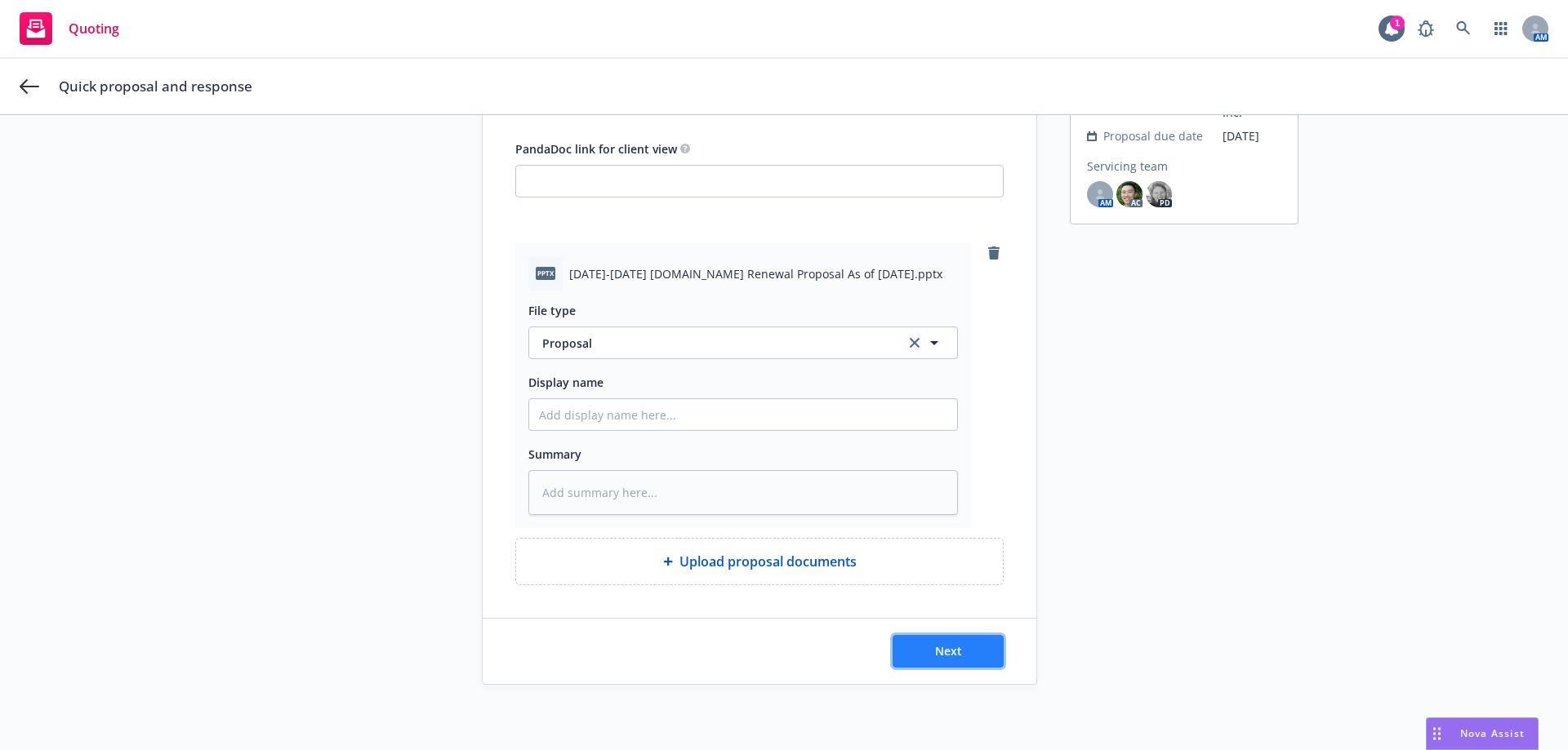
click at [933, 642] on button "Next" at bounding box center [948, 651] width 111 height 32
type textarea "x"
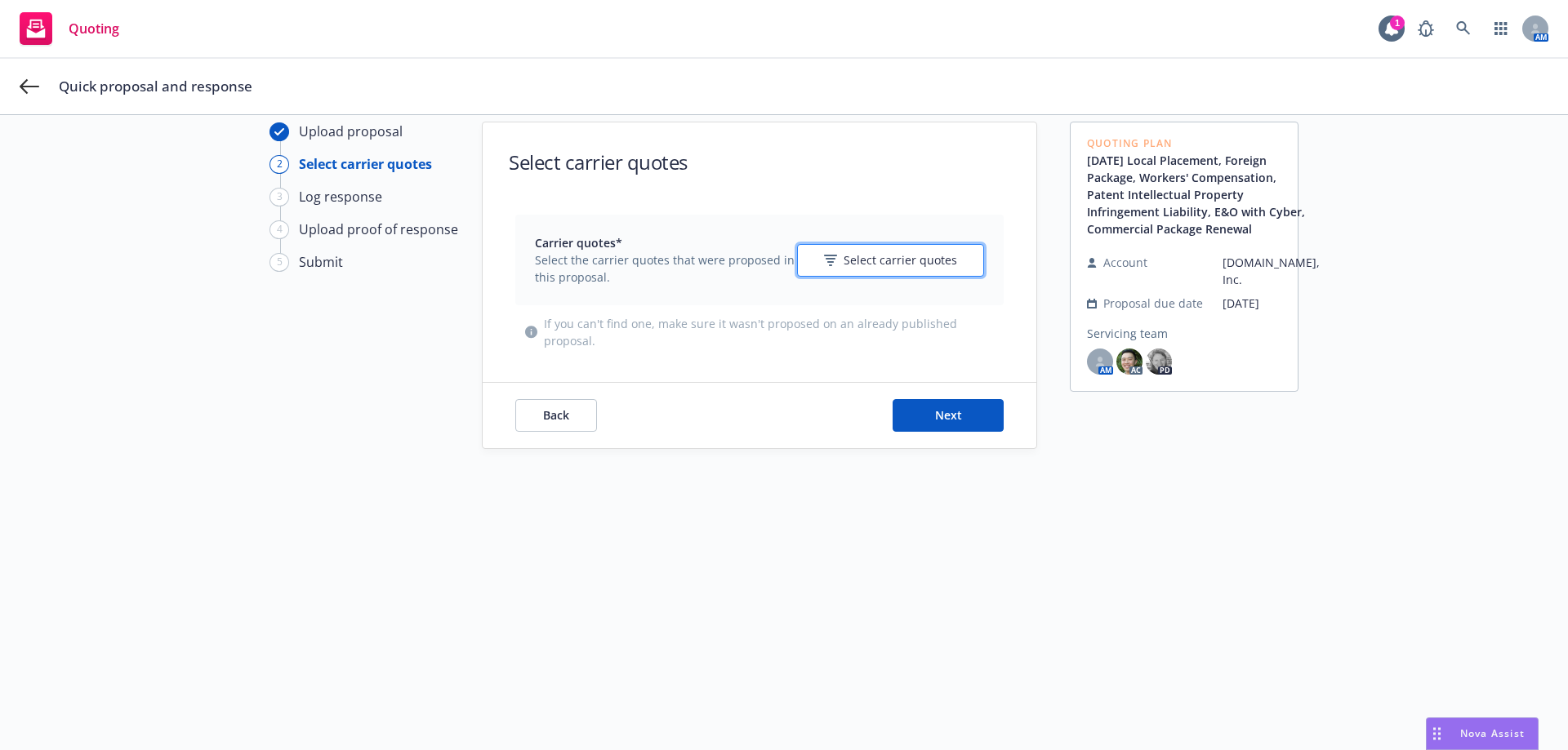
click at [905, 256] on span "Select carrier quotes" at bounding box center [900, 260] width 113 height 17
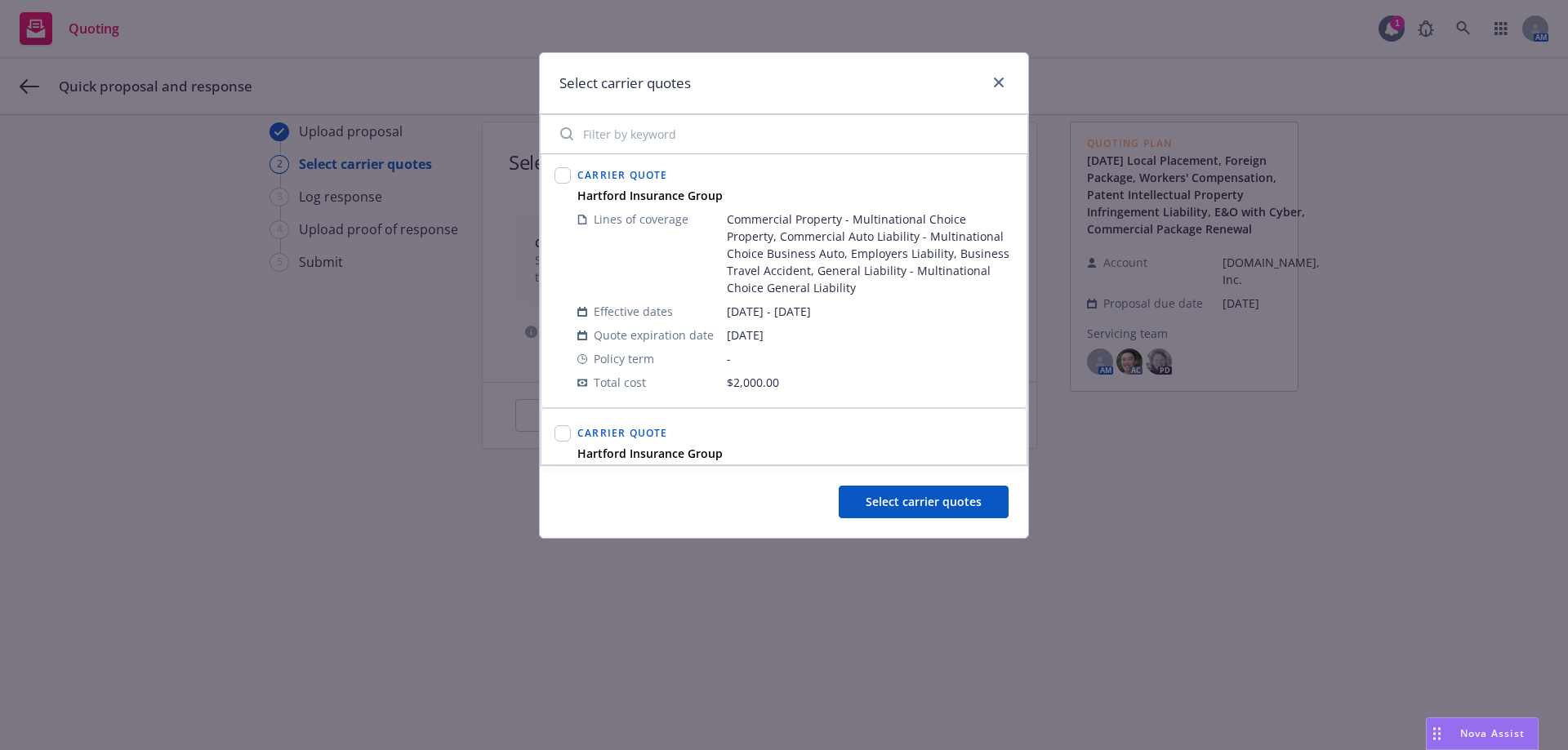
scroll to position [0, 0]
click at [599, 183] on span "Carrier Quote" at bounding box center [623, 179] width 91 height 14
click at [562, 172] on input "checkbox" at bounding box center [562, 179] width 17 height 17
checkbox input "true"
click at [908, 496] on span "Select carrier quotes" at bounding box center [924, 501] width 116 height 16
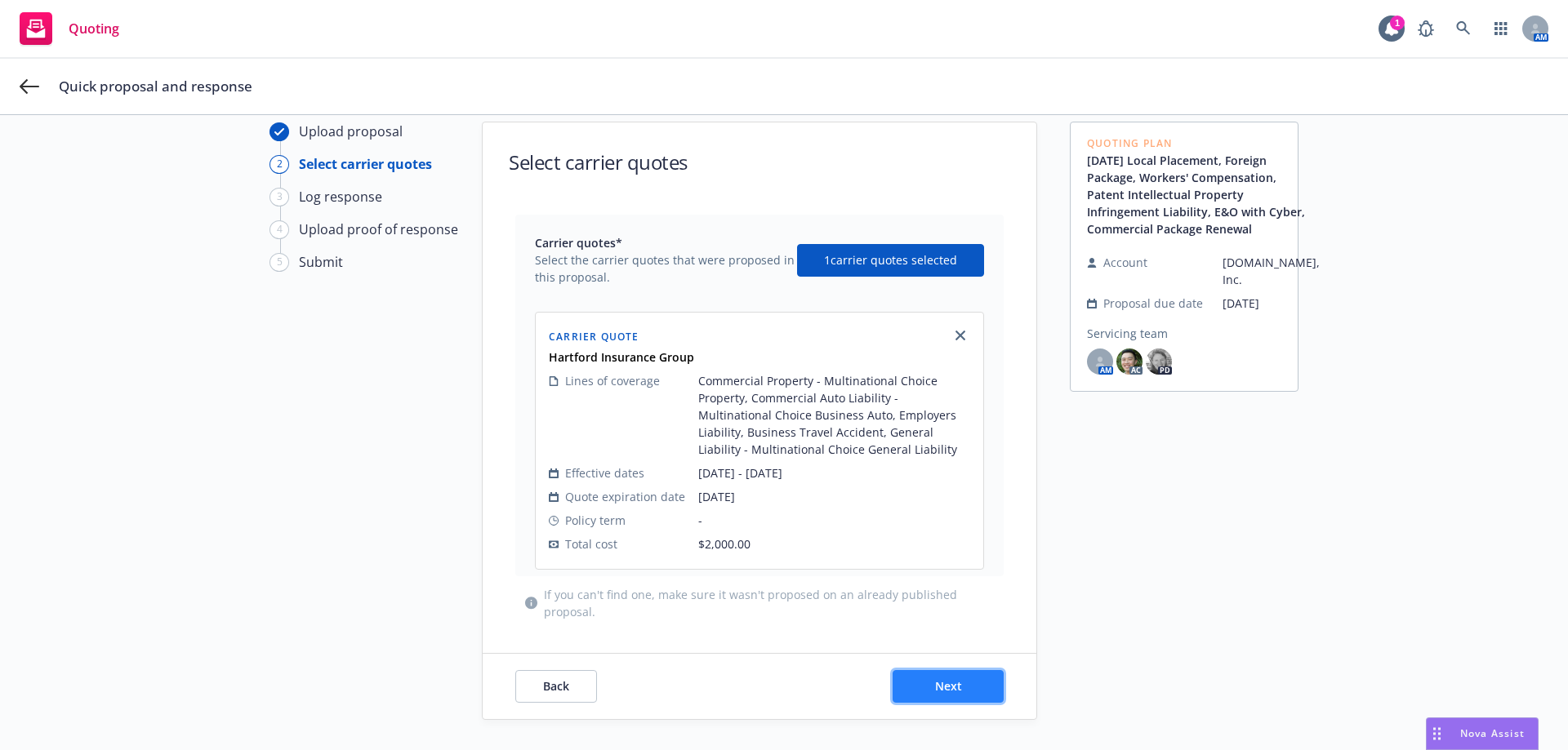
click at [939, 692] on span "Next" at bounding box center [949, 686] width 27 height 16
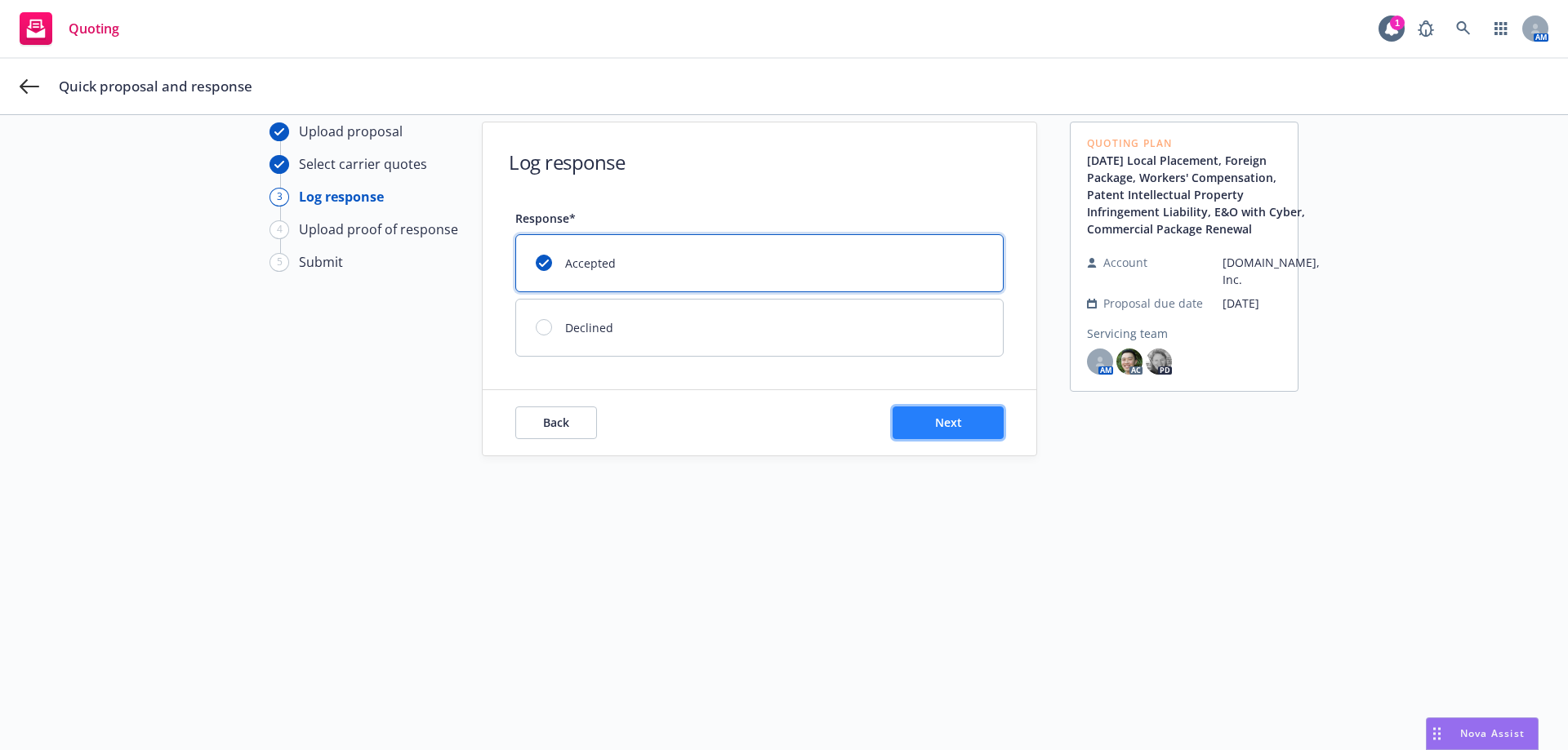
click at [968, 419] on button "Next" at bounding box center [948, 423] width 111 height 32
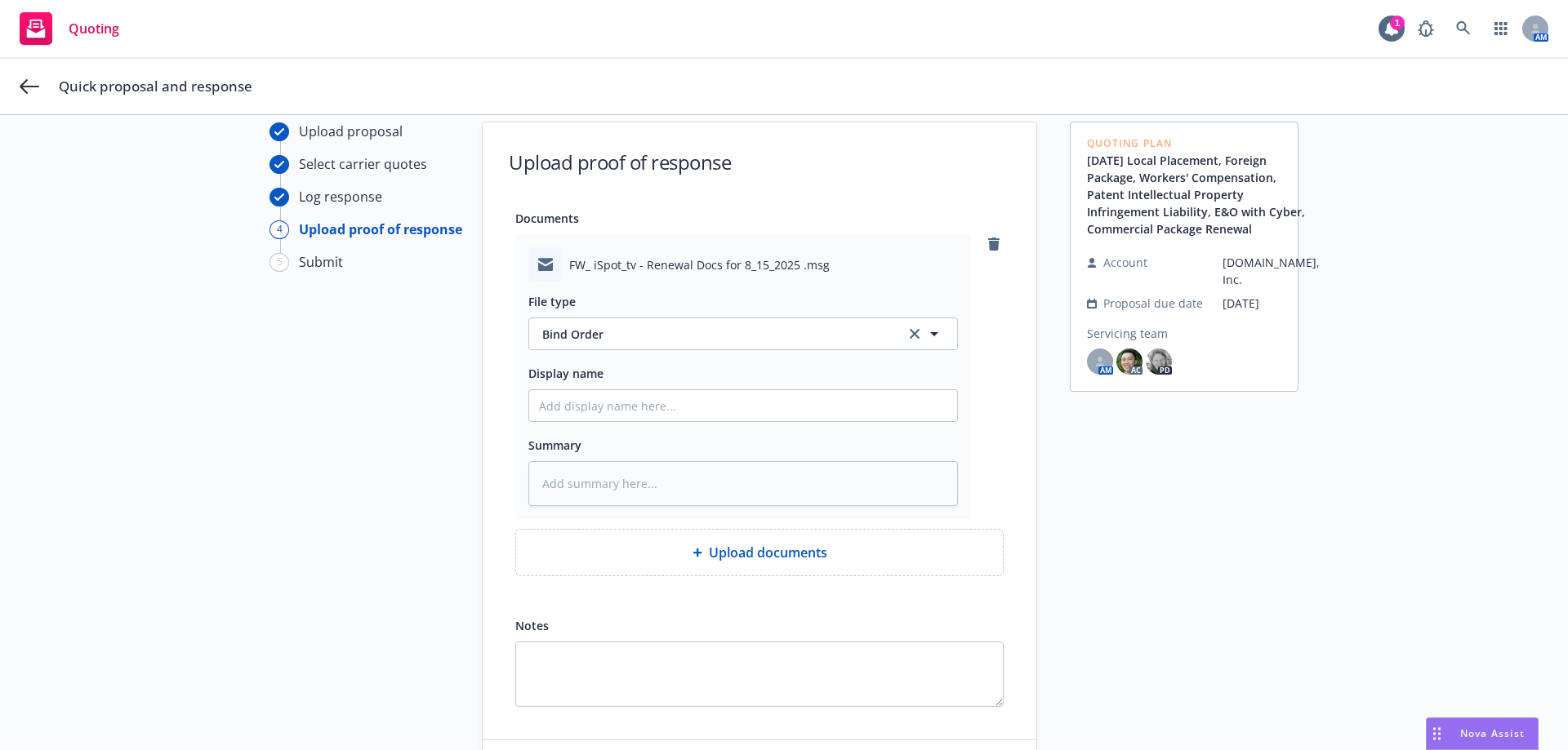
scroll to position [180, 0]
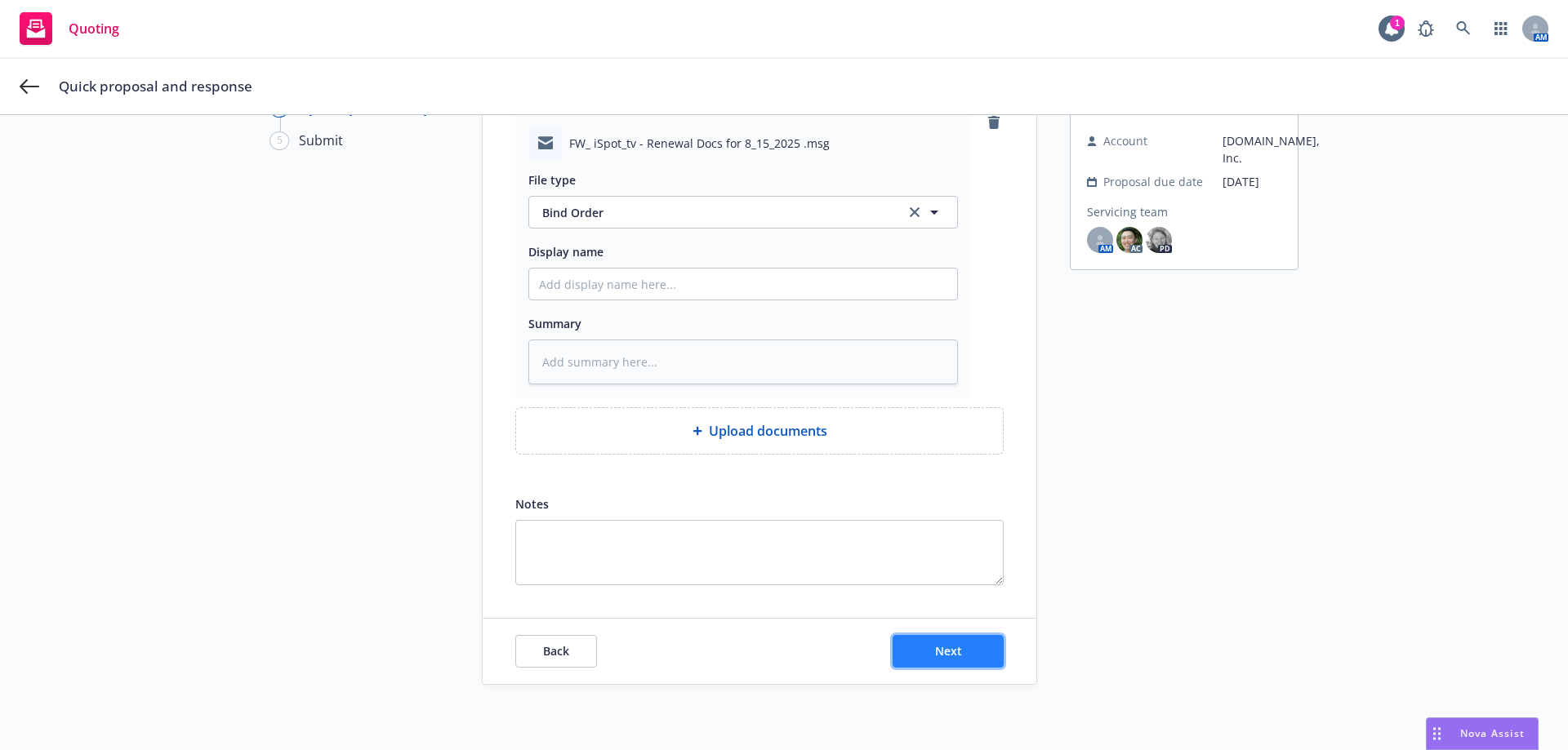
click at [958, 643] on button "Next" at bounding box center [948, 651] width 111 height 32
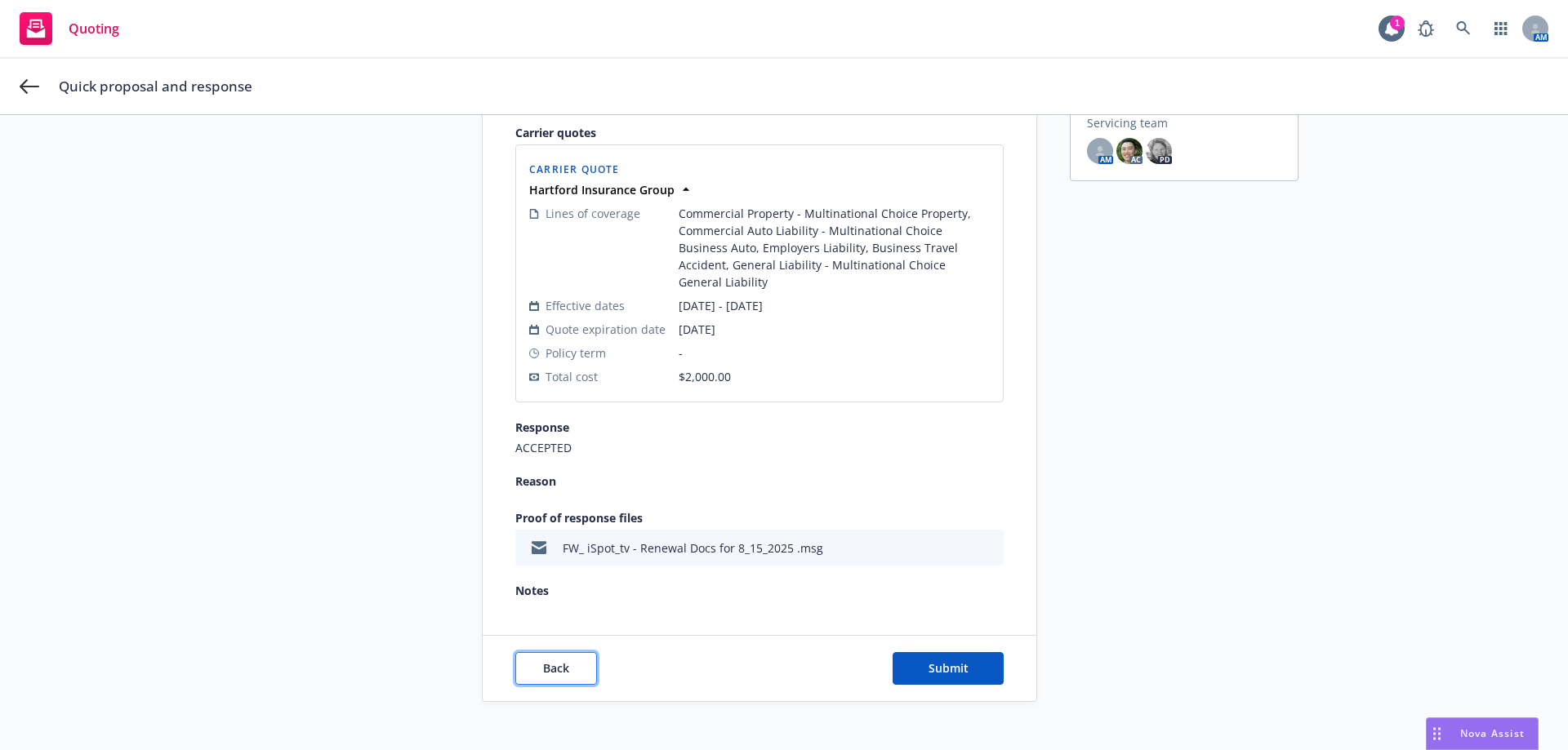
click at [572, 652] on button "Back" at bounding box center [556, 668] width 82 height 32
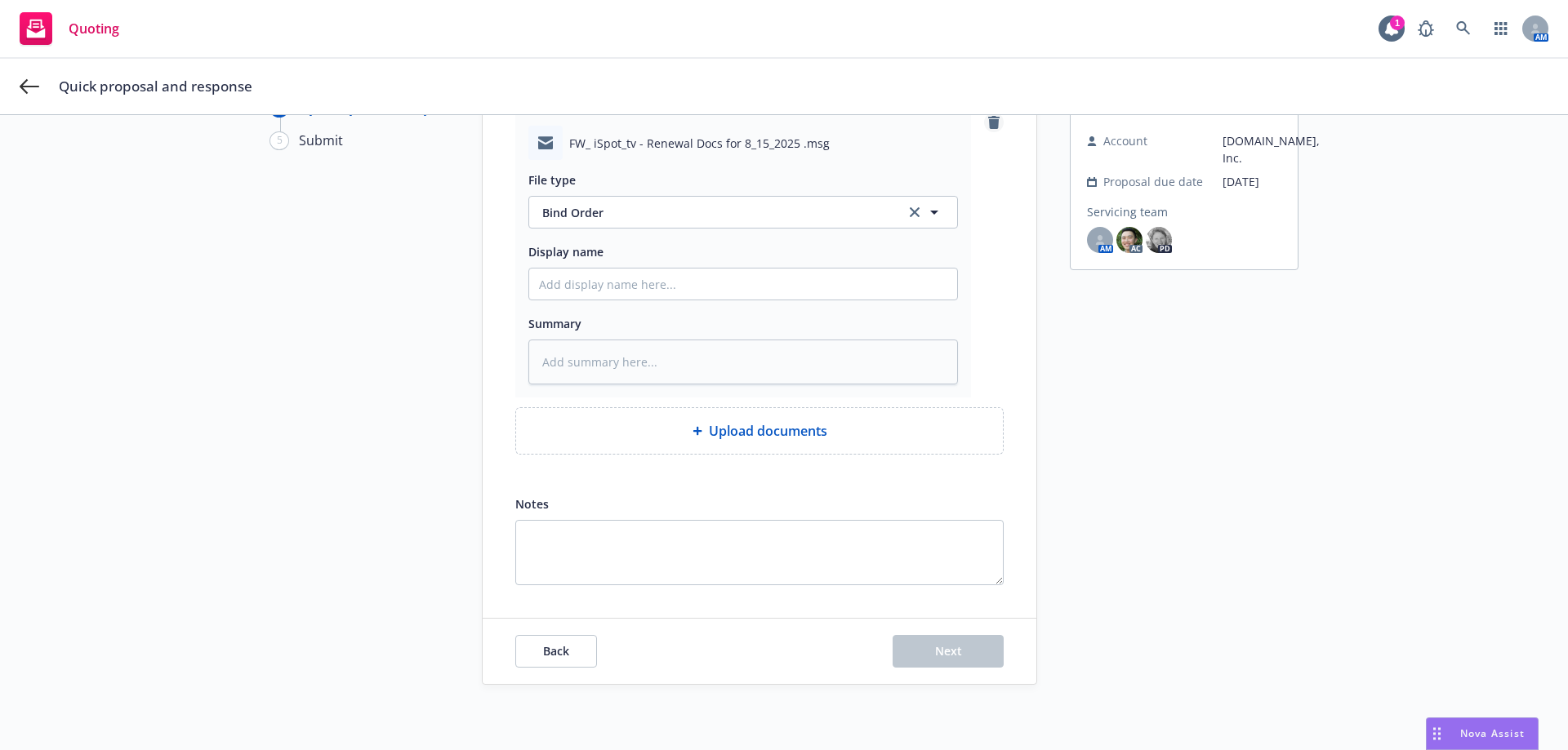
click at [987, 119] on icon "remove" at bounding box center [994, 122] width 13 height 13
click at [946, 620] on div "Back Next" at bounding box center [760, 652] width 554 height 65
click at [938, 642] on button "Next" at bounding box center [948, 651] width 111 height 32
type textarea "x"
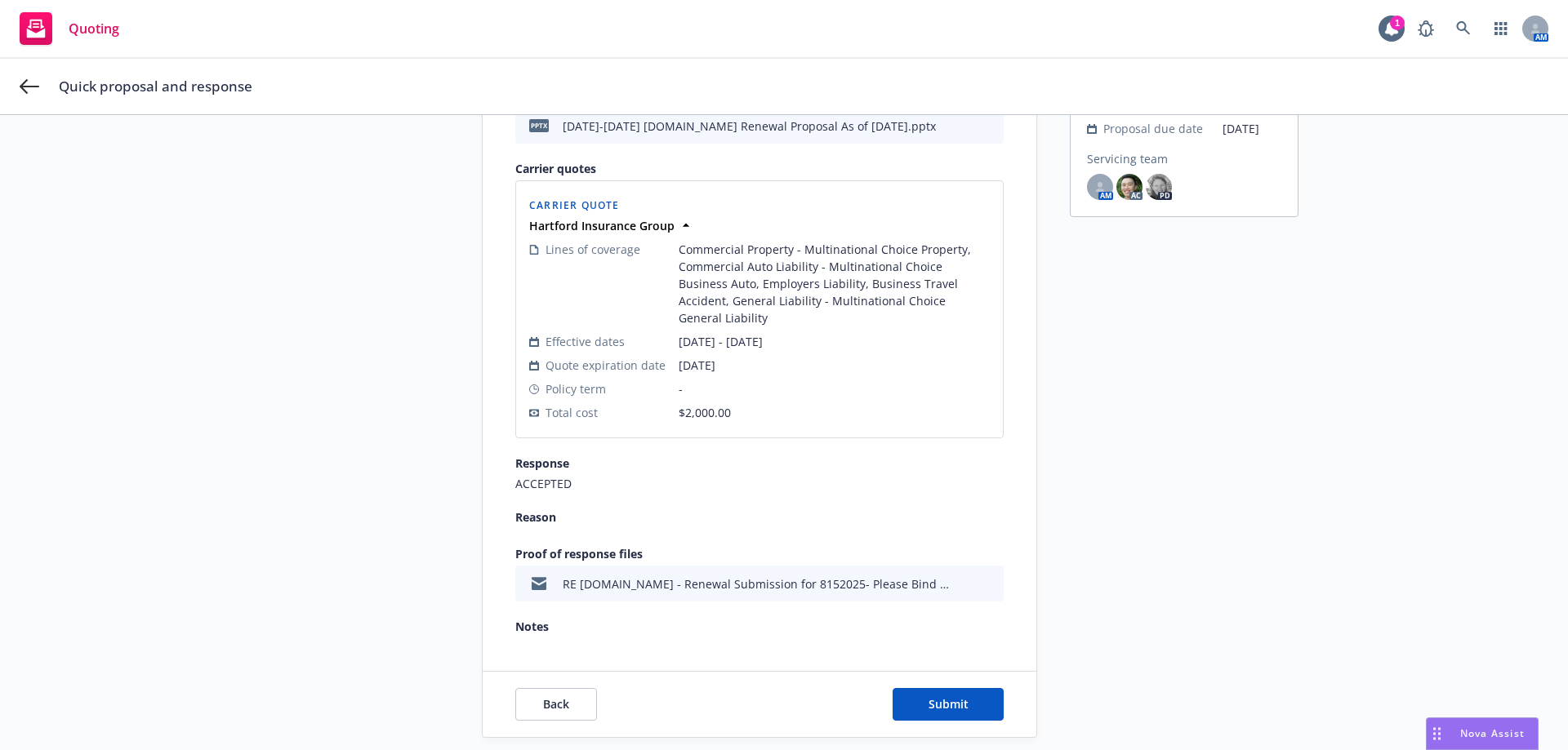
scroll to position [262, 0]
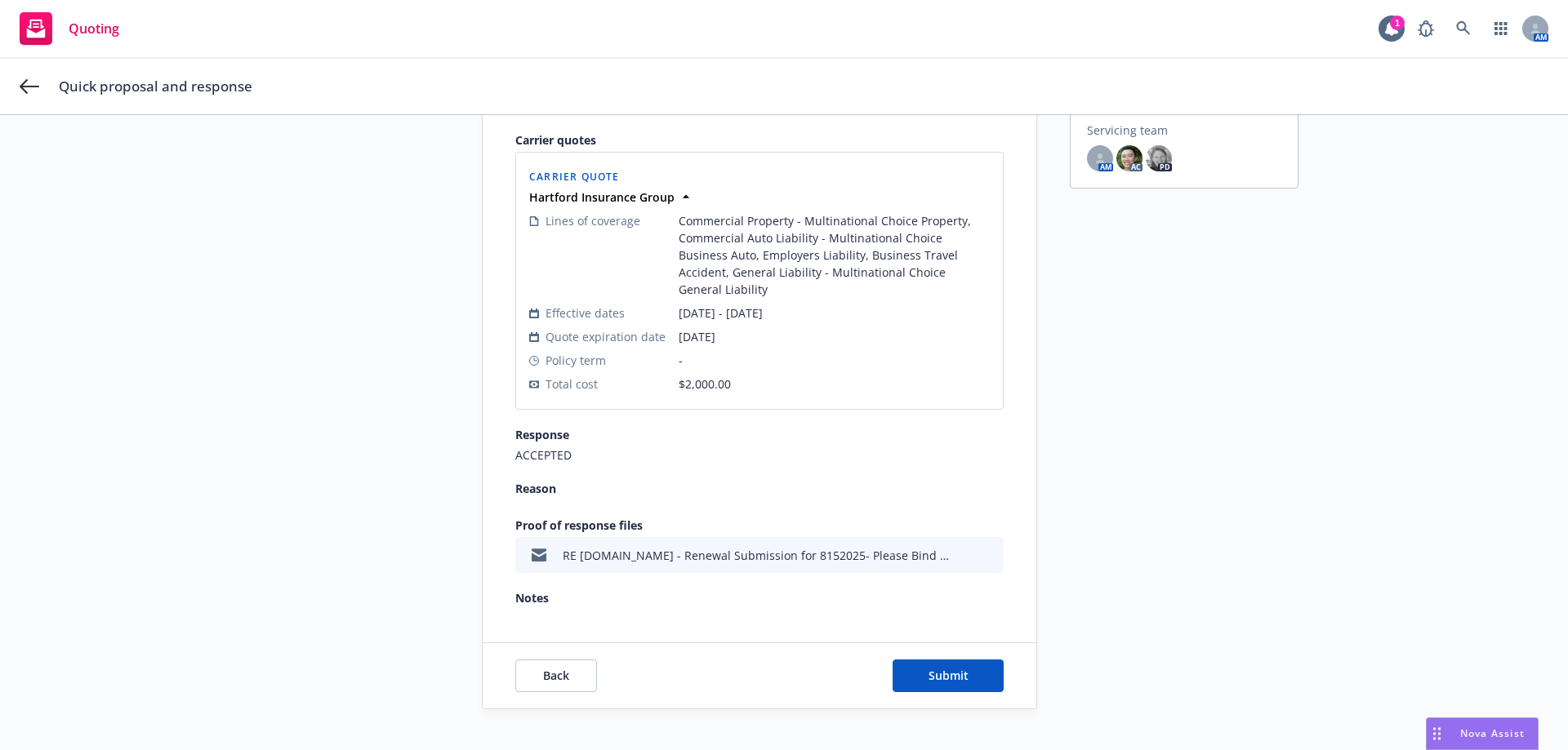
click at [955, 686] on div "Back Submit" at bounding box center [760, 676] width 554 height 65
click at [955, 668] on span "Submit" at bounding box center [949, 676] width 40 height 16
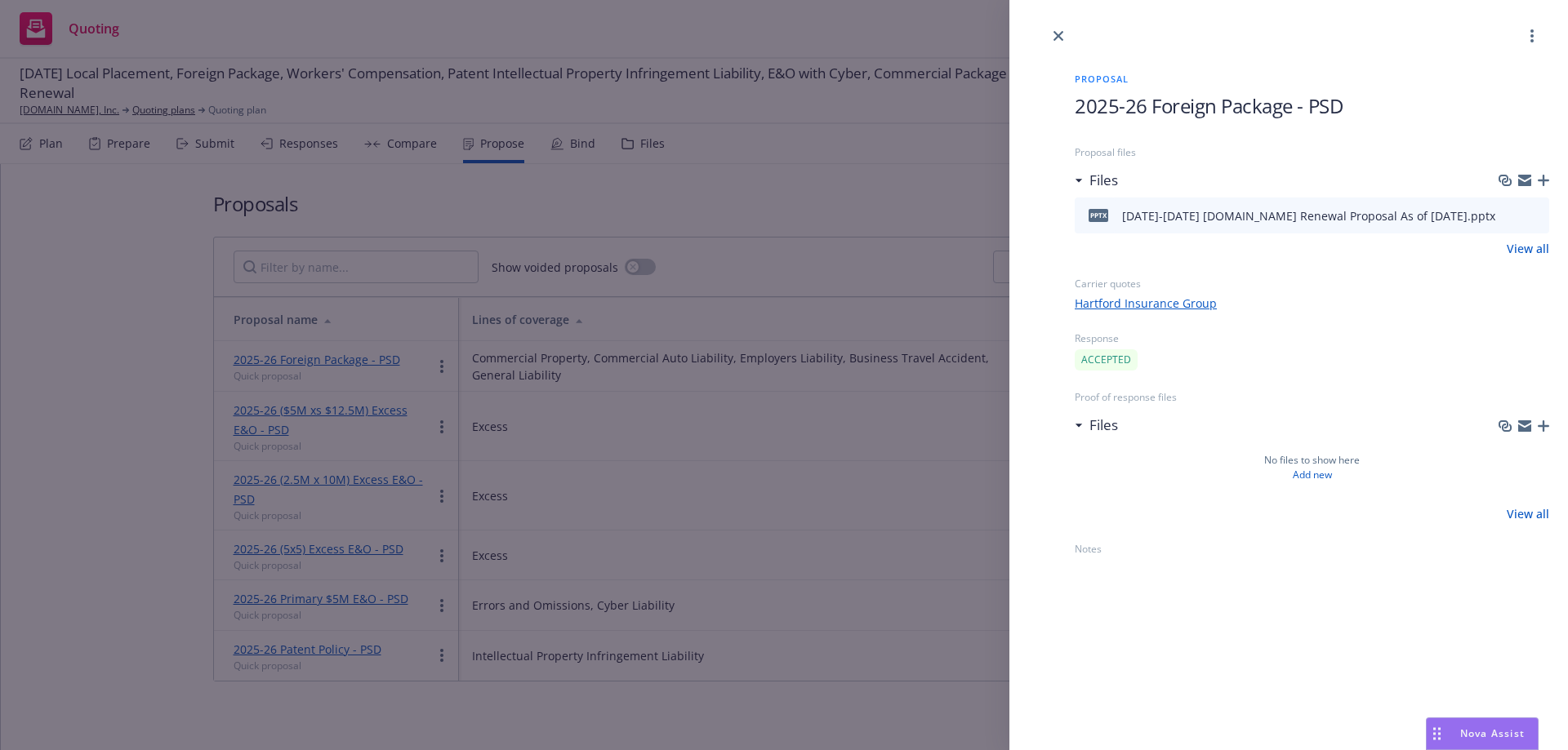
click at [734, 289] on div "Proposal 2025-26 Foreign Package - PSD Proposal files Files pptx [DATE]-[DATE] …" at bounding box center [784, 375] width 1568 height 750
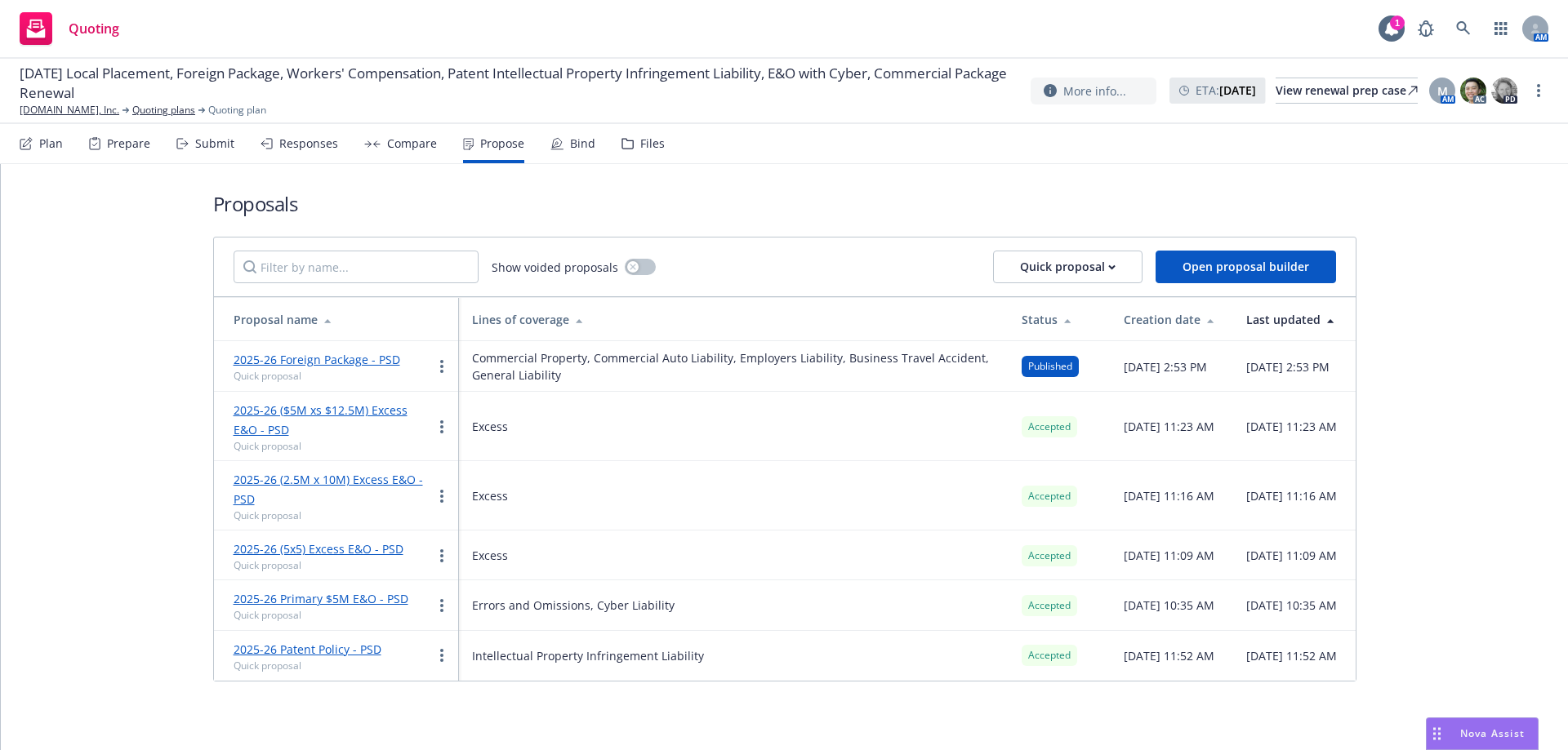
click at [585, 150] on div "Bind" at bounding box center [573, 143] width 45 height 39
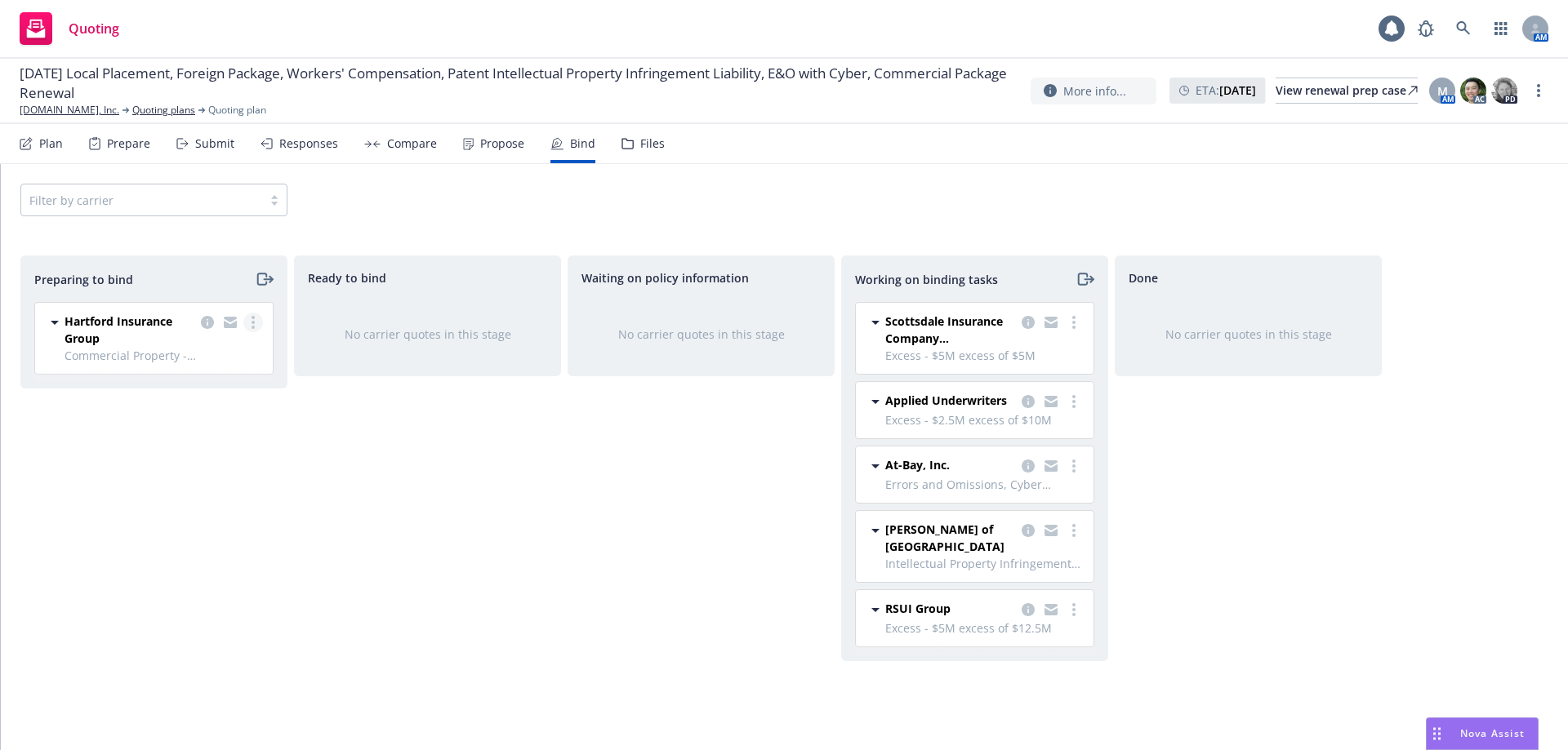
click at [249, 325] on link "more" at bounding box center [253, 322] width 20 height 20
click at [208, 380] on span "Log bind order" at bounding box center [161, 388] width 120 height 16
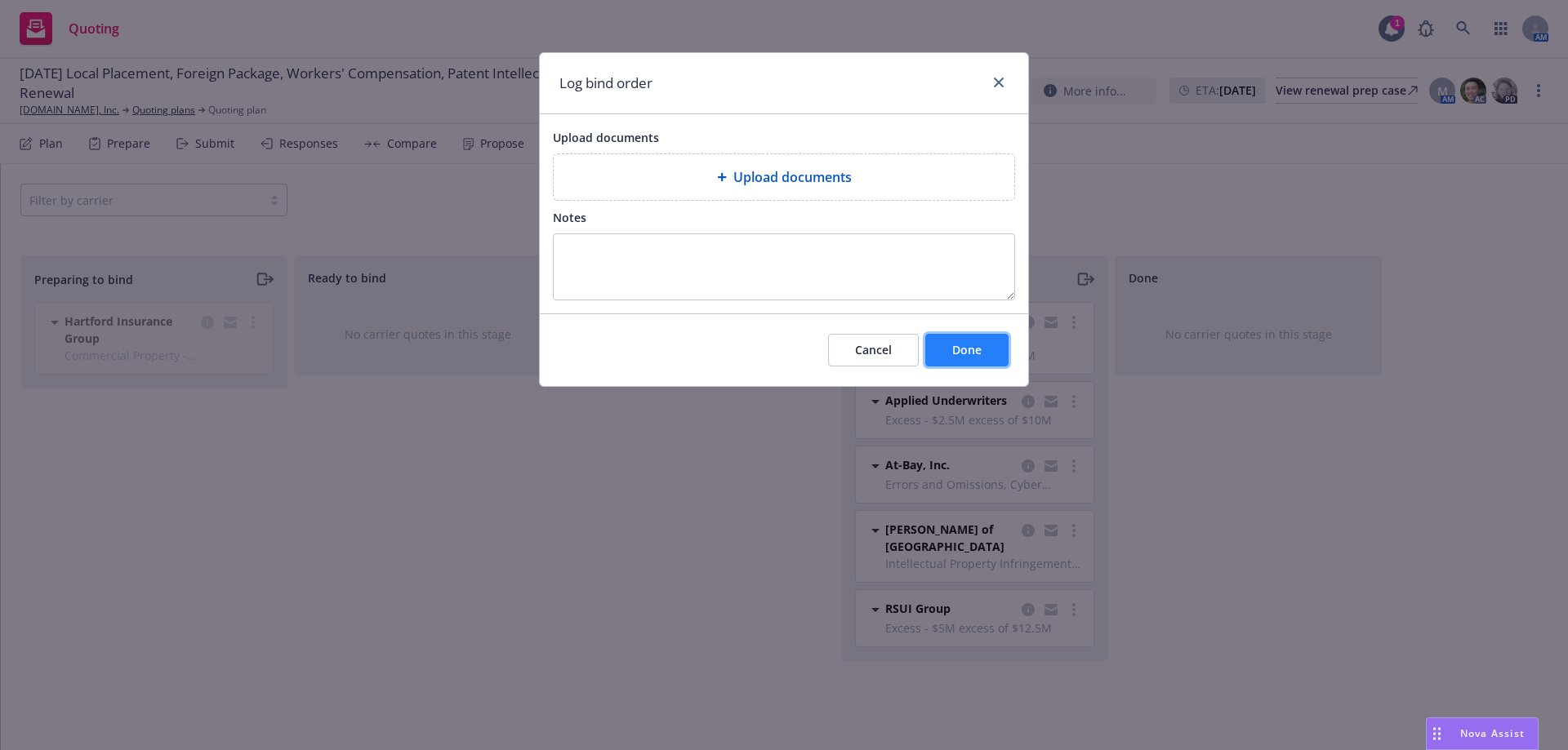
click at [974, 364] on button "Done" at bounding box center [967, 350] width 84 height 32
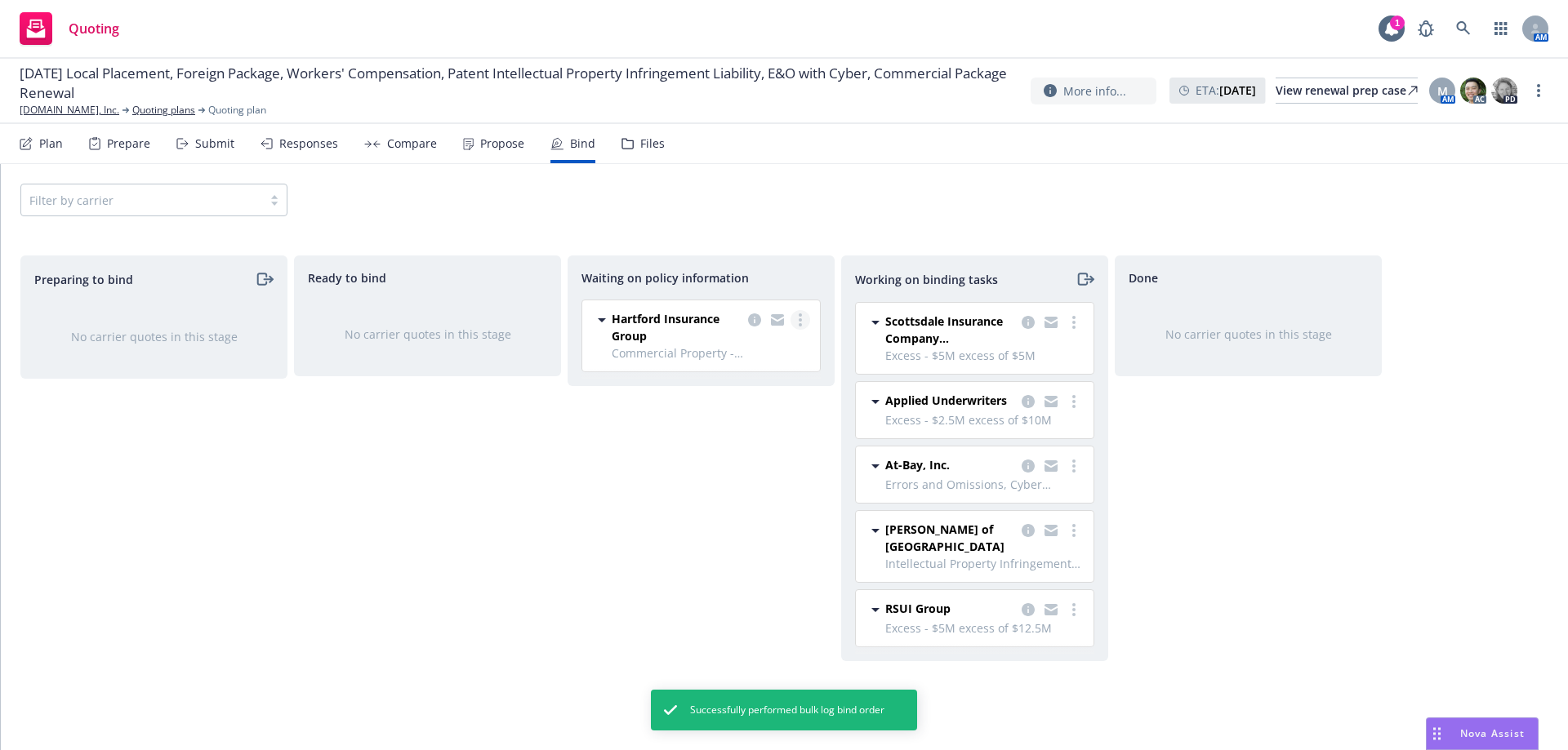
click at [801, 324] on circle "more" at bounding box center [801, 325] width 3 height 3
click at [768, 362] on link "Create policies" at bounding box center [735, 353] width 148 height 32
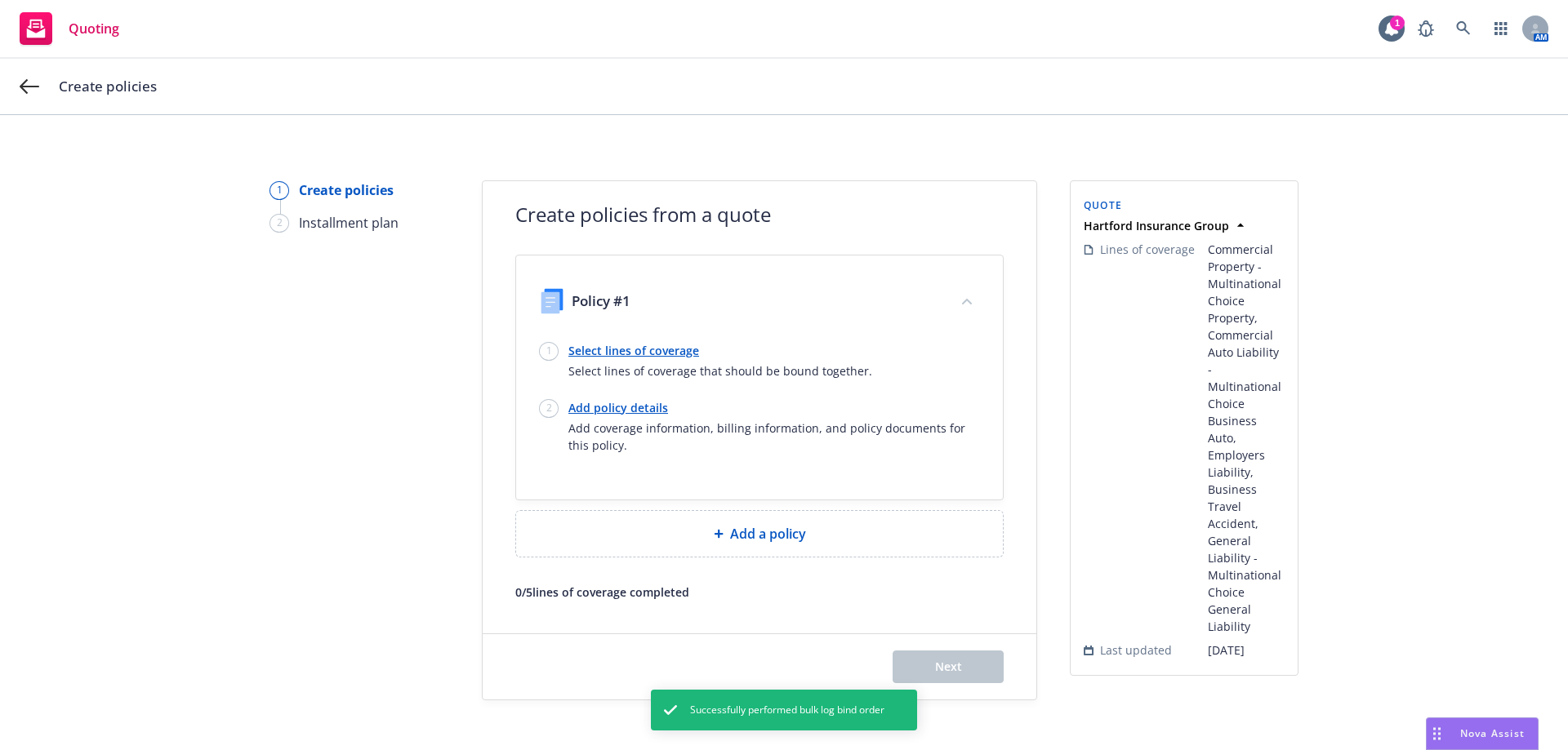
click at [604, 351] on link "Select lines of coverage" at bounding box center [719, 351] width 304 height 17
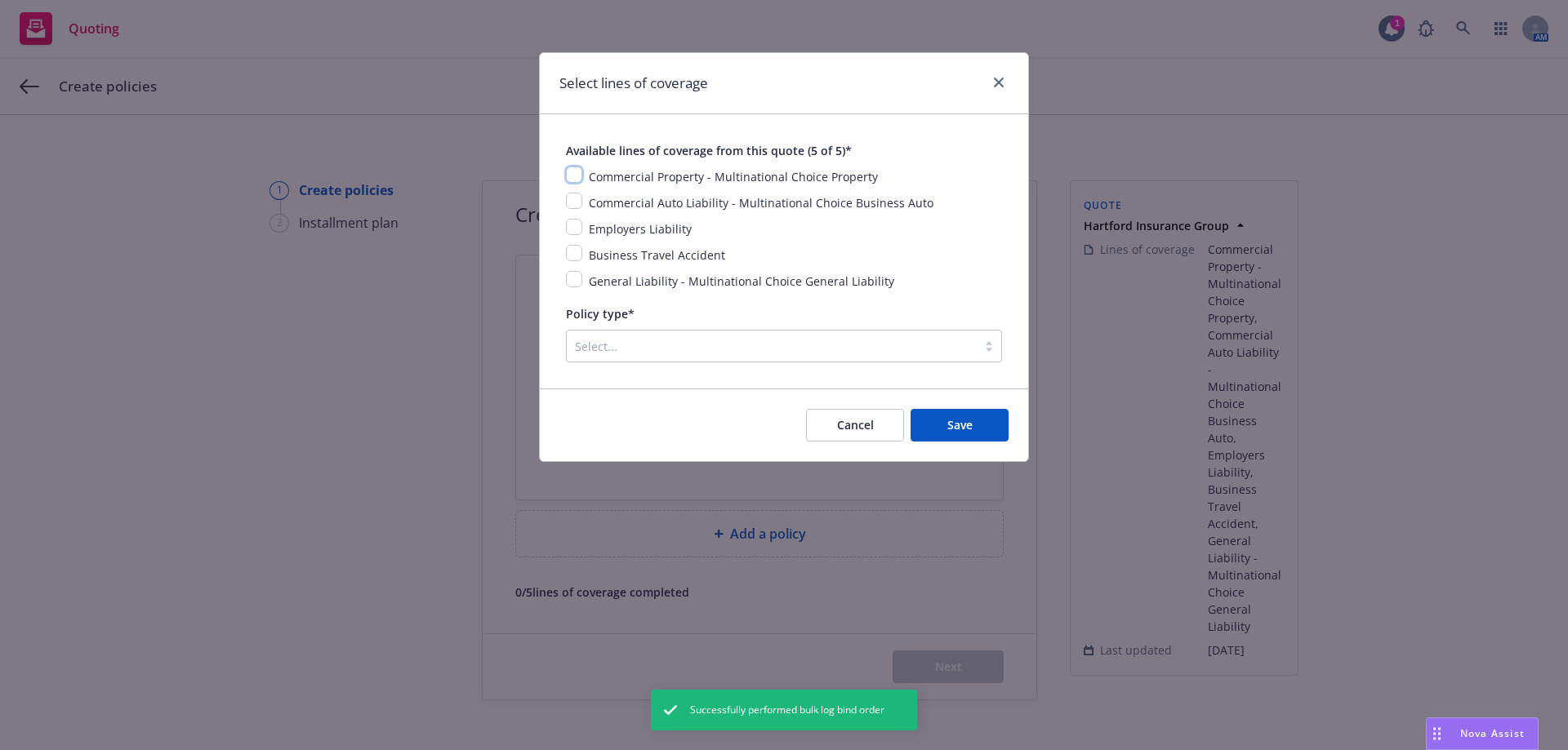
click at [570, 173] on input "checkbox" at bounding box center [574, 174] width 17 height 17
checkbox input "true"
click at [574, 206] on input "checkbox" at bounding box center [574, 201] width 17 height 17
checkbox input "true"
click at [573, 230] on input "checkbox" at bounding box center [574, 227] width 17 height 17
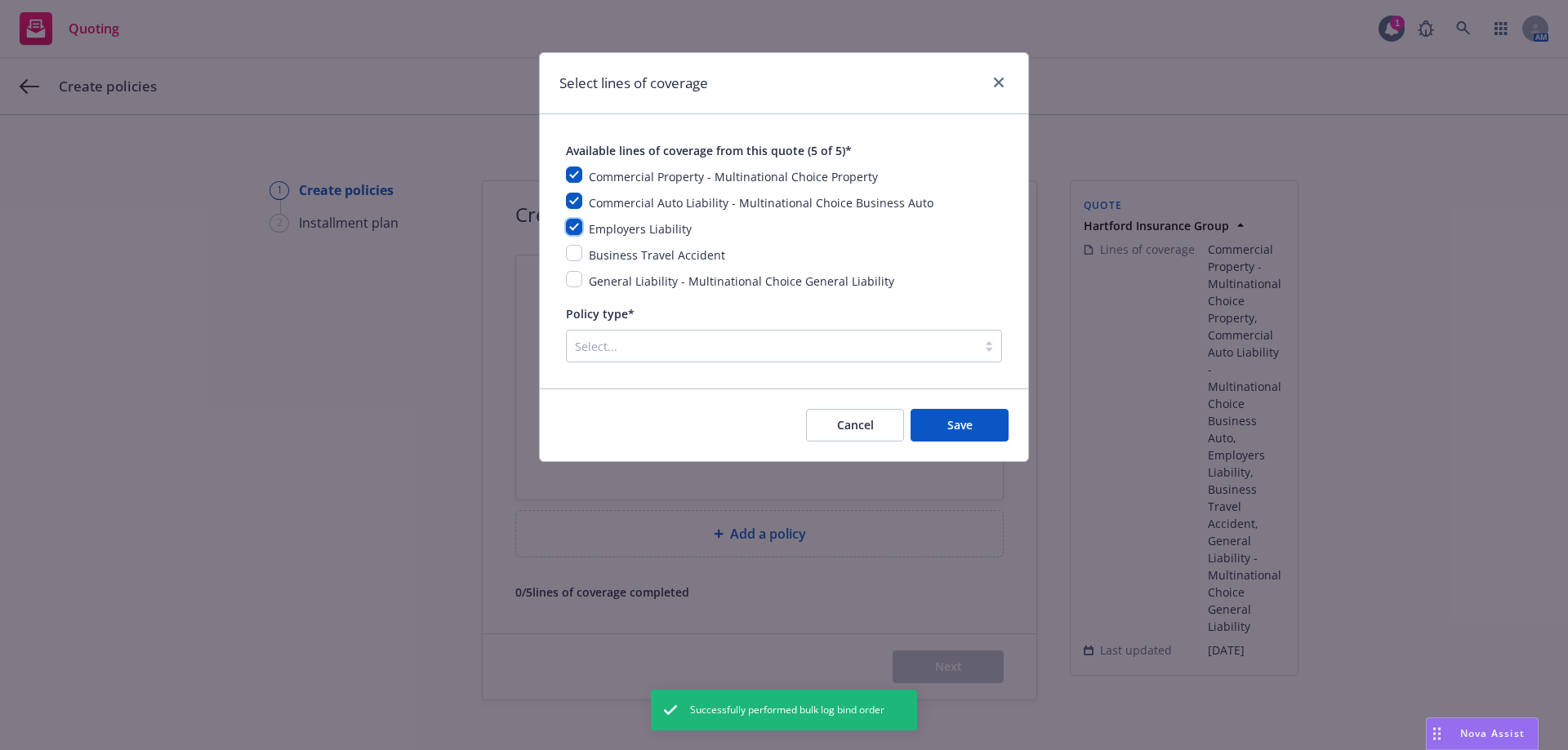
checkbox input "true"
click at [571, 255] on input "checkbox" at bounding box center [574, 253] width 17 height 17
checkbox input "true"
click at [571, 287] on input "checkbox" at bounding box center [574, 279] width 17 height 17
checkbox input "true"
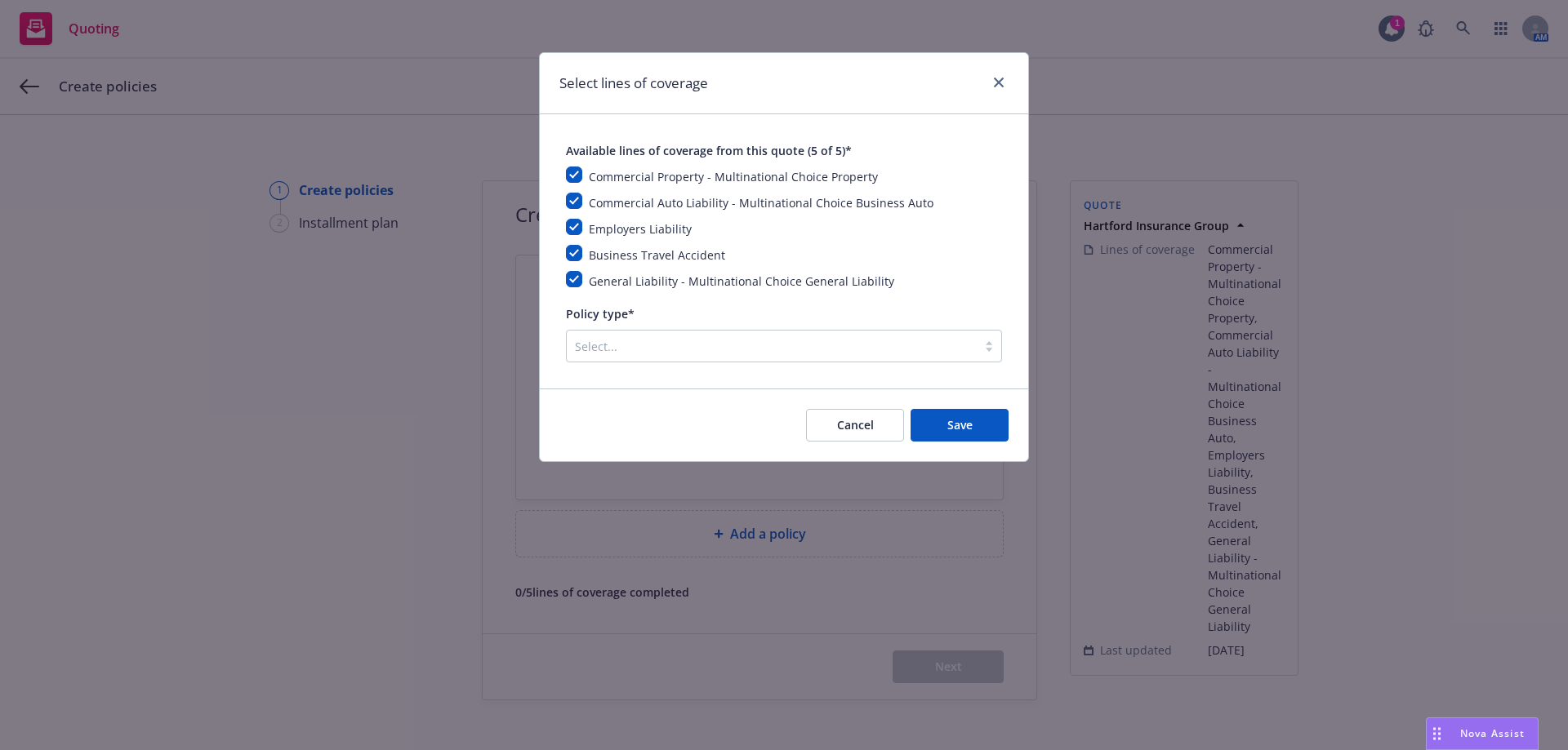
click at [590, 349] on div at bounding box center [772, 346] width 394 height 20
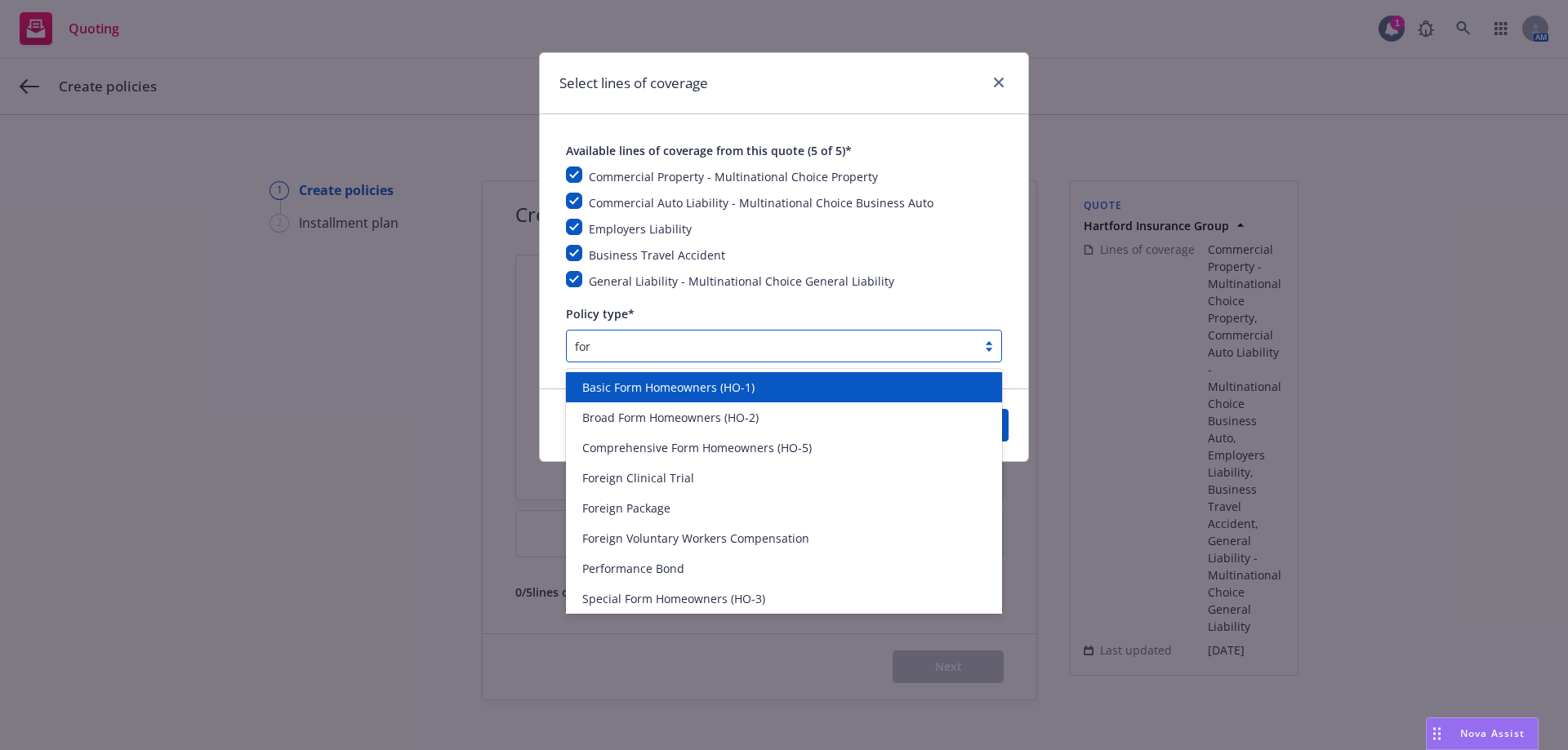
type input "fore"
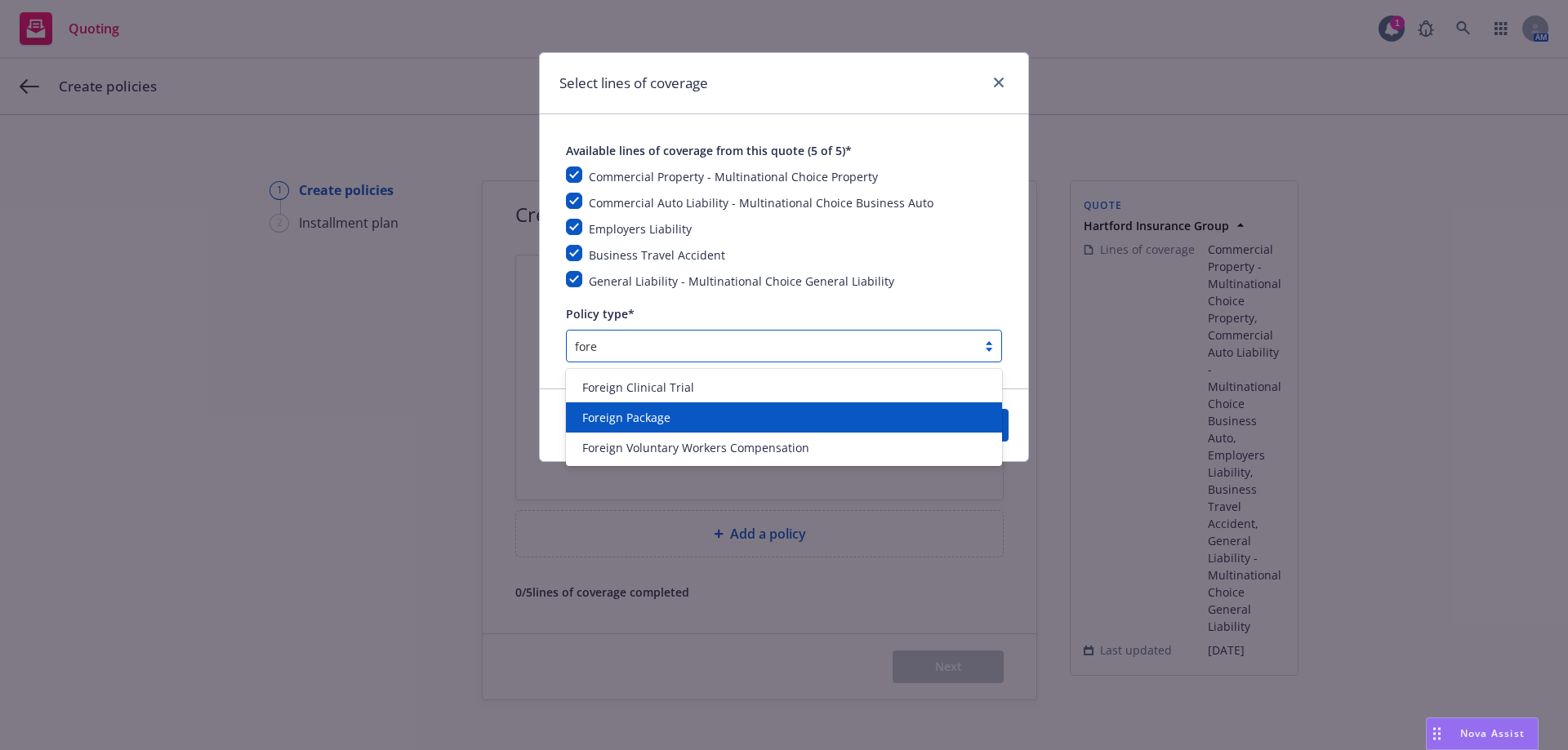
click at [659, 428] on div "Foreign Package" at bounding box center [783, 418] width 436 height 31
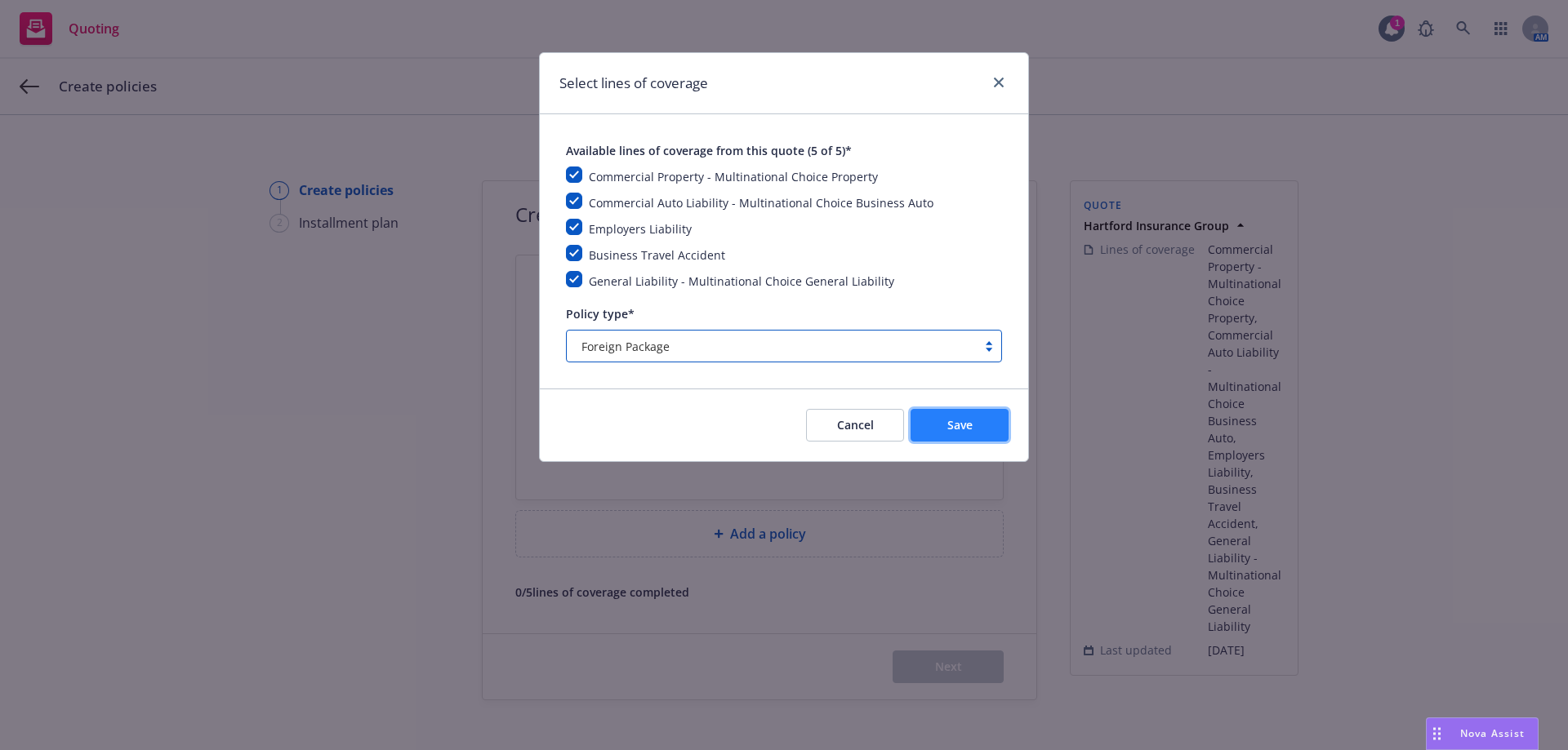
click at [940, 428] on button "Save" at bounding box center [959, 425] width 98 height 32
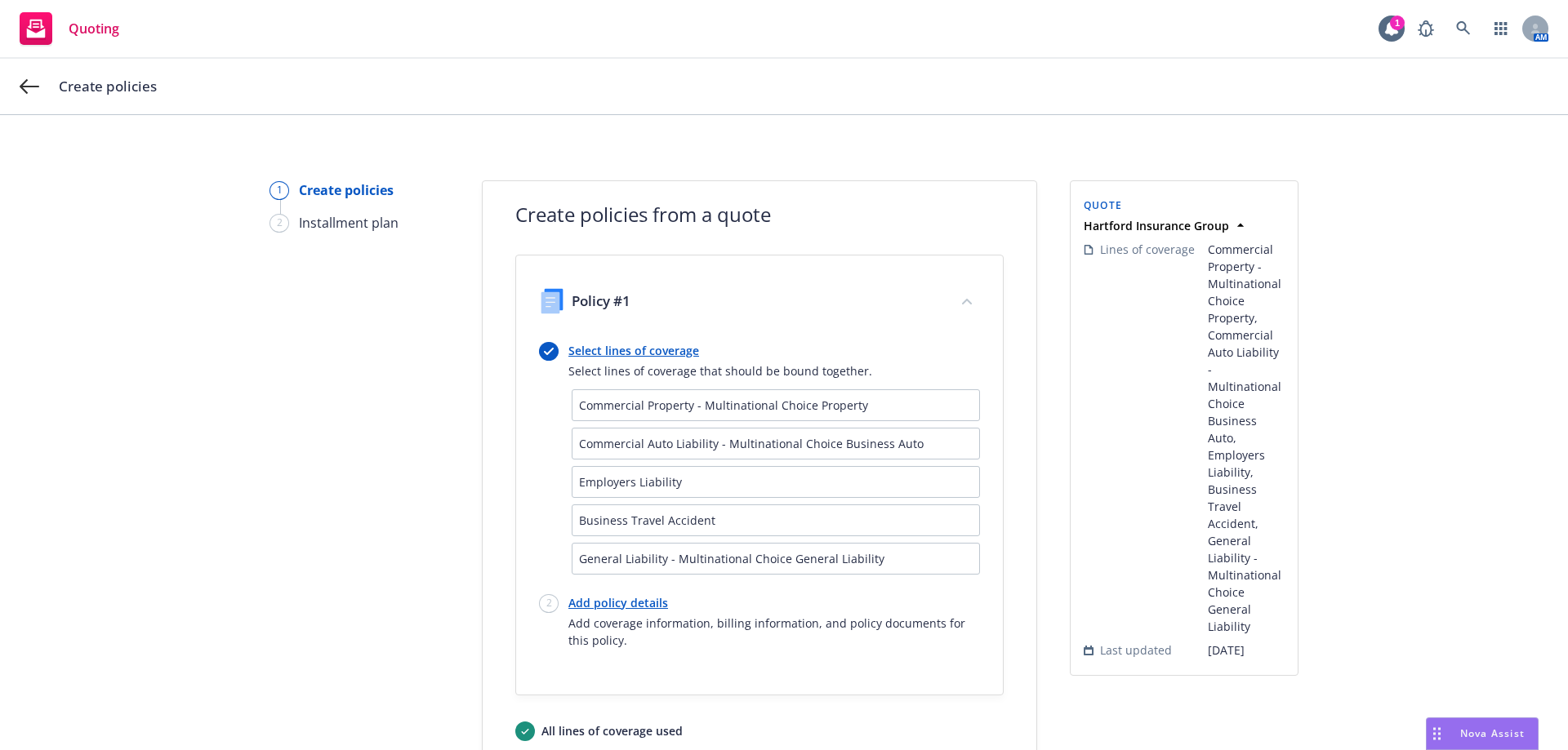
scroll to position [156, 0]
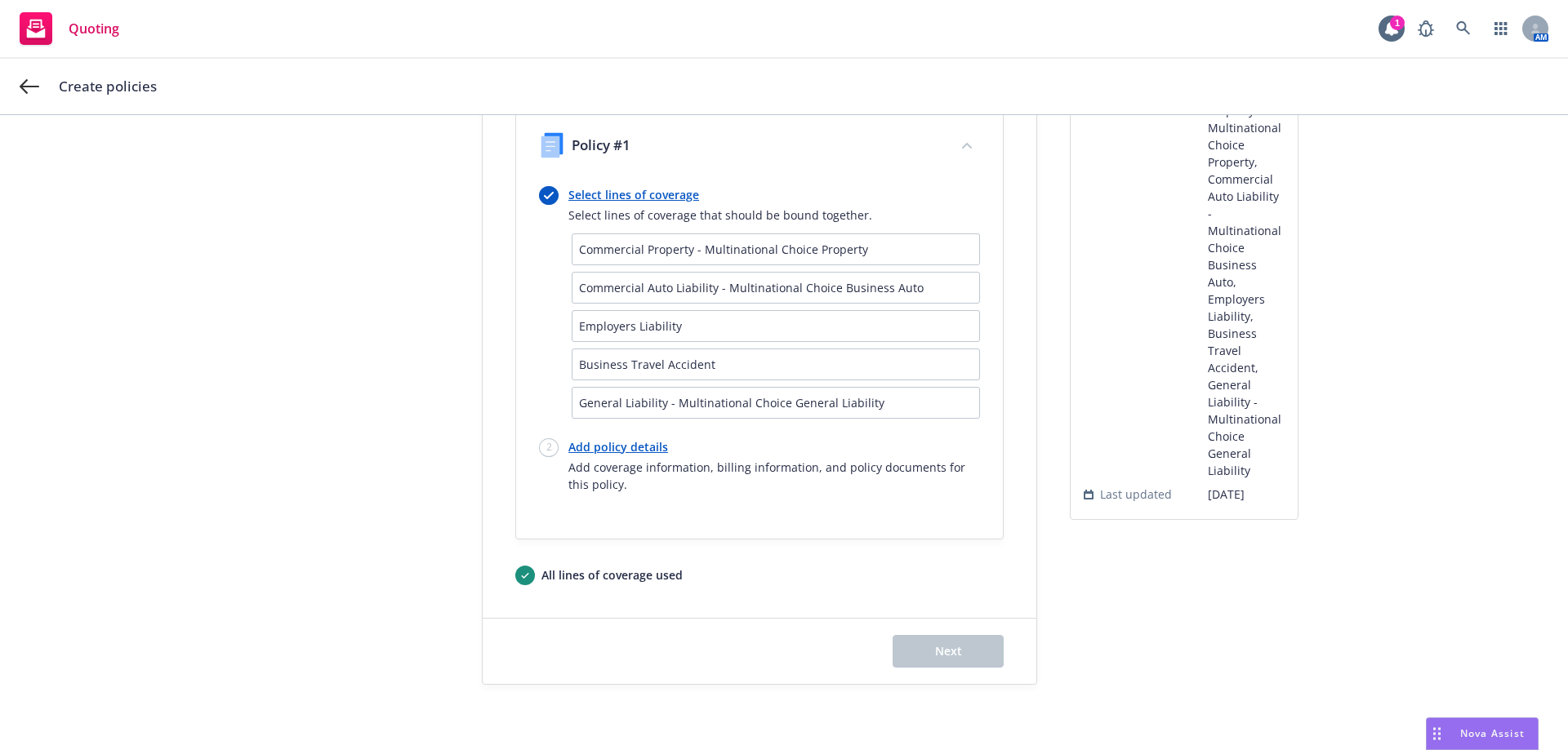
click at [612, 451] on link "Add policy details" at bounding box center [774, 447] width 412 height 17
select select "12"
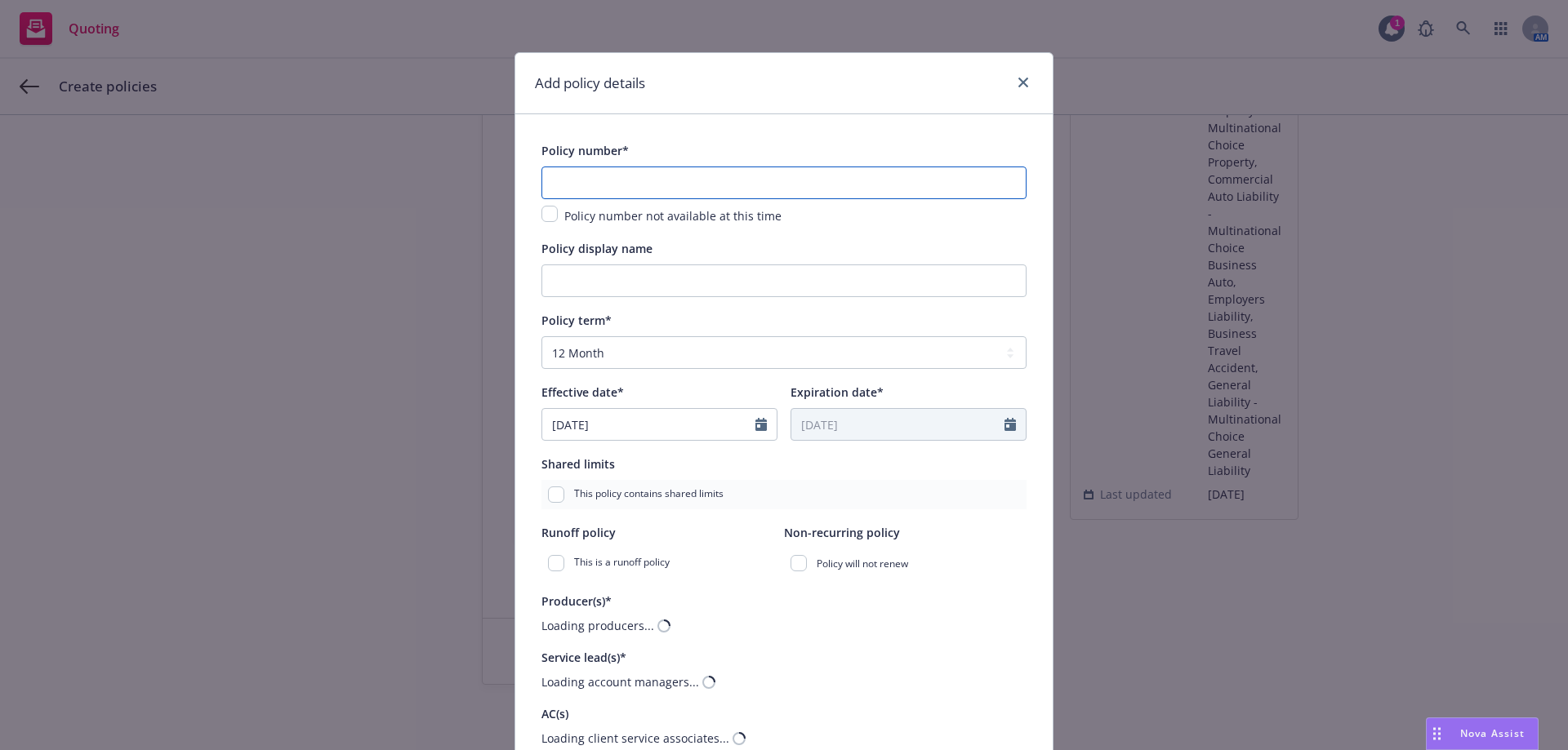
click at [610, 192] on input "text" at bounding box center [784, 182] width 485 height 32
paste input "52CPKCG6425"
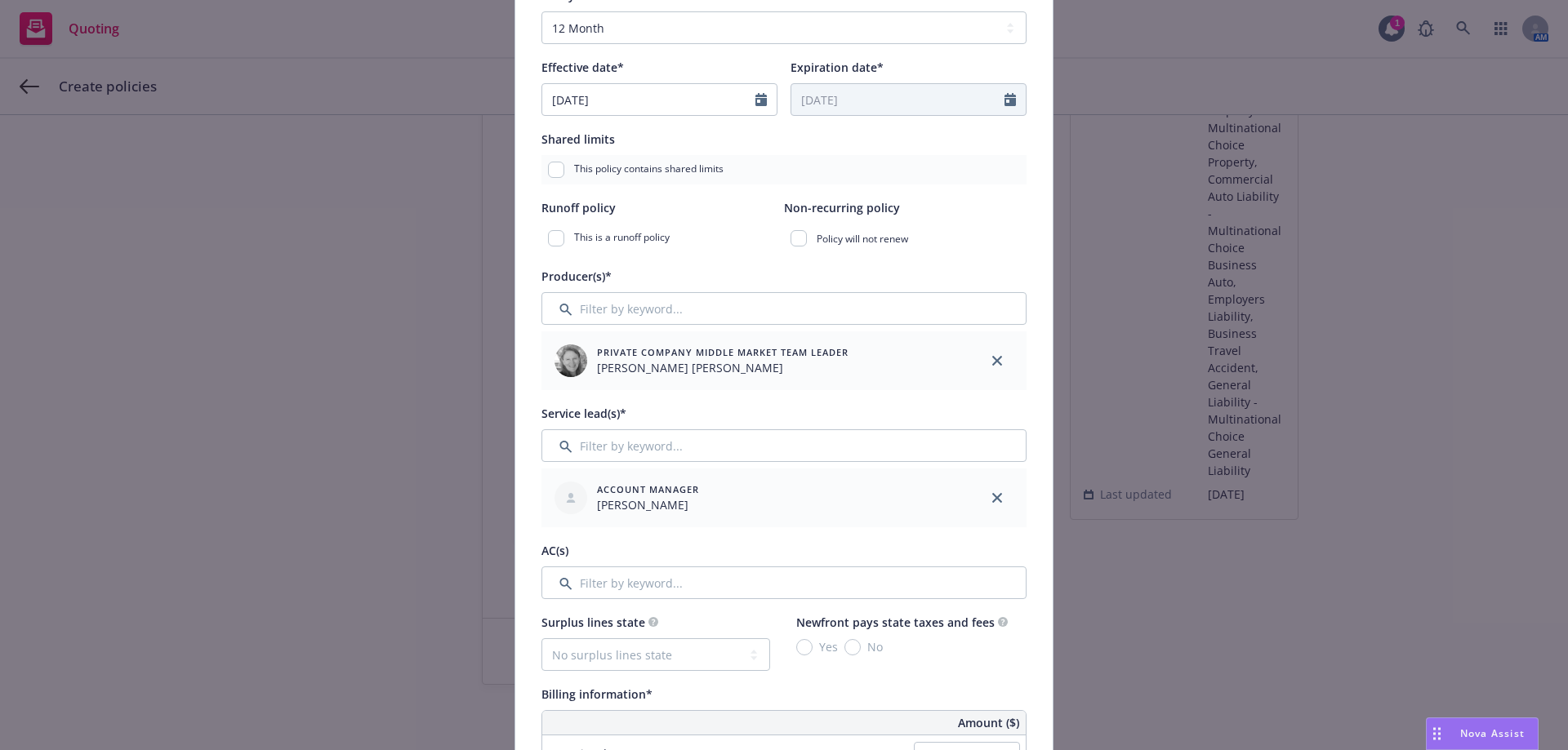
scroll to position [327, 0]
type input "52CPKCG6425"
click at [701, 577] on input "Filter by keyword..." at bounding box center [784, 580] width 485 height 32
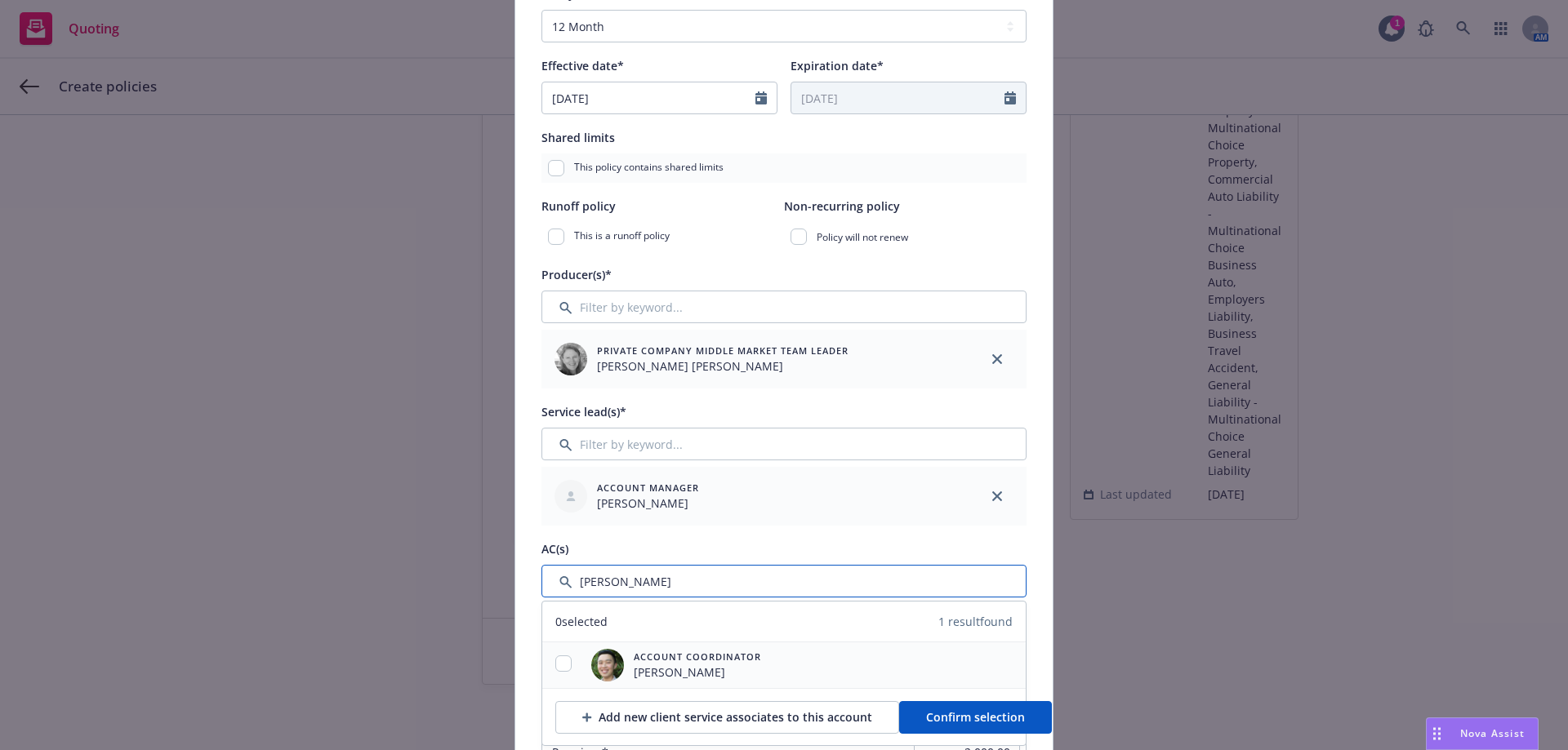
type input "[PERSON_NAME]"
click at [555, 660] on input "checkbox" at bounding box center [563, 664] width 17 height 17
checkbox input "true"
click at [966, 712] on span "Confirm selection" at bounding box center [975, 717] width 98 height 16
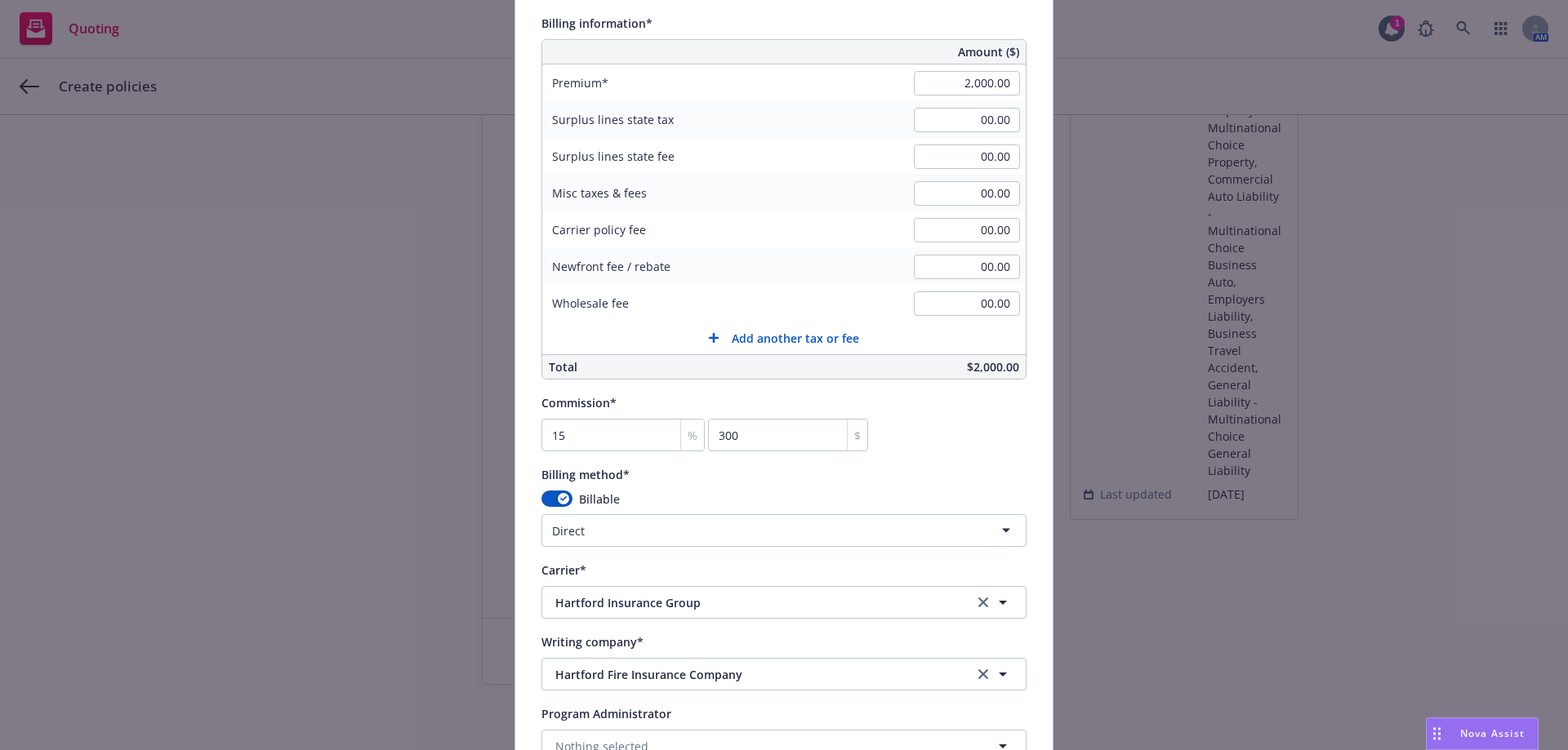
scroll to position [1143, 0]
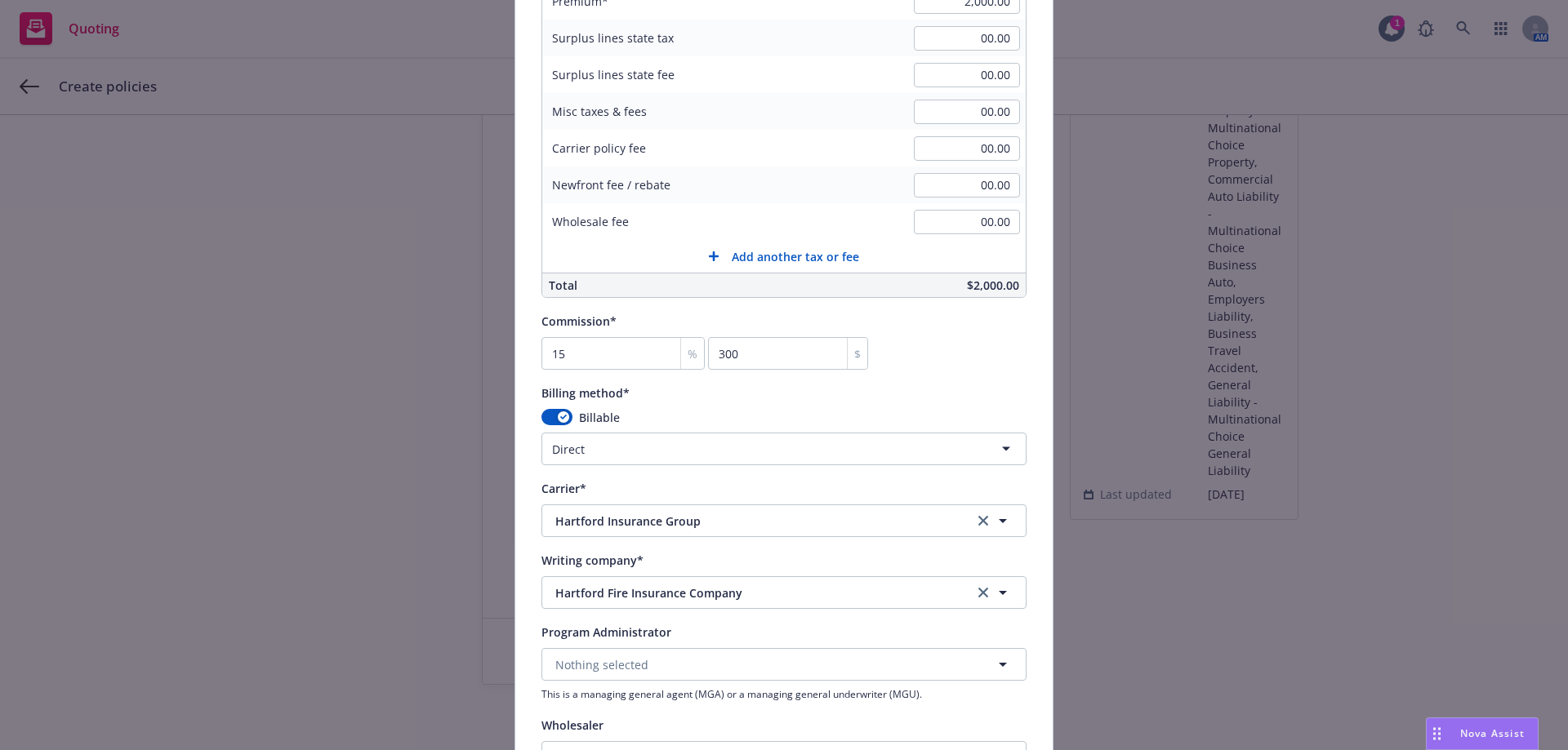
click at [588, 457] on html "Quoting 1 AM Create policies 1 Create policies 2 Installment plan Create polici…" at bounding box center [784, 375] width 1568 height 750
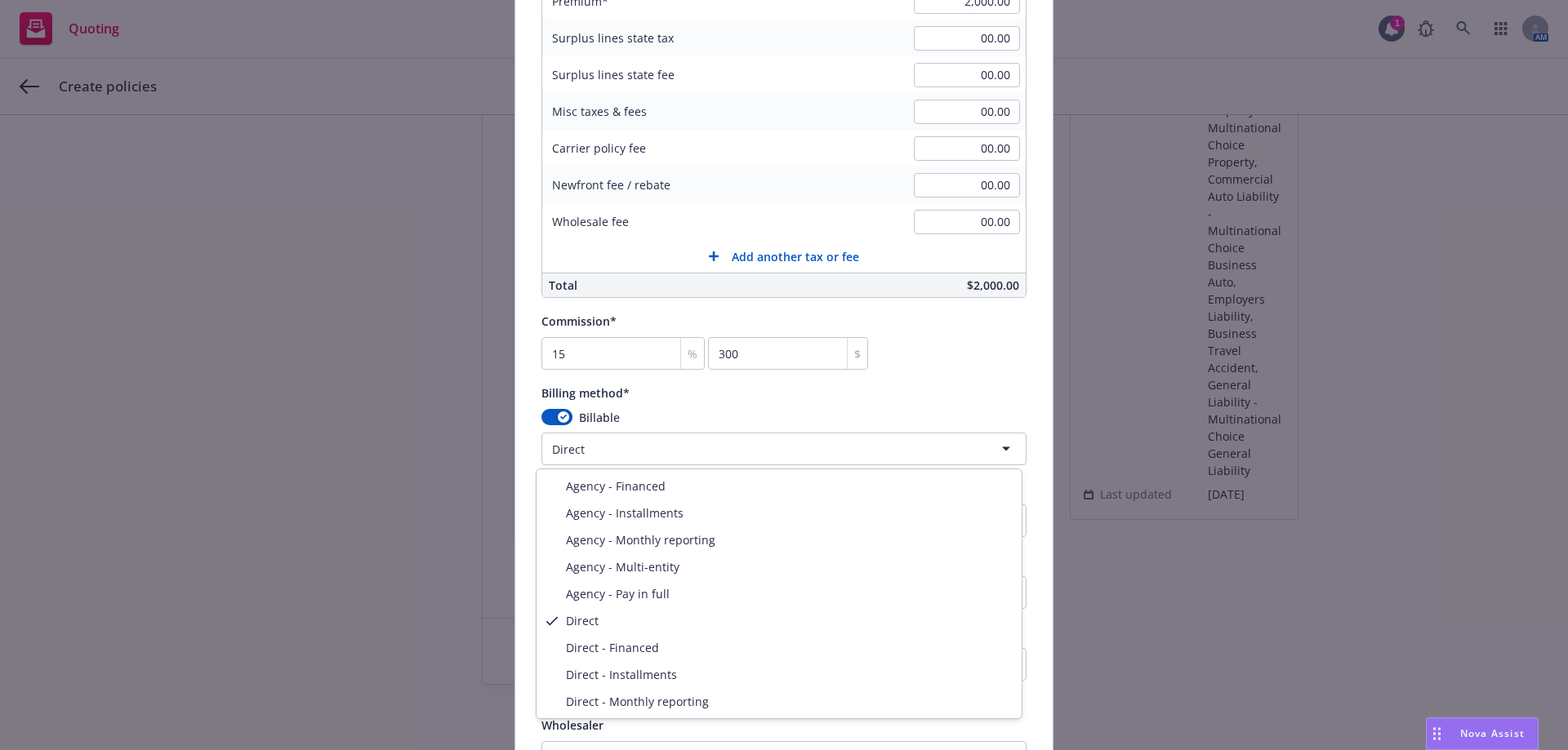
select select "AGENCY_PAY_IN_FULL"
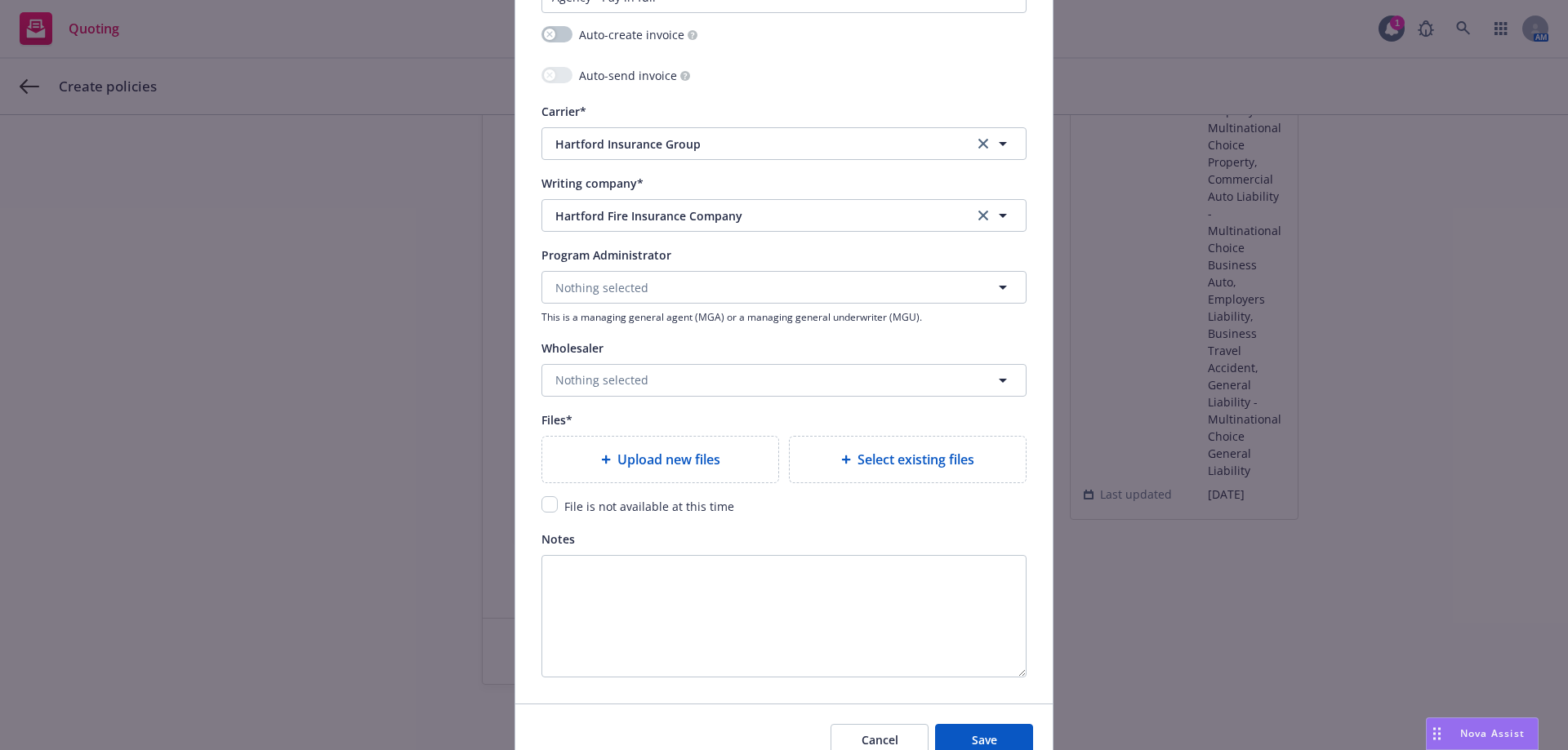
scroll to position [1593, 0]
type textarea "x"
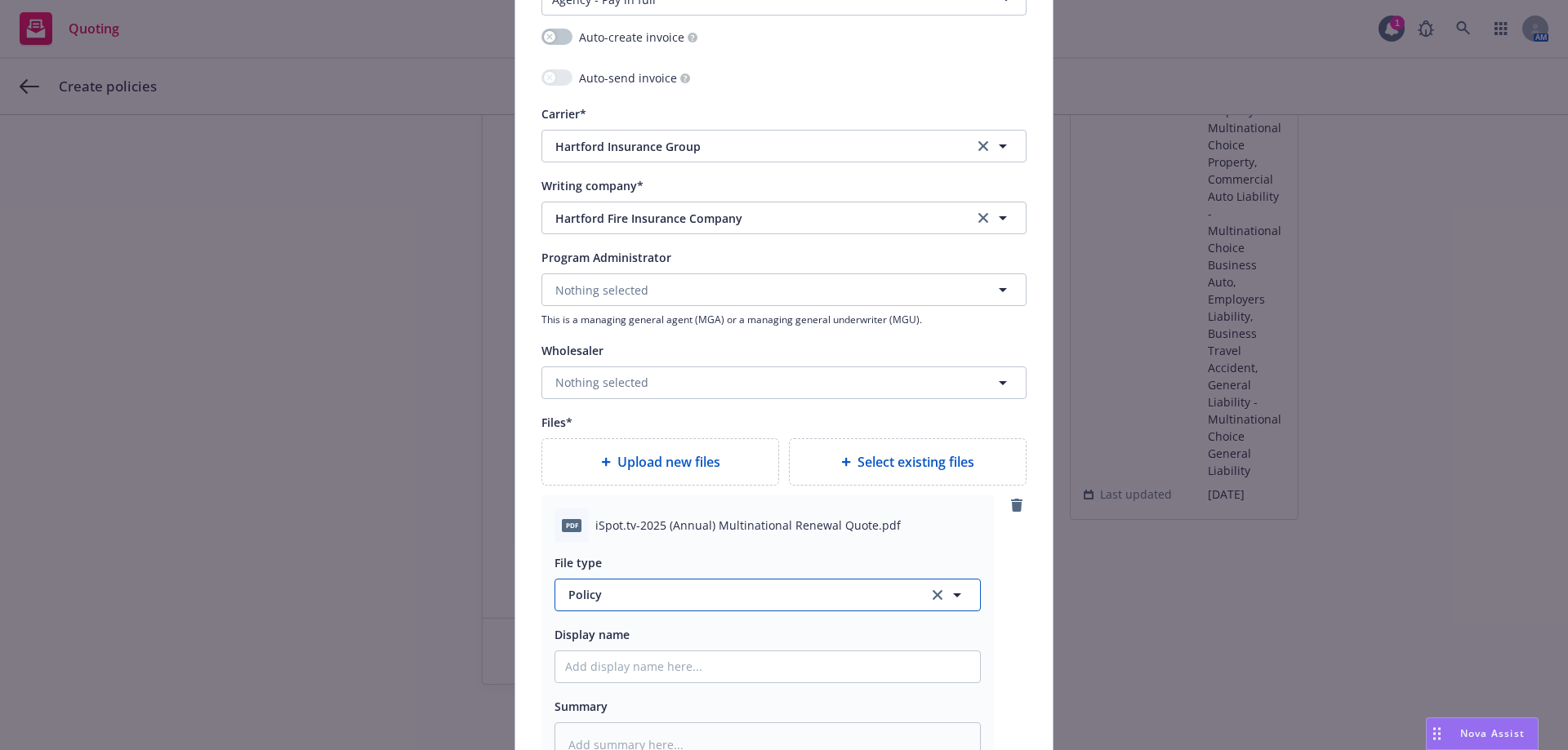
click at [740, 583] on button "Policy" at bounding box center [767, 595] width 426 height 32
type input "quot"
click at [757, 500] on div "Quote" at bounding box center [767, 506] width 405 height 24
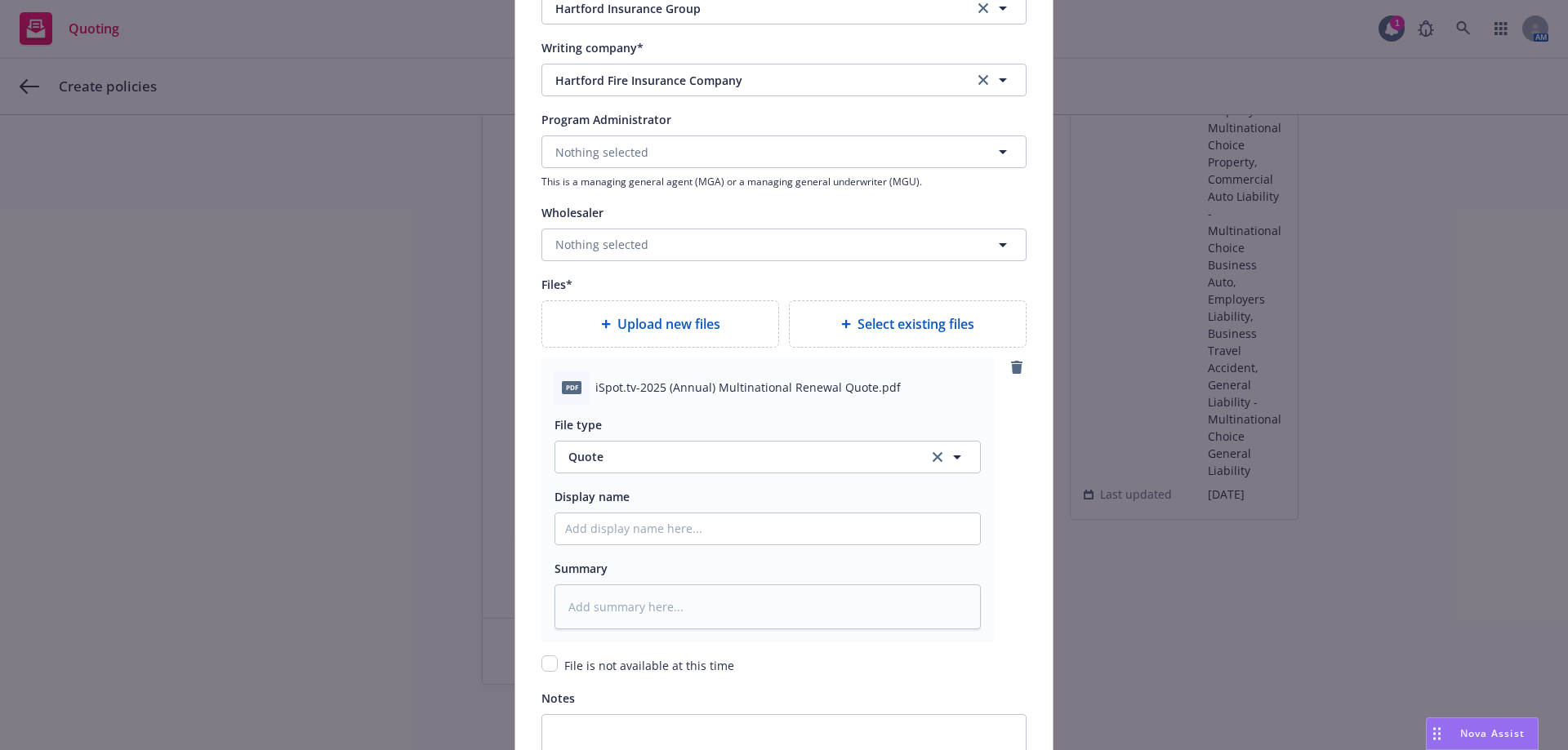
scroll to position [1920, 0]
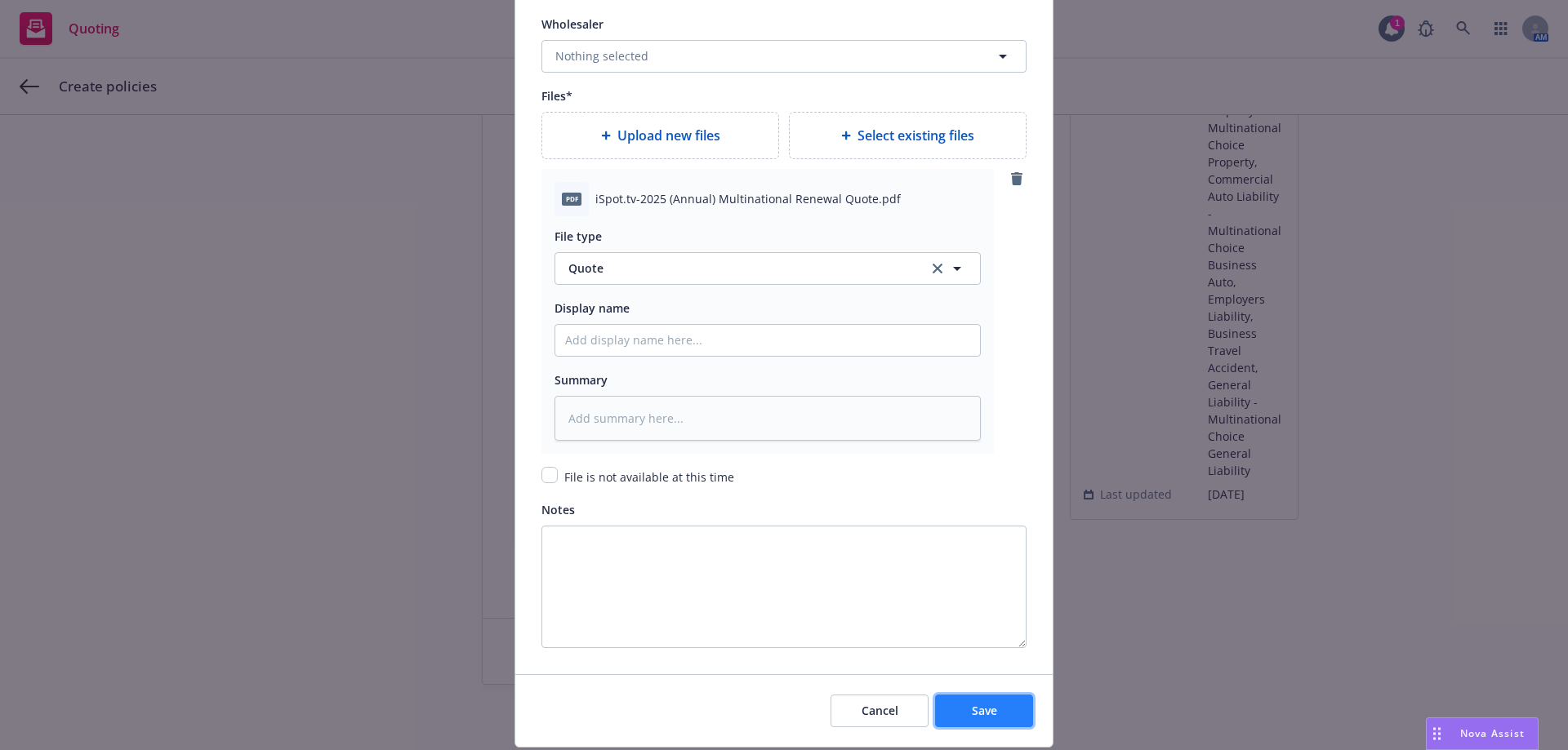
click at [983, 724] on button "Save" at bounding box center [984, 710] width 98 height 32
type textarea "x"
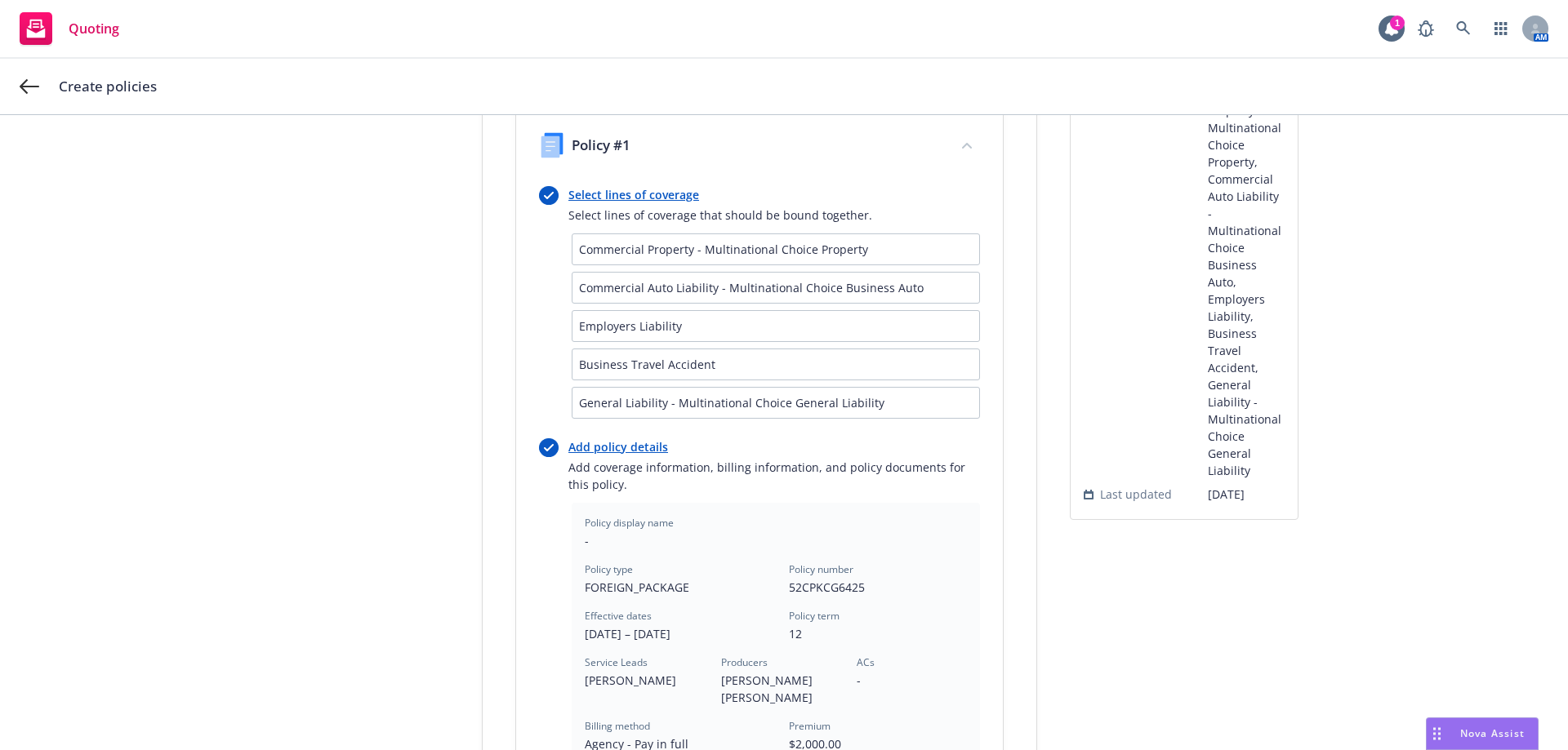
scroll to position [564, 0]
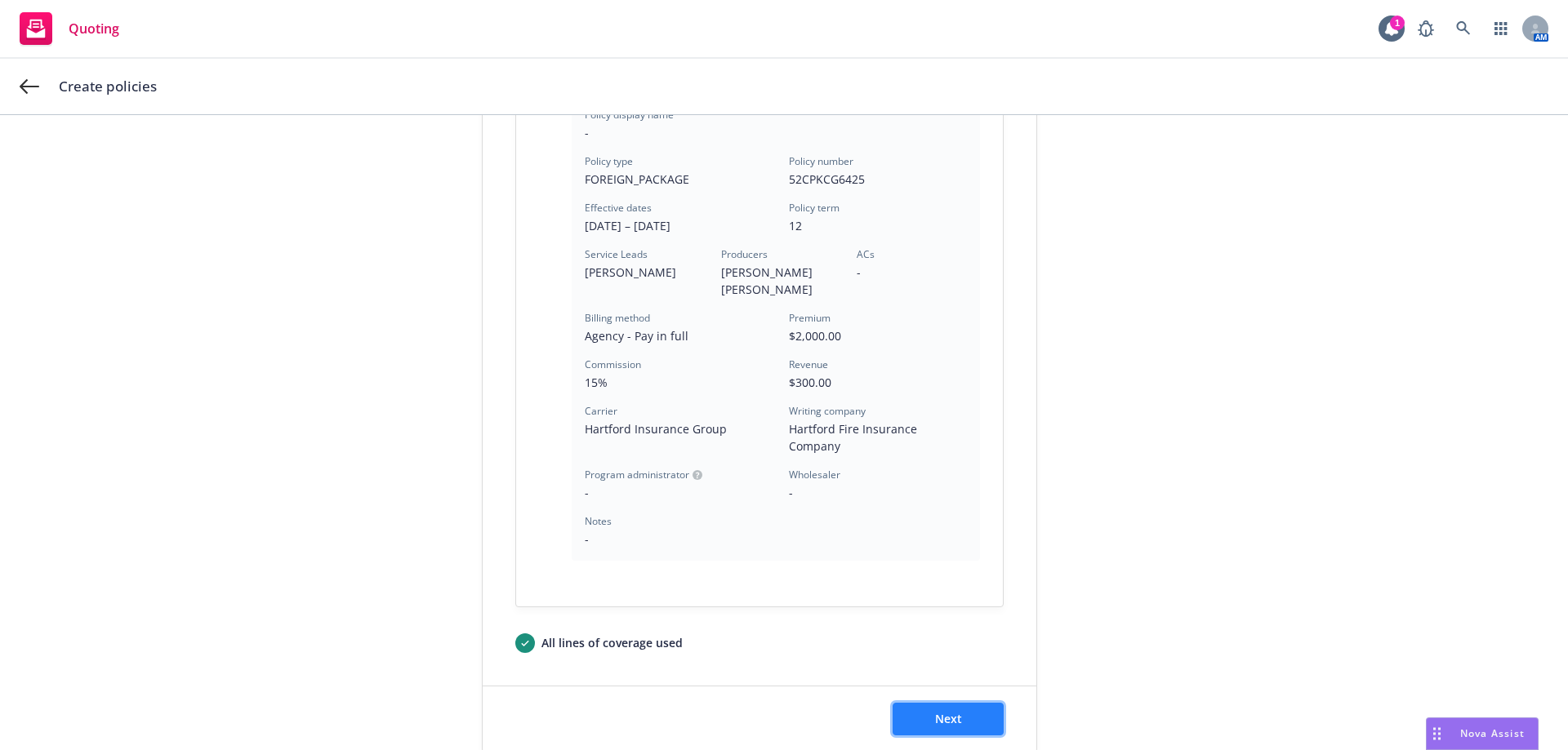
click at [935, 711] on span "Next" at bounding box center [949, 719] width 27 height 16
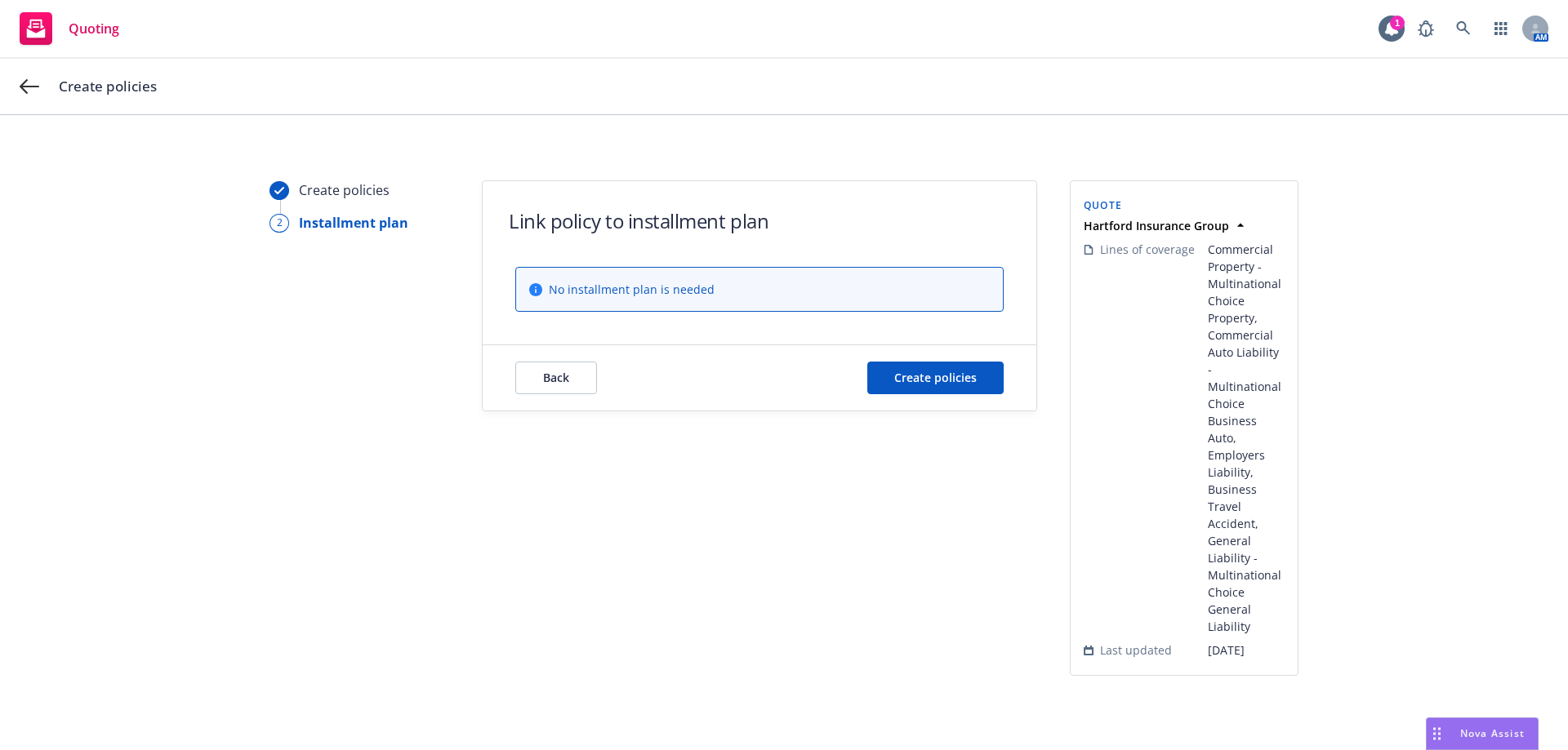
scroll to position [0, 0]
click at [946, 381] on span "Create policies" at bounding box center [935, 377] width 83 height 16
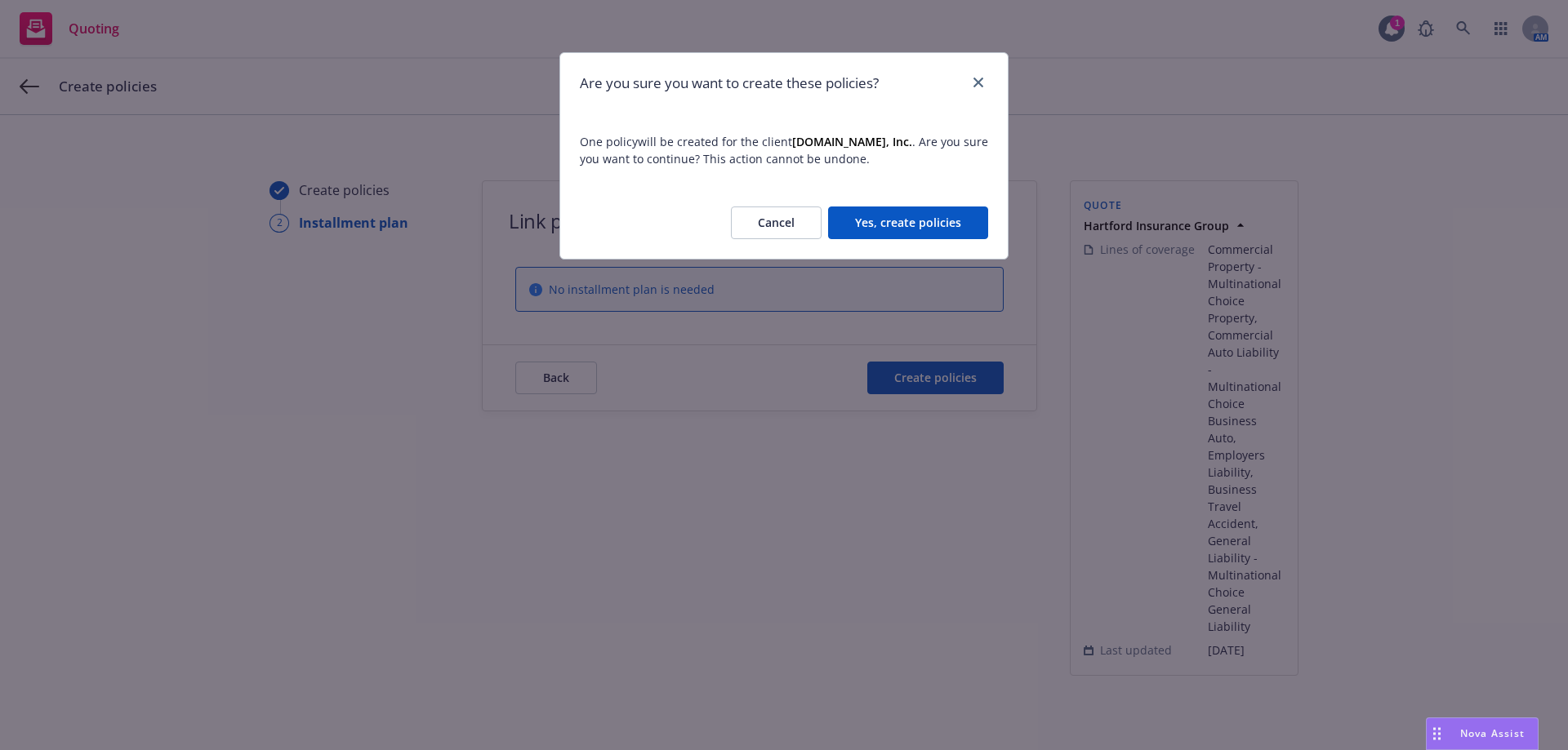
click at [939, 193] on div "Cancel Yes, create policies" at bounding box center [783, 222] width 447 height 72
click at [922, 222] on button "Yes, create policies" at bounding box center [908, 222] width 160 height 32
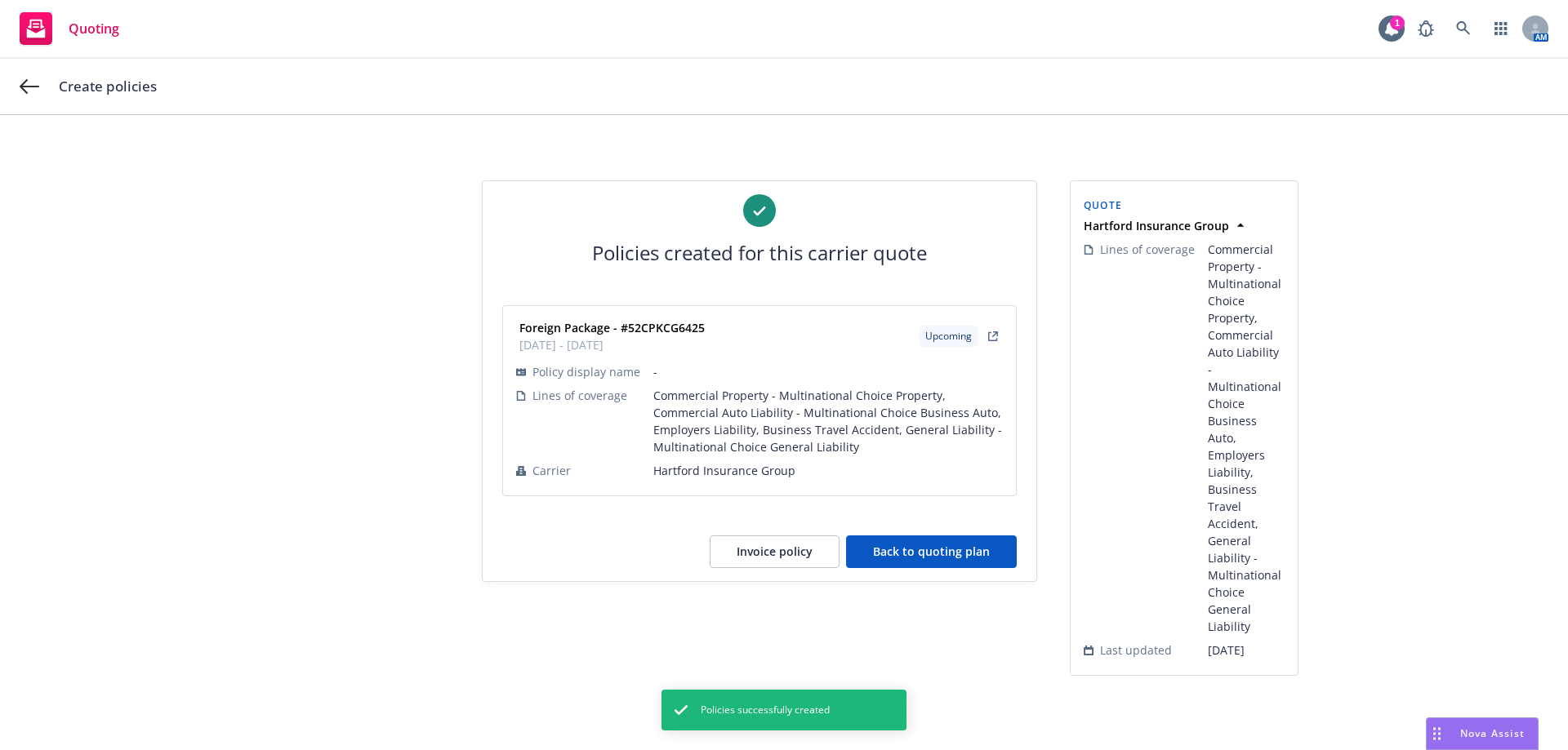
click at [943, 562] on button "Back to quoting plan" at bounding box center [931, 552] width 170 height 32
